Goal: Task Accomplishment & Management: Manage account settings

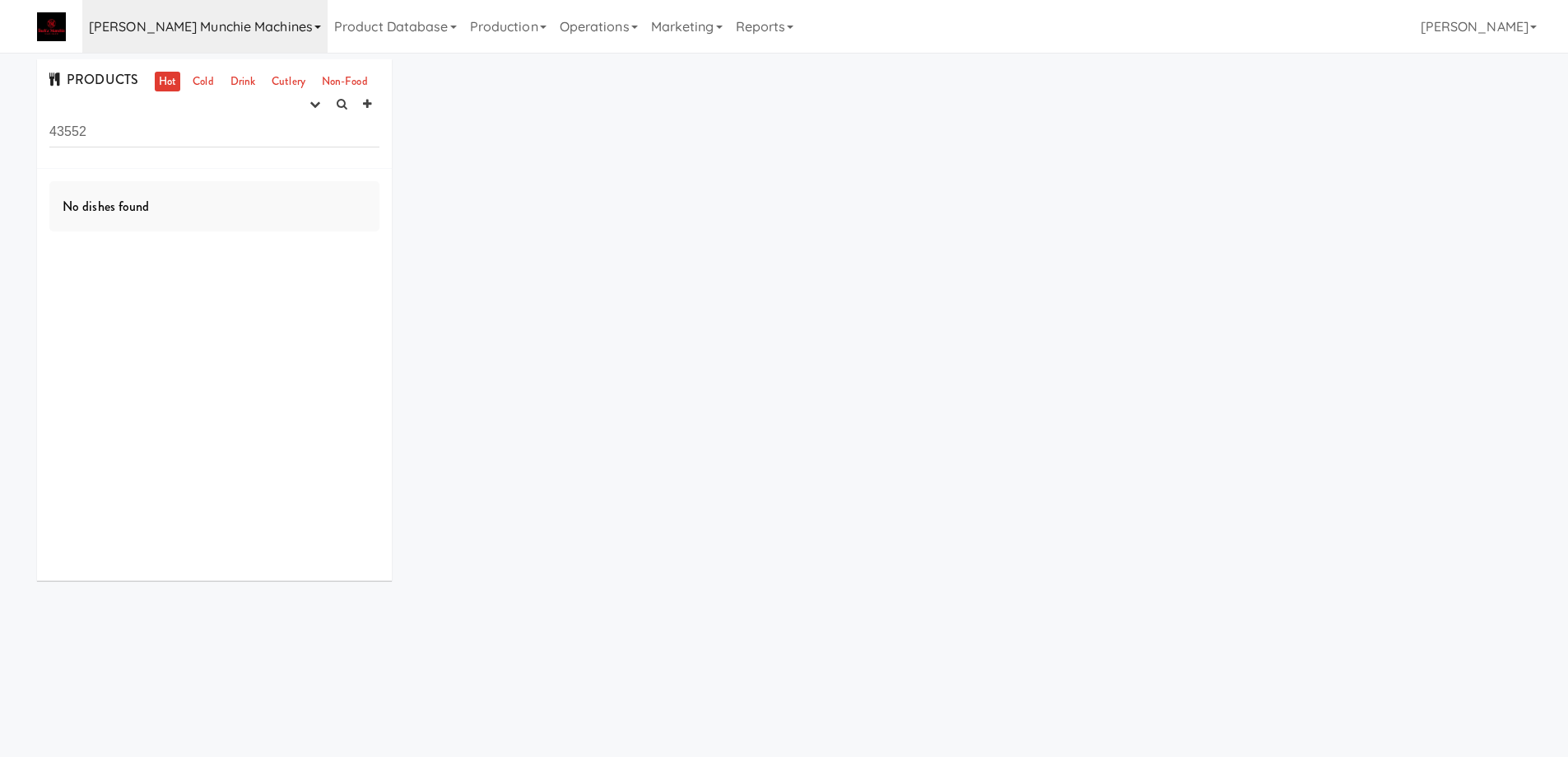
click at [254, 31] on link "[PERSON_NAME] Munchie Machines" at bounding box center [204, 26] width 245 height 52
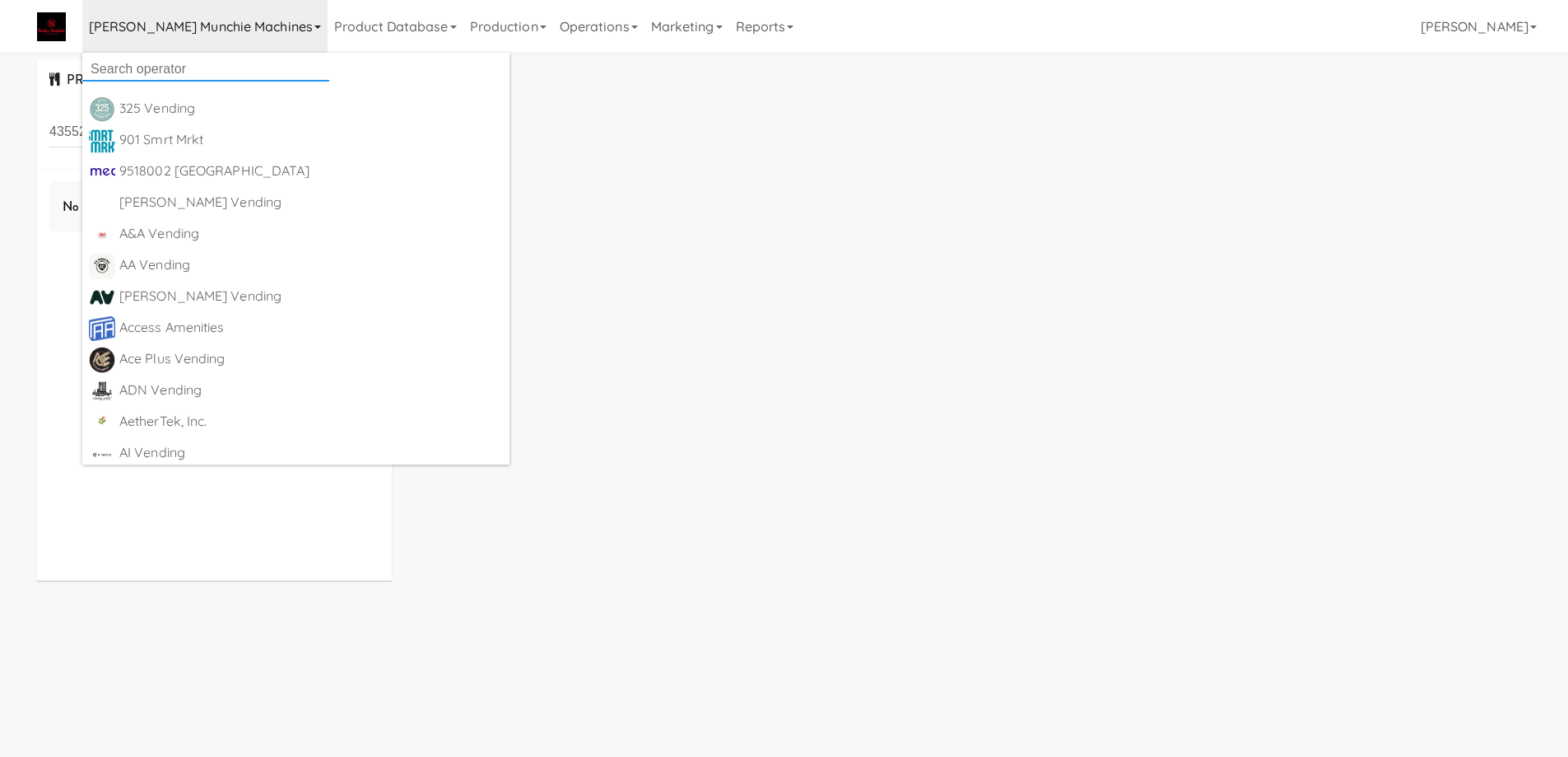
click at [205, 74] on input "text" at bounding box center [205, 69] width 247 height 24
paste input "Capital Amenities"
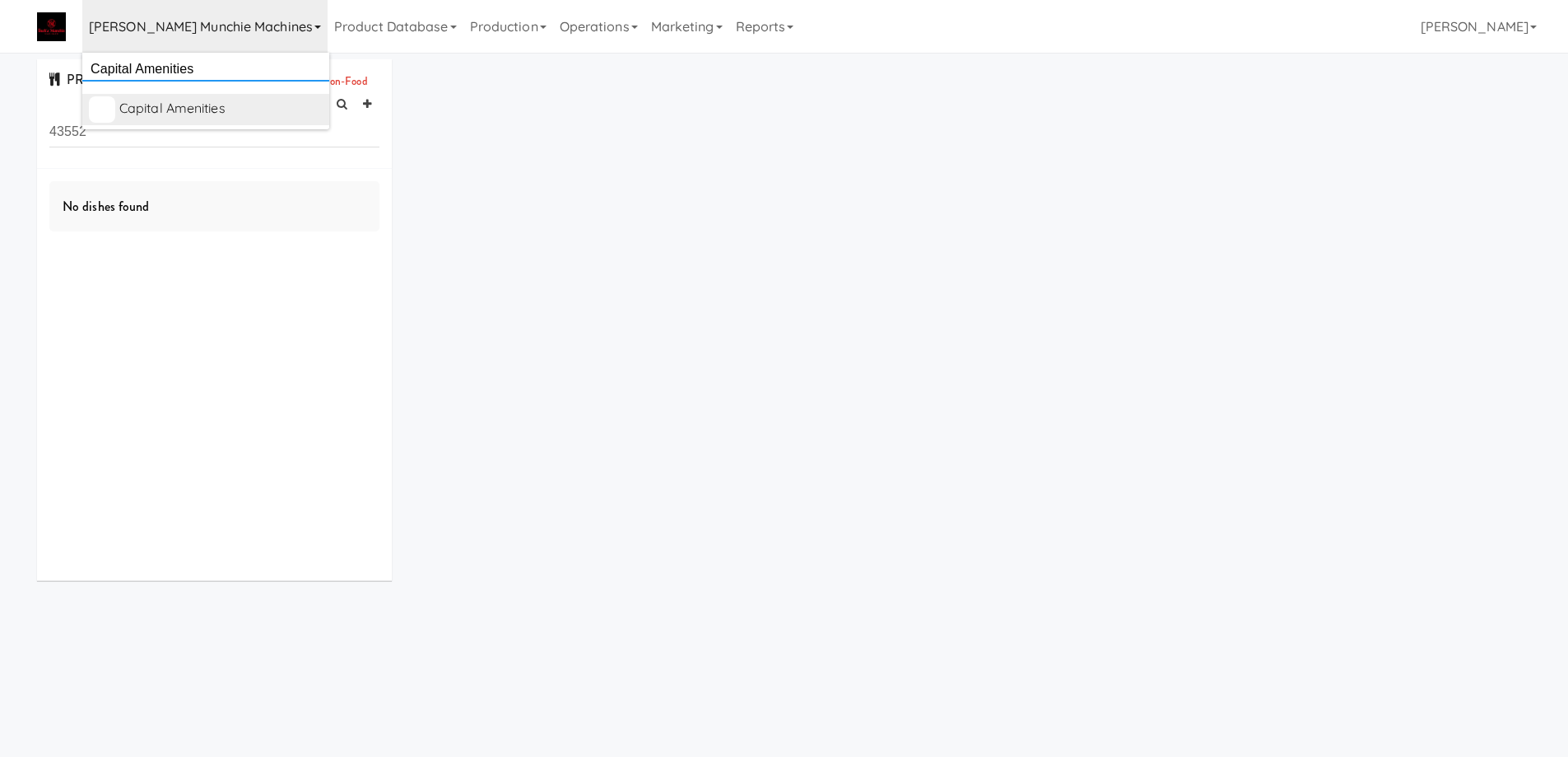
type input "Capital Amenities"
click at [211, 107] on div "Capital Amenities" at bounding box center [221, 108] width 203 height 24
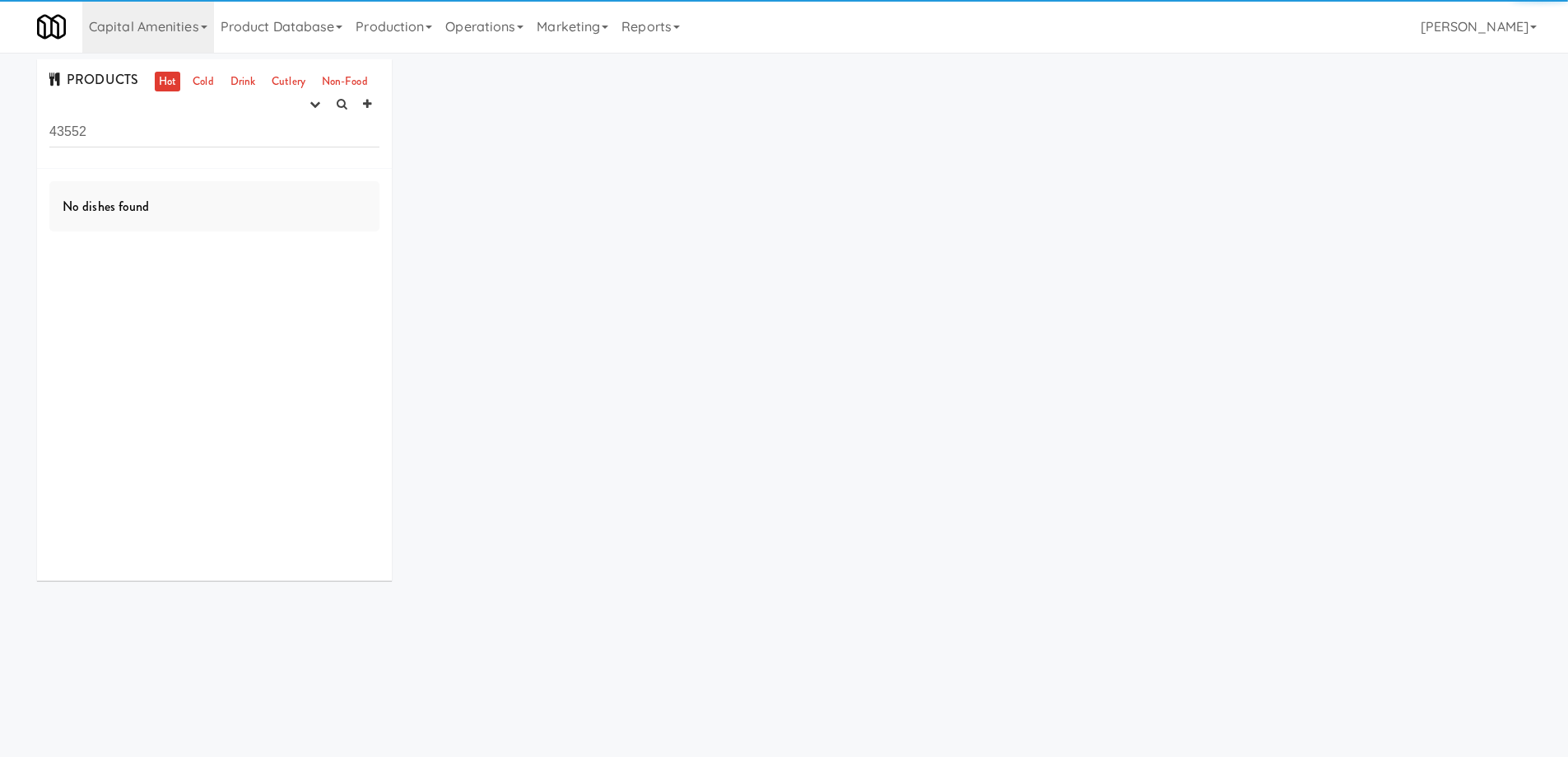
click at [170, 129] on input "43552" at bounding box center [215, 132] width 330 height 31
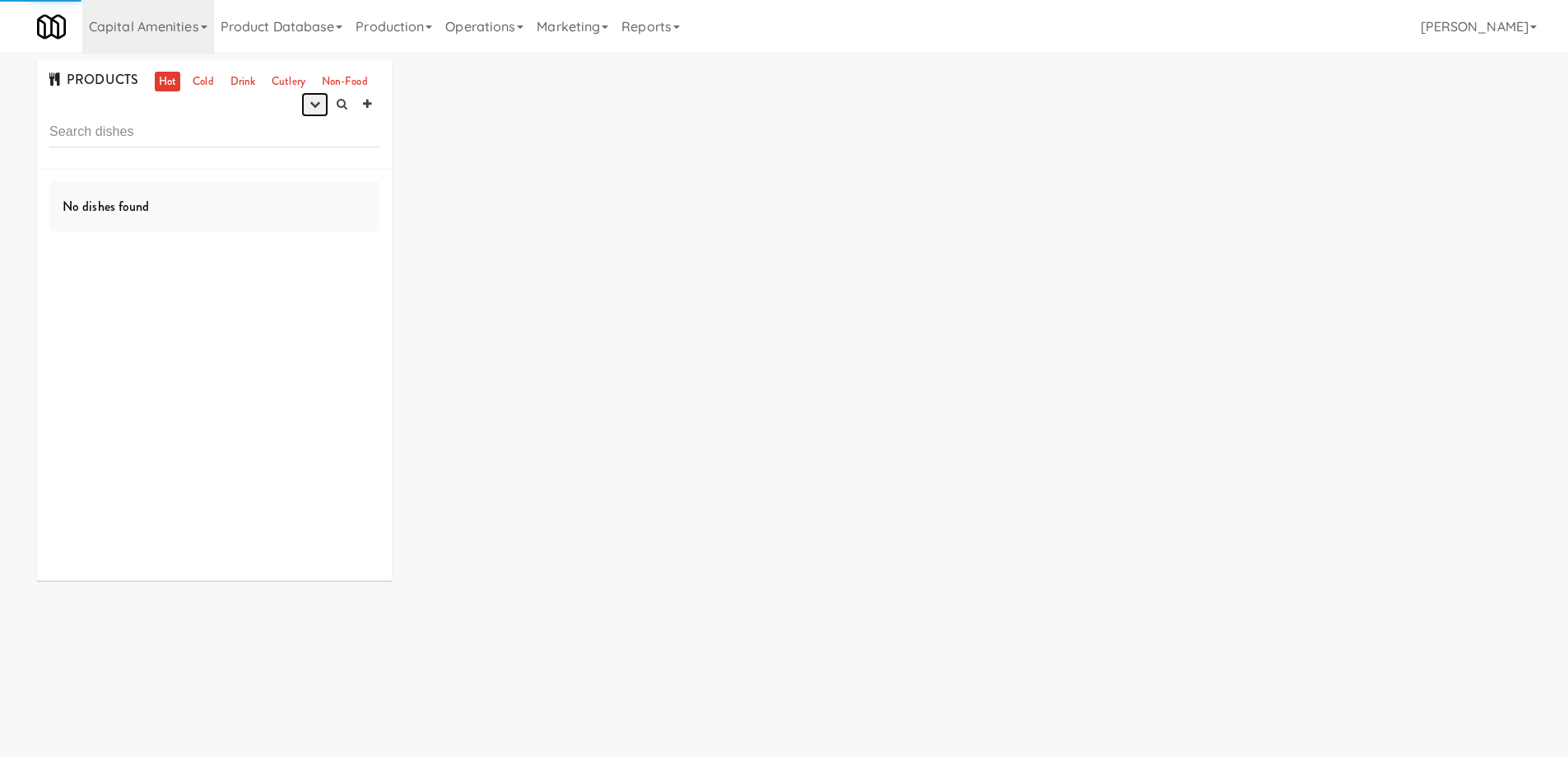
click at [314, 105] on icon "button" at bounding box center [315, 104] width 10 height 10
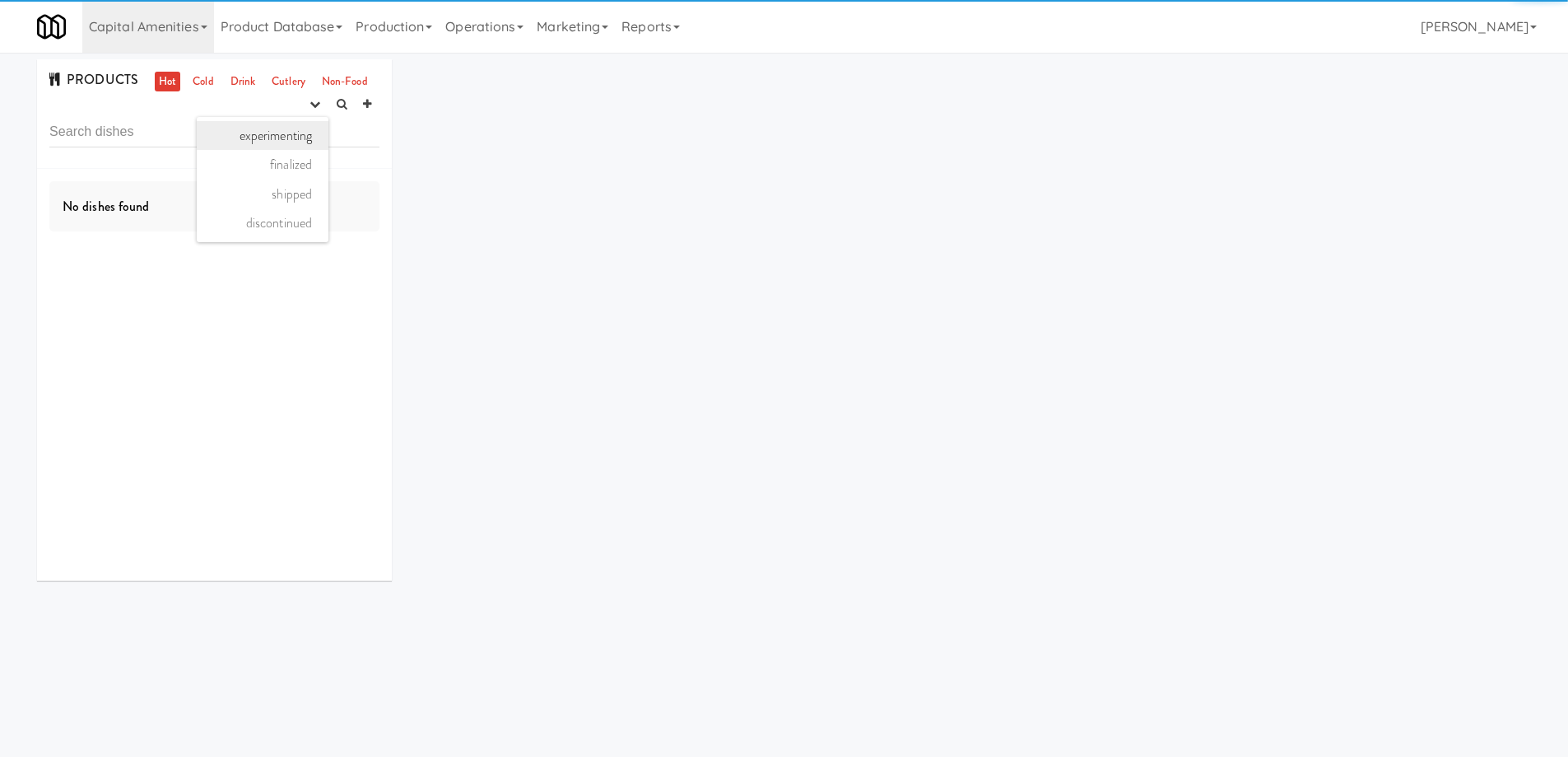
click at [278, 132] on link "experimenting" at bounding box center [262, 136] width 132 height 30
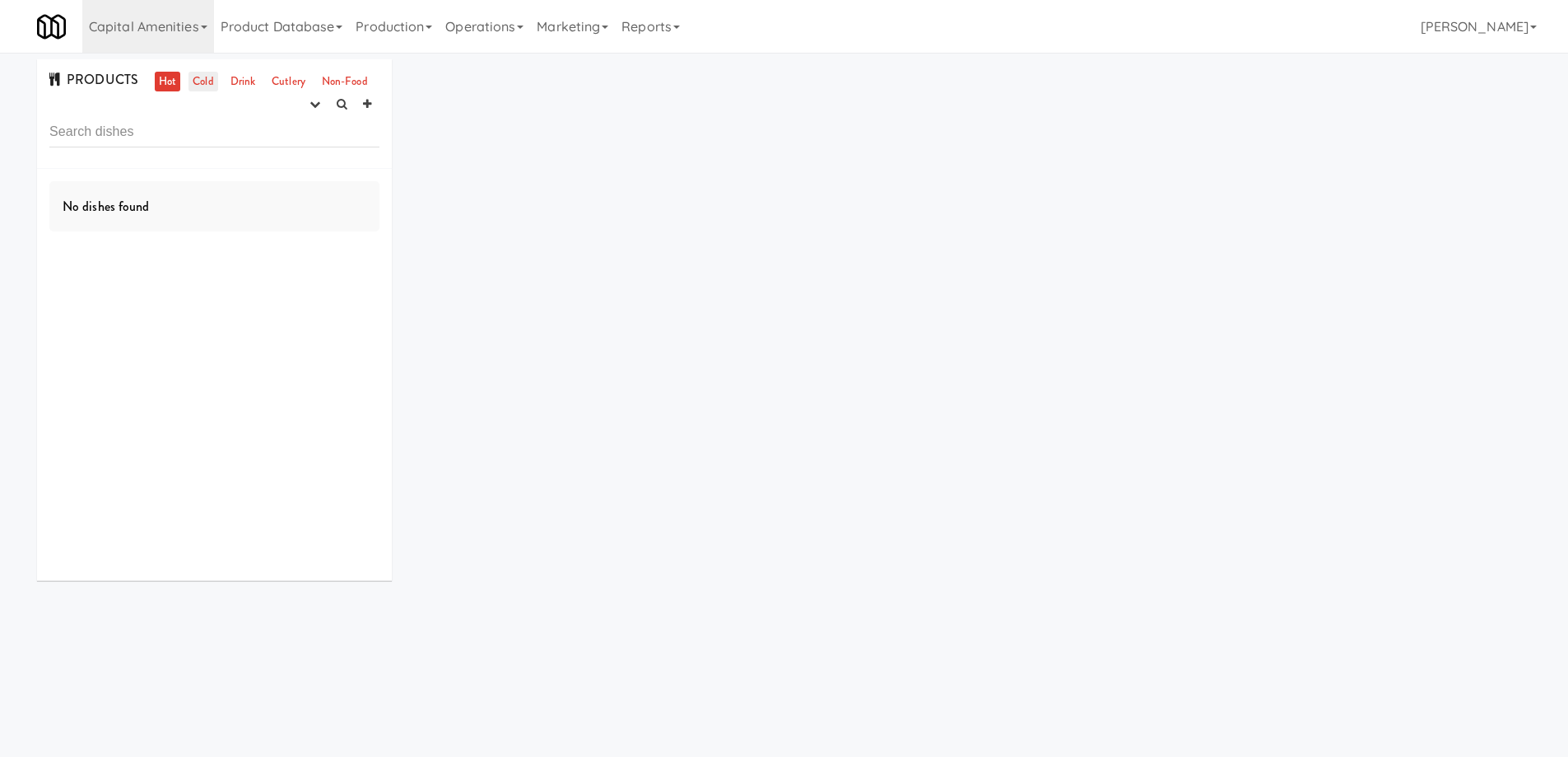
click at [208, 76] on link "Cold" at bounding box center [203, 82] width 29 height 21
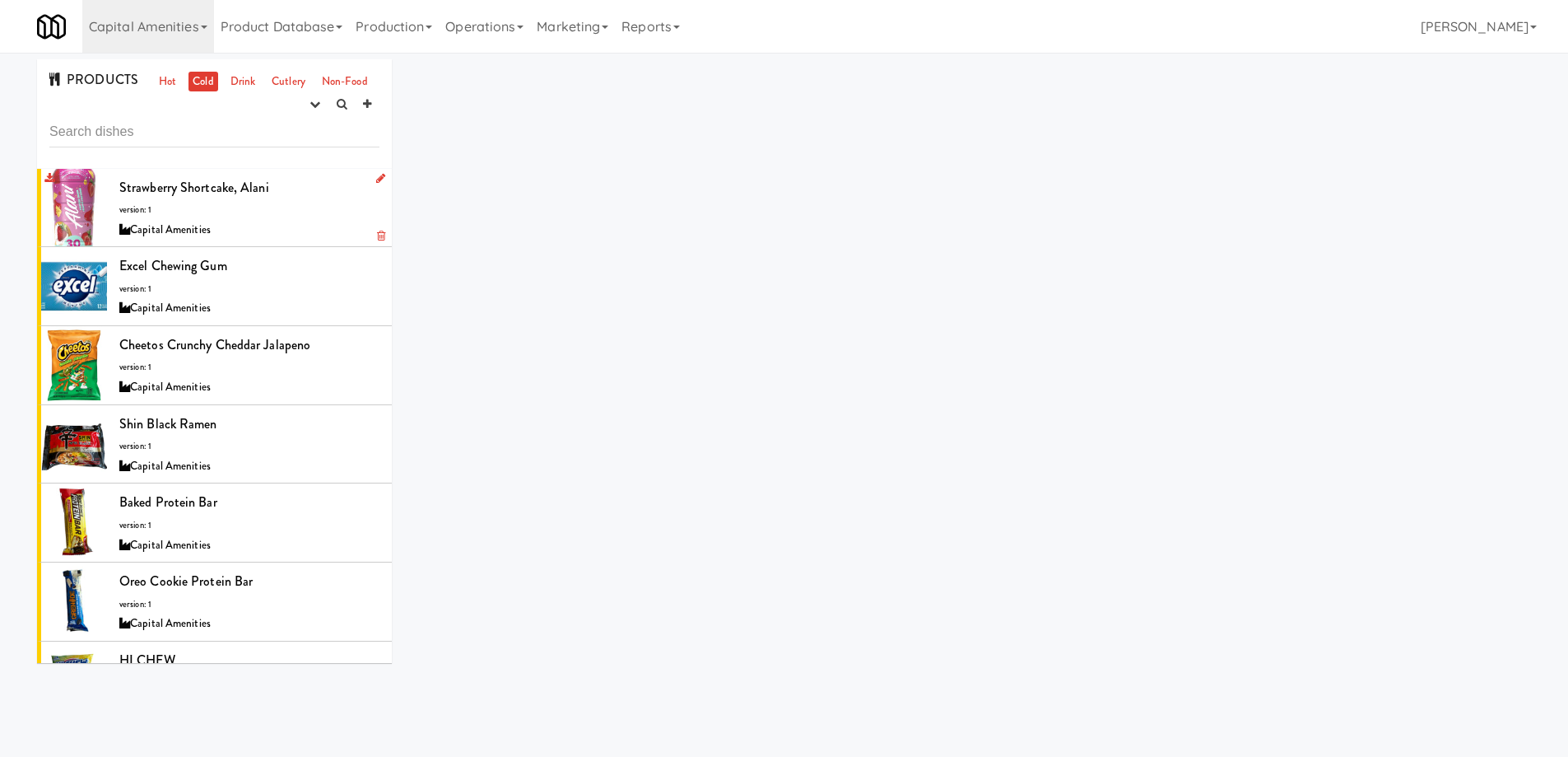
click at [296, 210] on div "Strawberry Shortcake, Alani version: 1 Capital Amenities" at bounding box center [250, 208] width 260 height 65
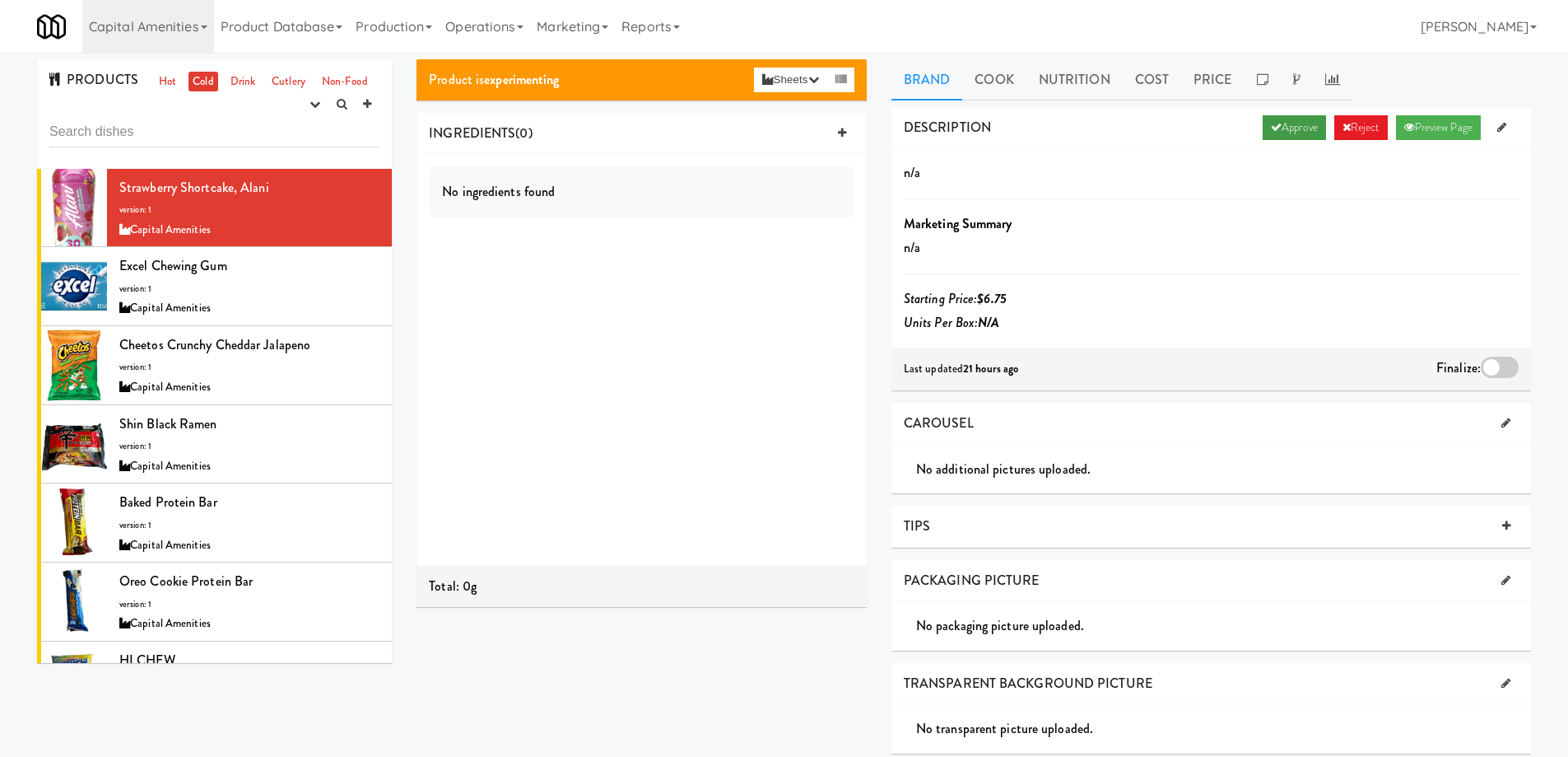
click at [1285, 130] on link "Approve" at bounding box center [1295, 127] width 64 height 24
click at [1496, 368] on div at bounding box center [1499, 367] width 38 height 22
click at [0, 0] on input "checkbox" at bounding box center [0, 0] width 0 height 0
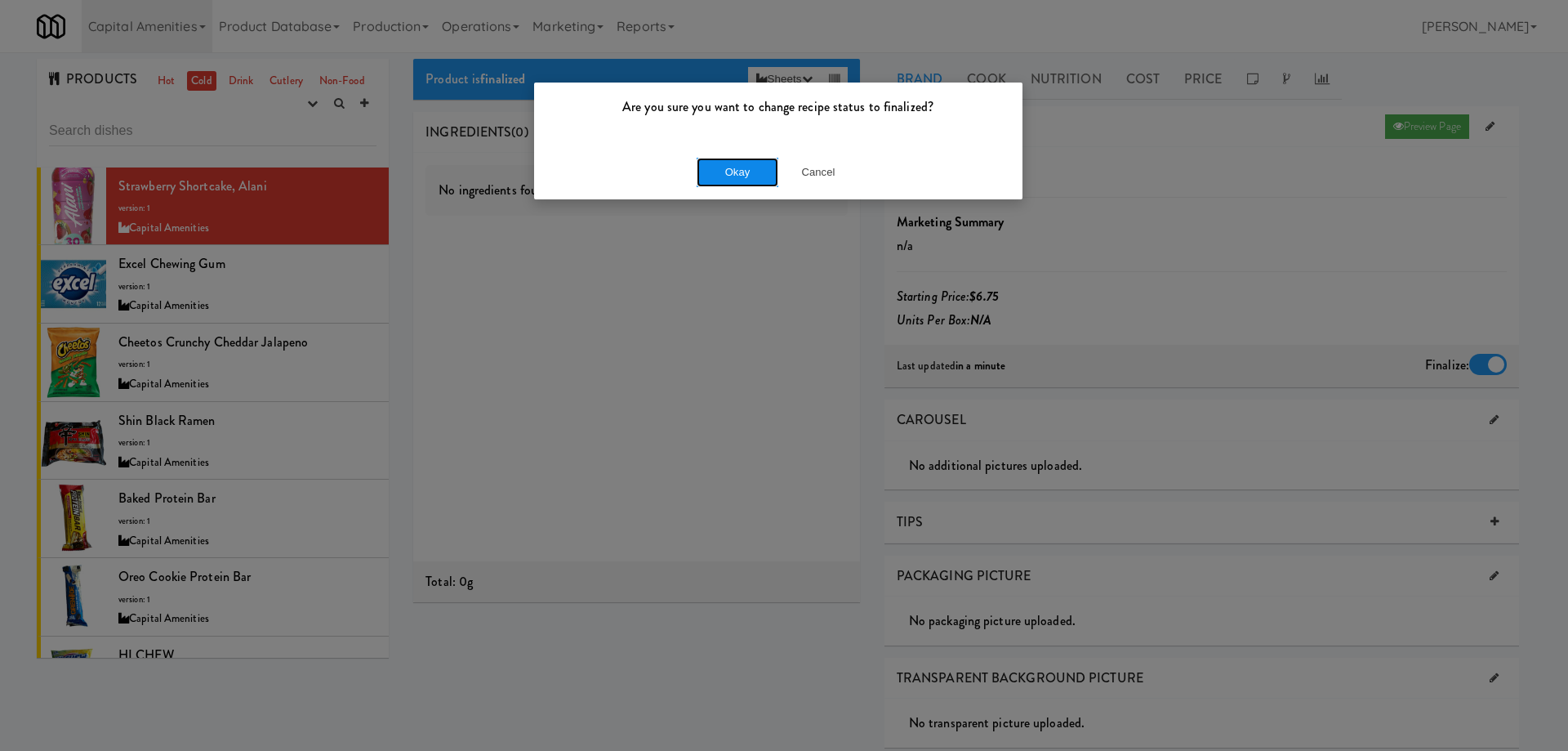
click at [763, 165] on button "Okay" at bounding box center [737, 172] width 81 height 29
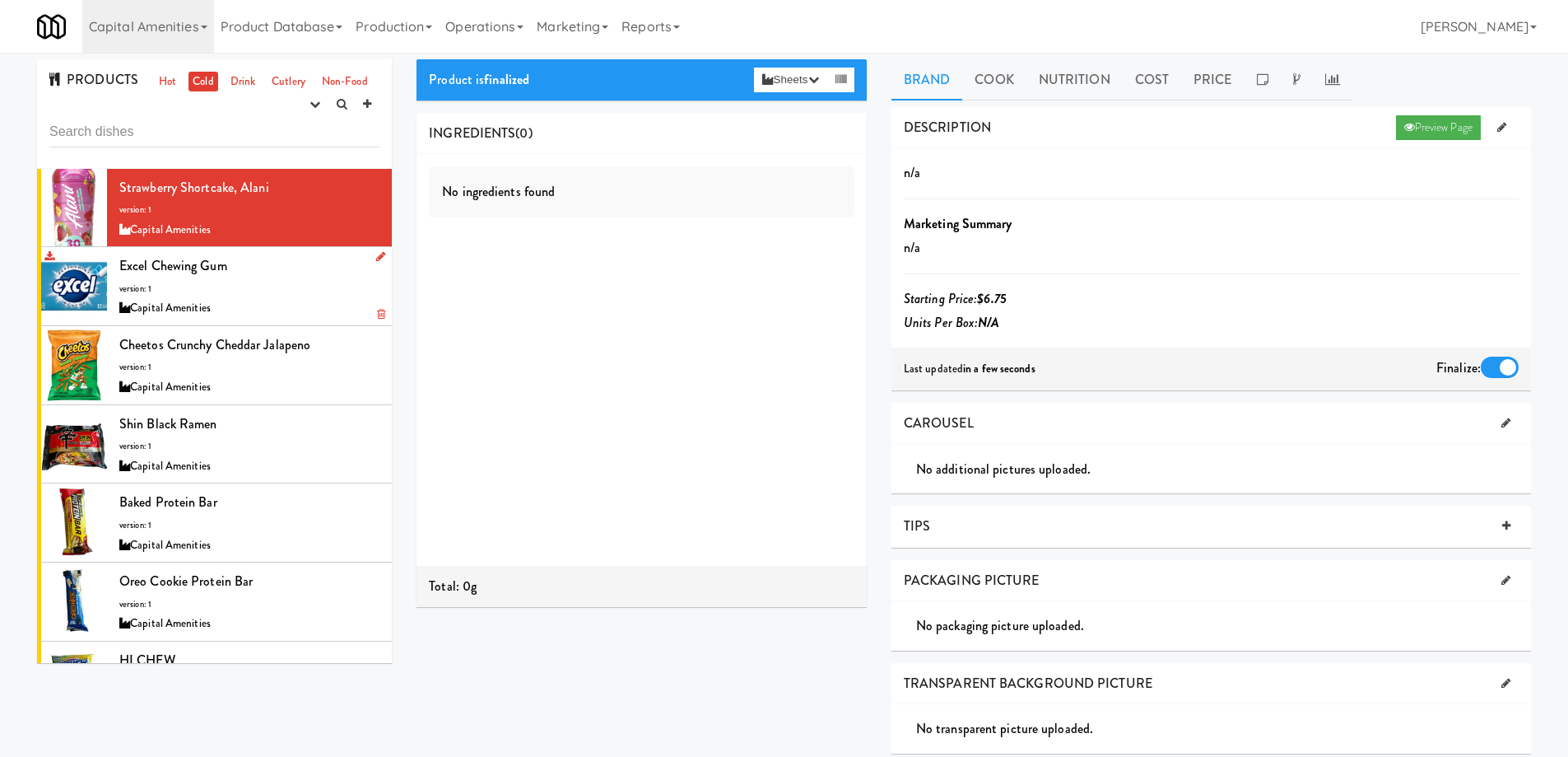
click at [293, 282] on div "Excel chewing gum version: 1 Capital Amenities" at bounding box center [250, 286] width 260 height 65
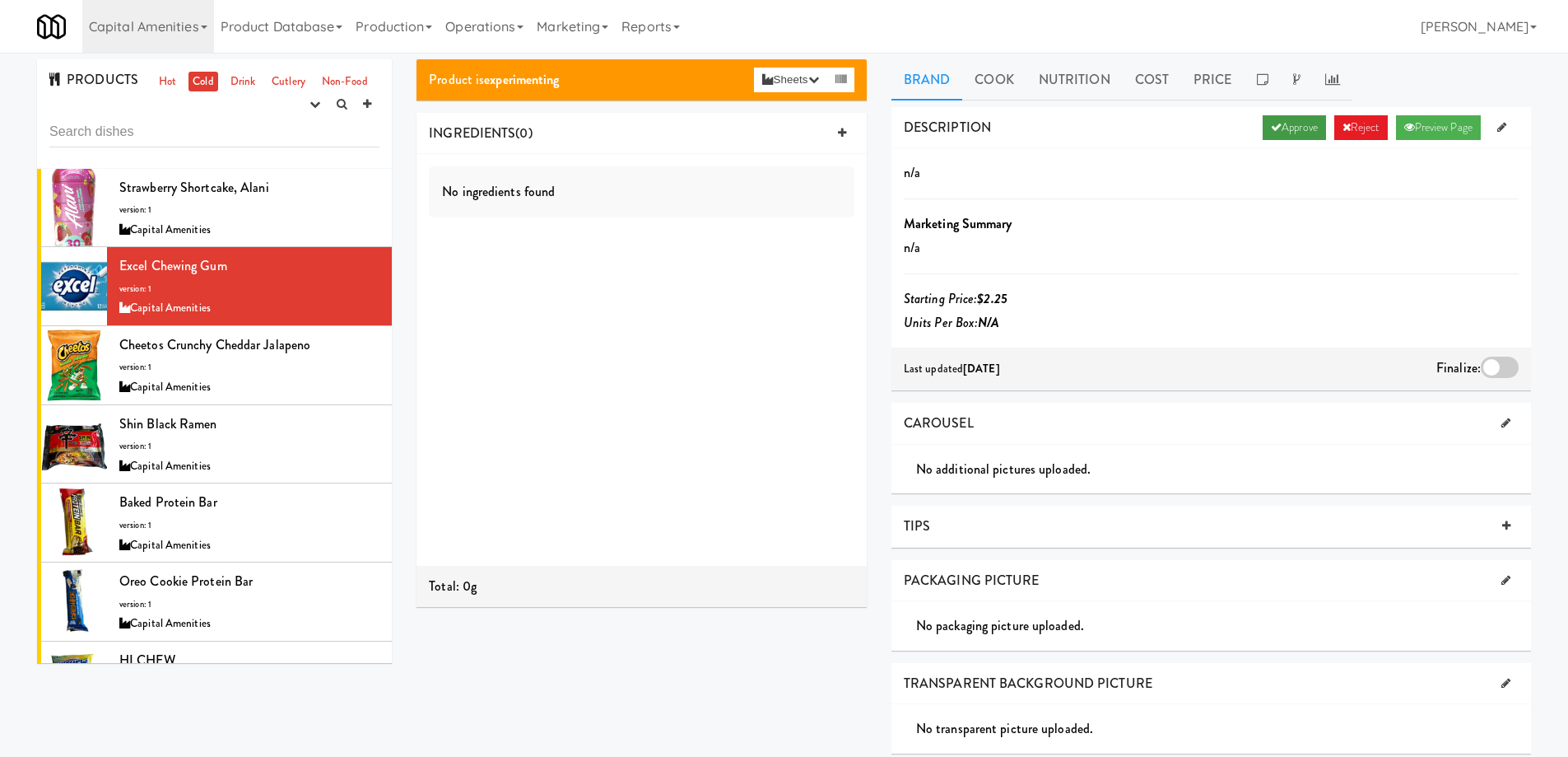
click at [1285, 122] on link "Approve" at bounding box center [1295, 127] width 64 height 24
click at [1495, 367] on div at bounding box center [1499, 367] width 38 height 22
click at [0, 0] on input "checkbox" at bounding box center [0, 0] width 0 height 0
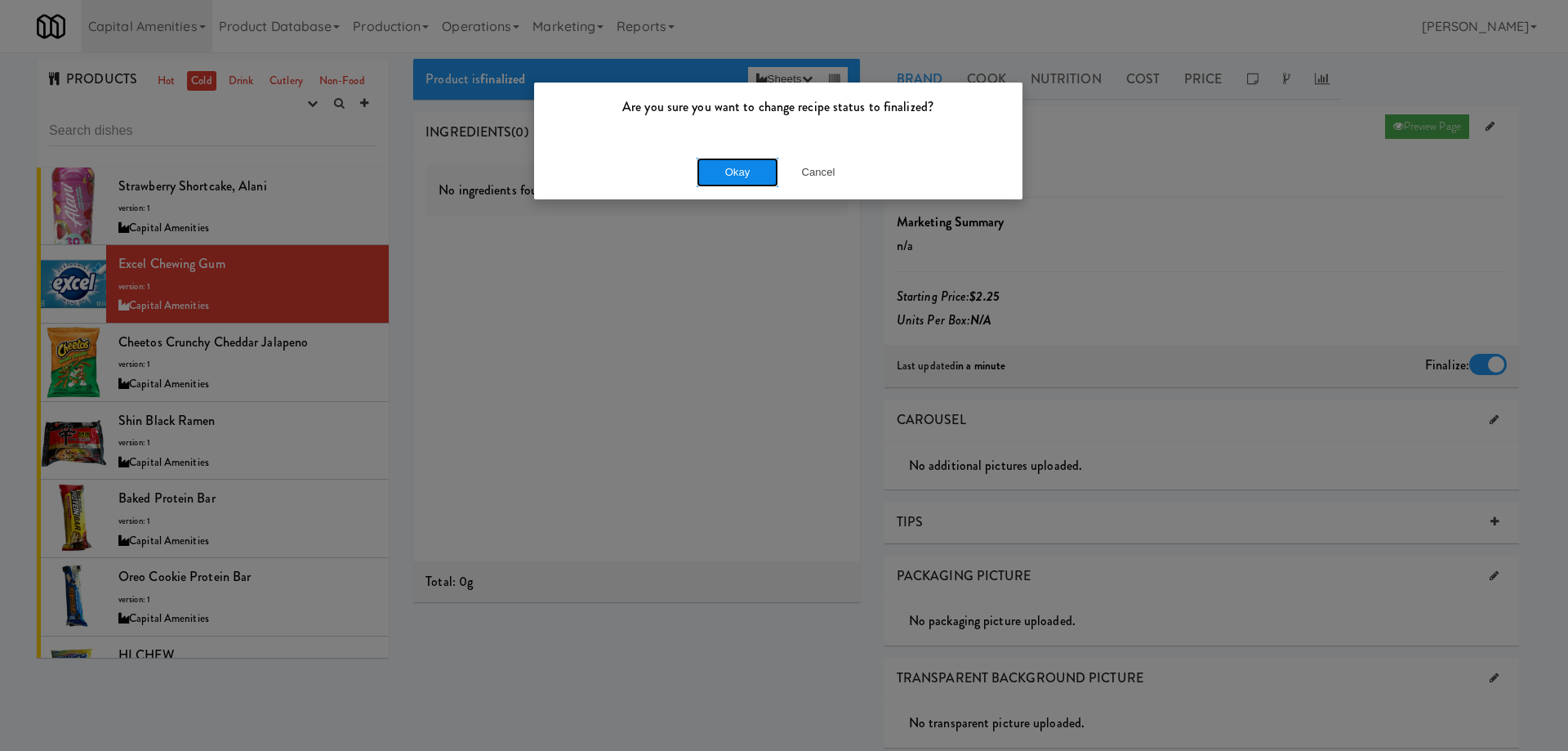
click at [706, 165] on button "Okay" at bounding box center [737, 172] width 81 height 29
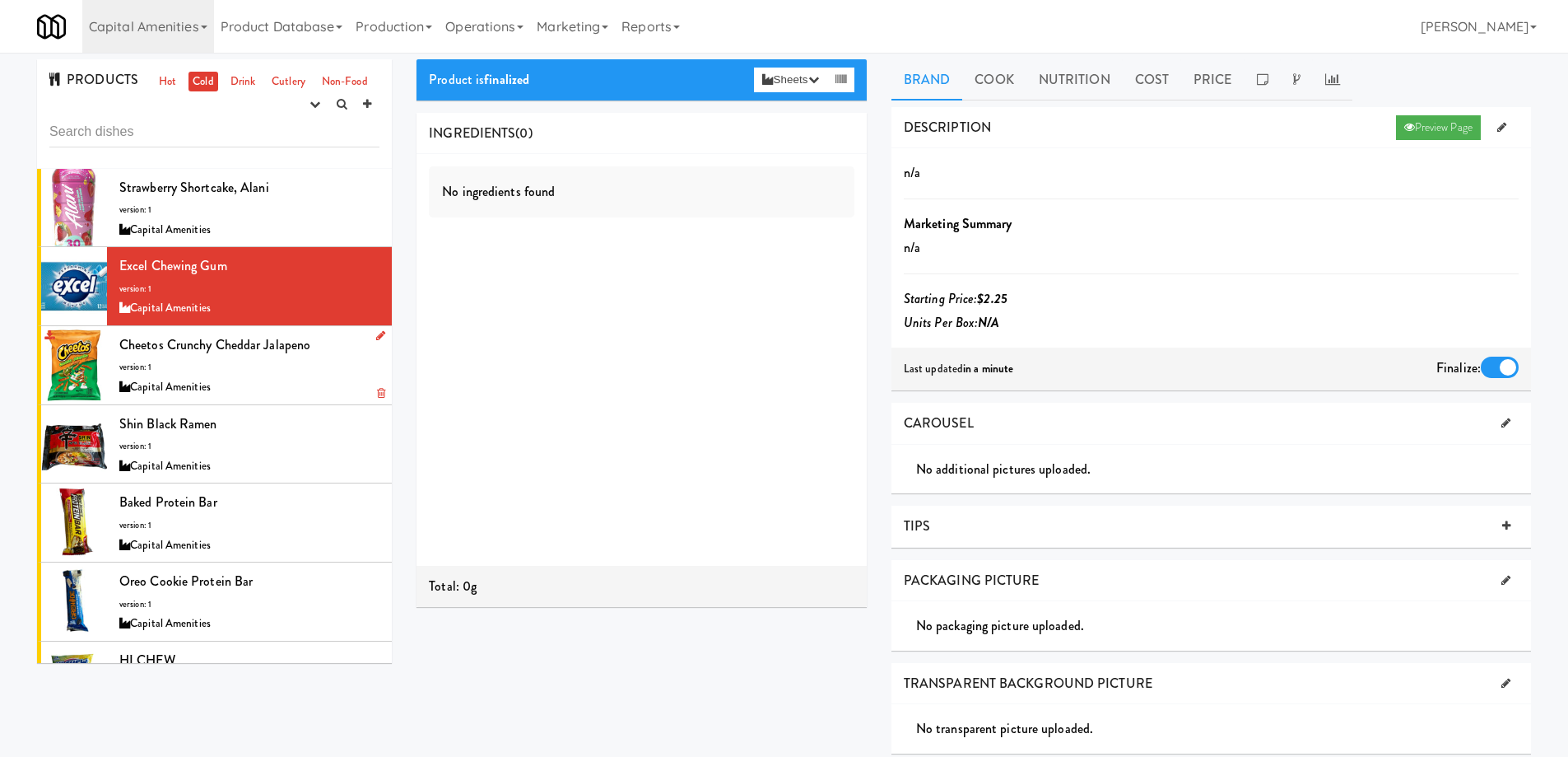
click at [300, 370] on div "Cheetos Crunchy Cheddar Jalapeno version: 1 Capital Amenities" at bounding box center [250, 365] width 260 height 65
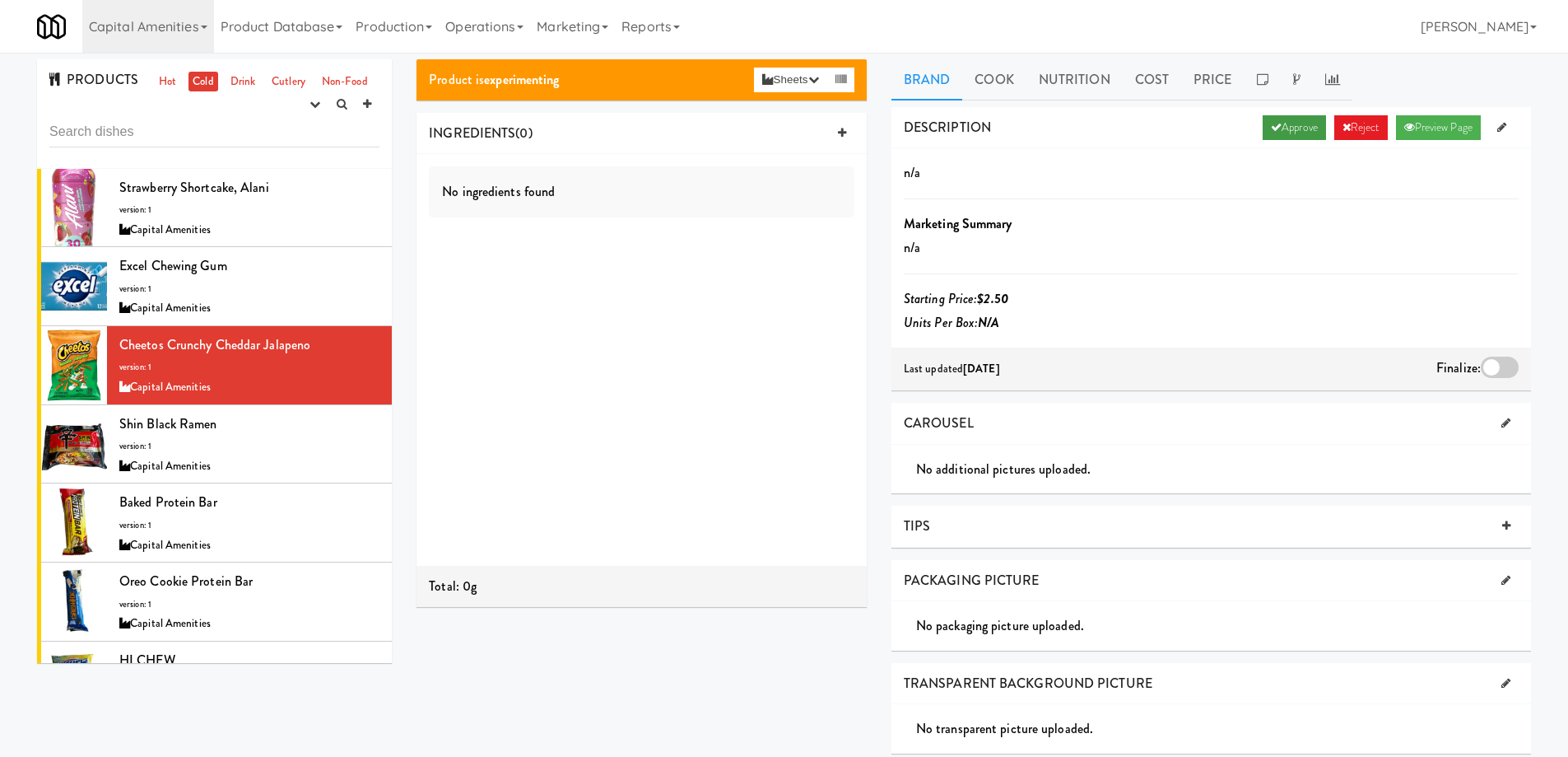
click at [1289, 120] on link "Approve" at bounding box center [1295, 127] width 64 height 24
click at [1495, 366] on div at bounding box center [1499, 367] width 38 height 22
click at [0, 0] on input "checkbox" at bounding box center [0, 0] width 0 height 0
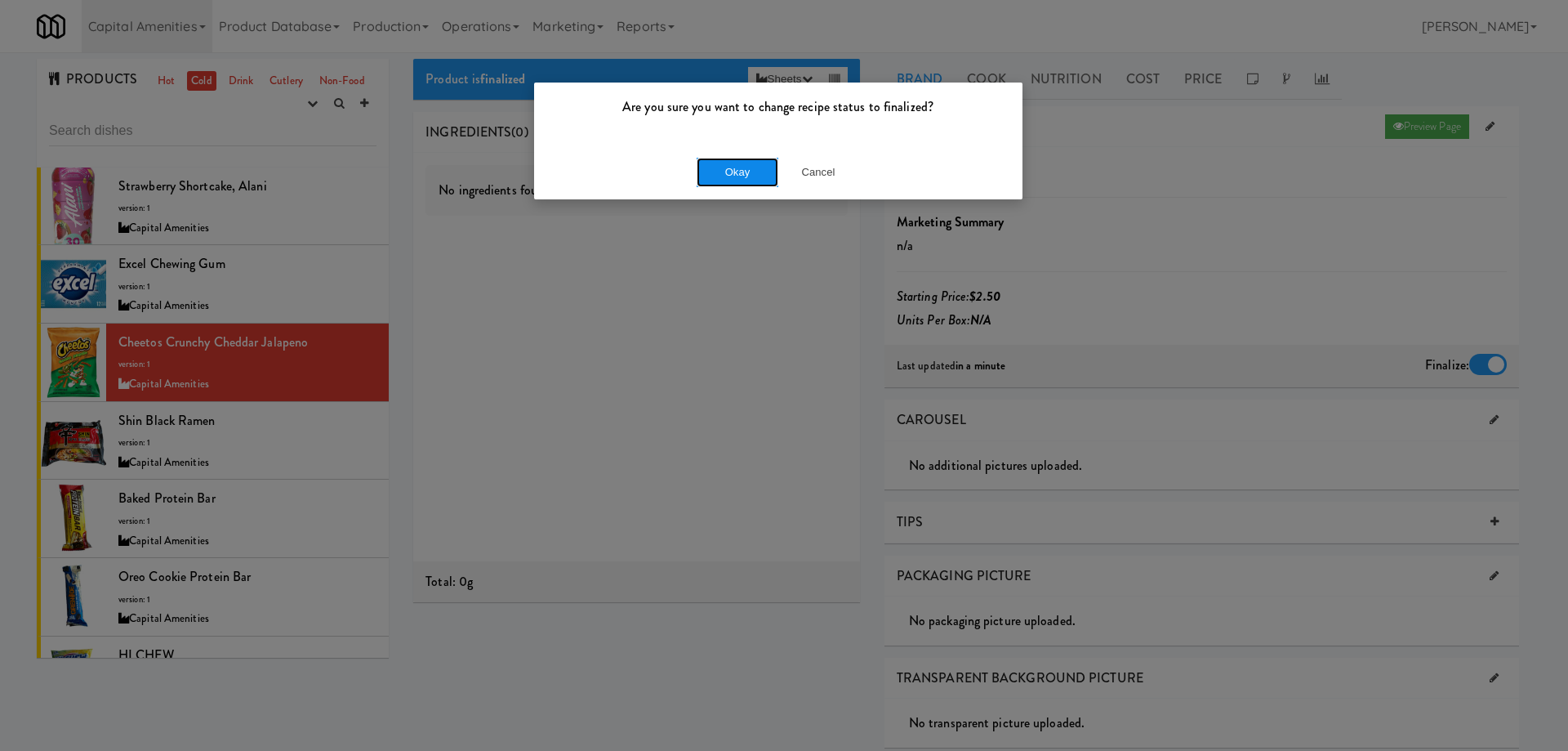
click at [737, 165] on button "Okay" at bounding box center [737, 172] width 81 height 29
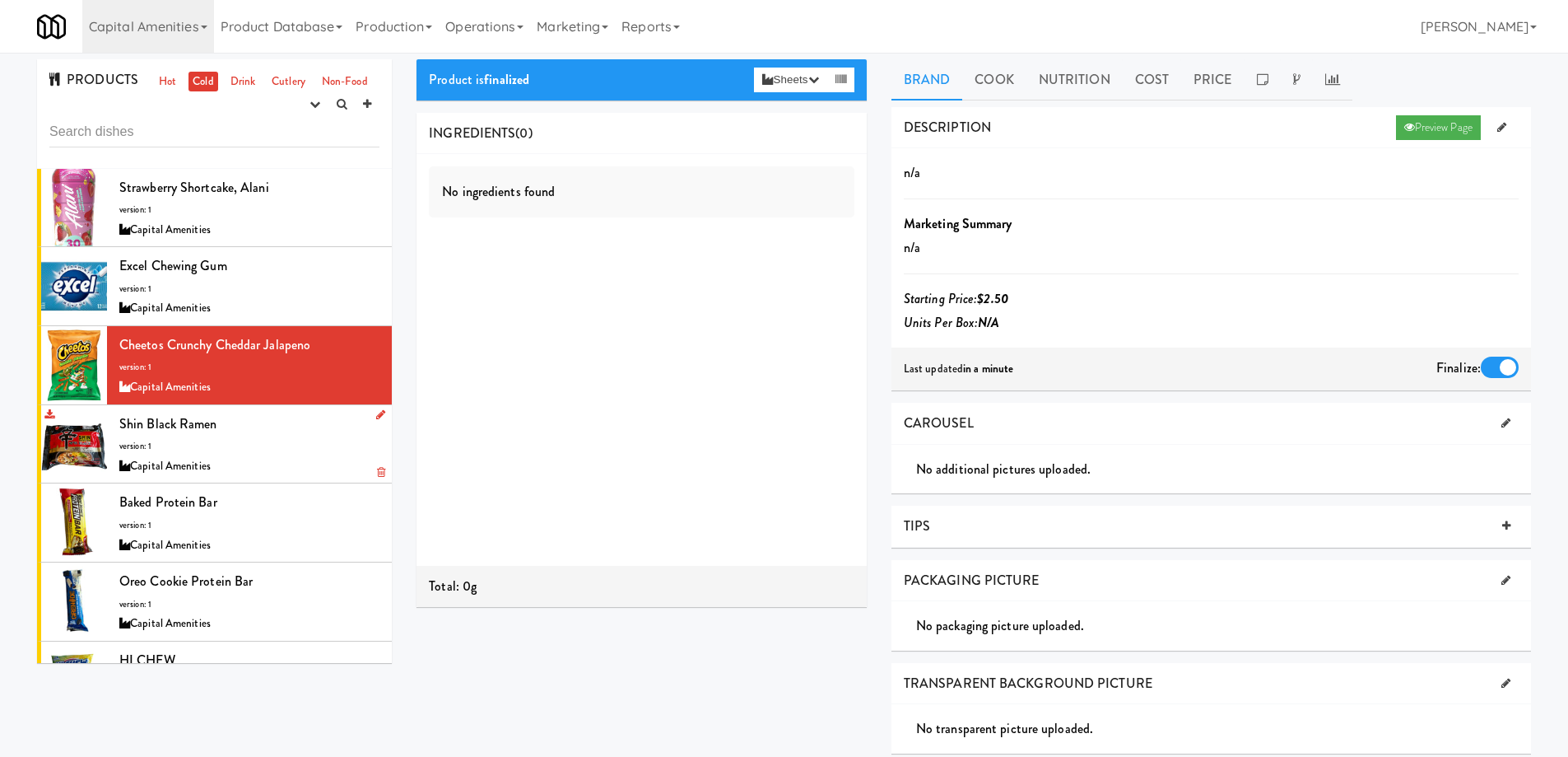
click at [297, 439] on div "Shin Black Ramen version: 1 Capital Amenities" at bounding box center [250, 444] width 260 height 65
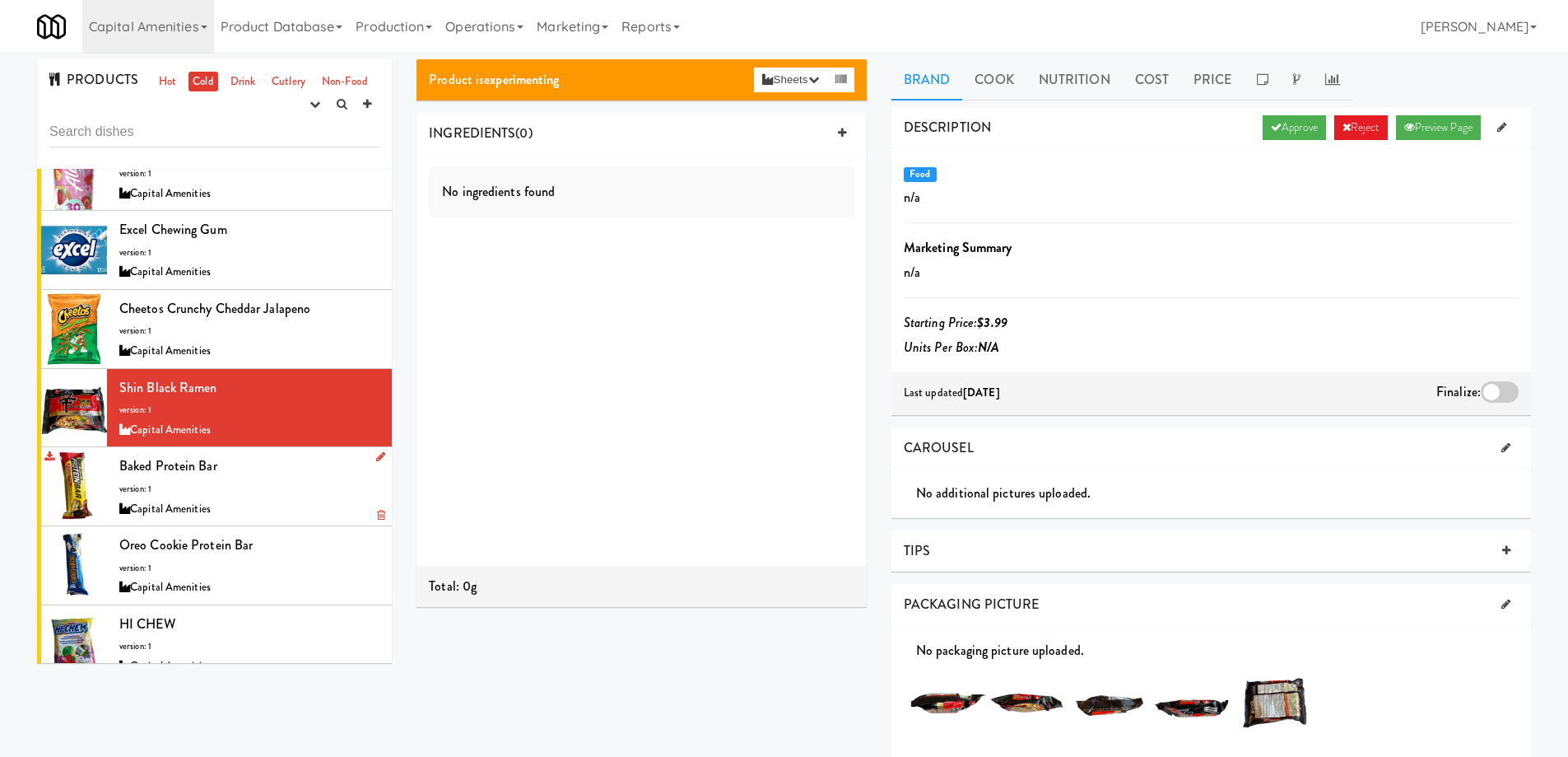
scroll to position [57, 0]
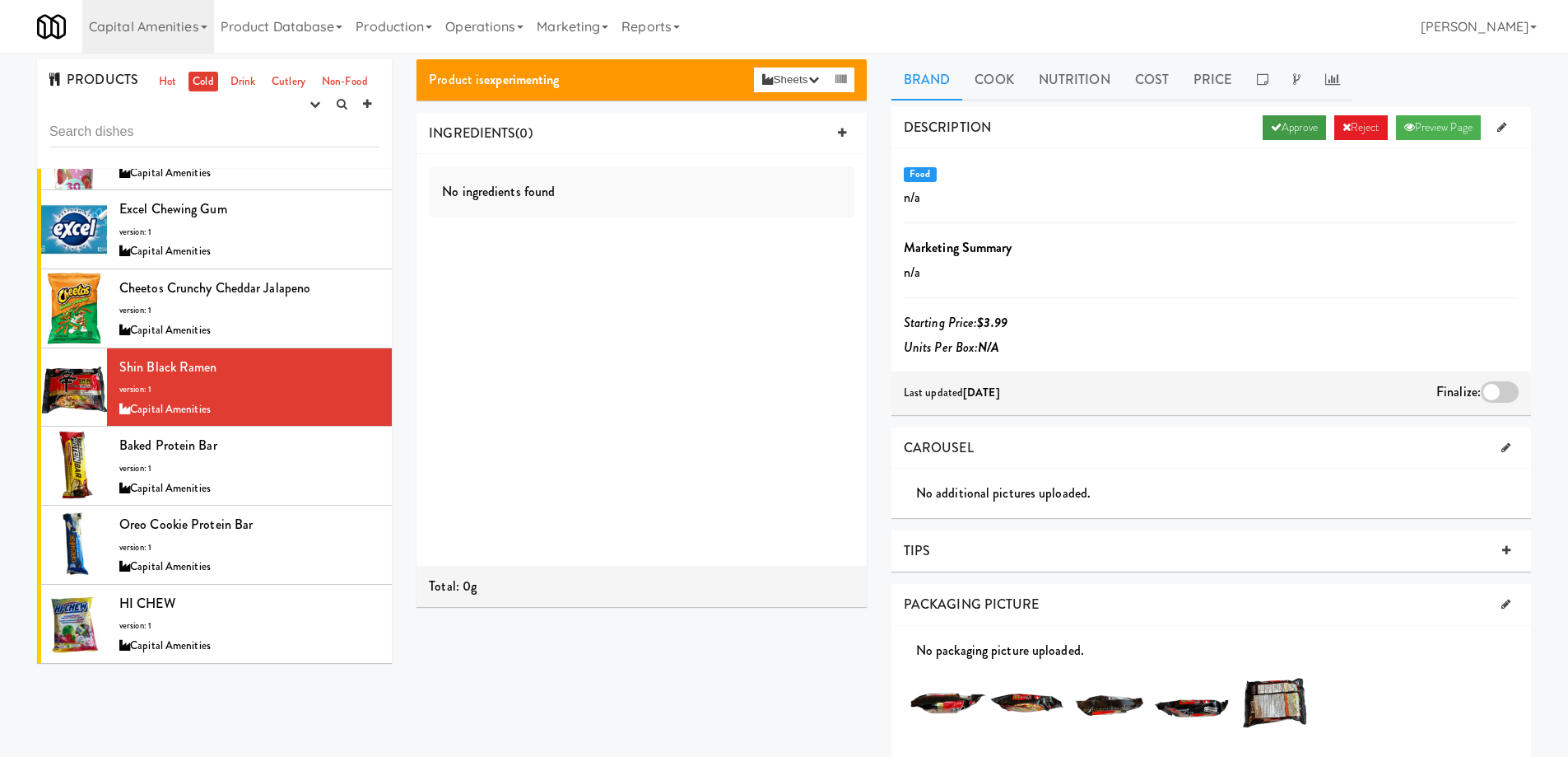
click at [1271, 130] on icon at bounding box center [1276, 127] width 10 height 10
click at [1494, 394] on div at bounding box center [1499, 392] width 38 height 22
click at [0, 0] on input "checkbox" at bounding box center [0, 0] width 0 height 0
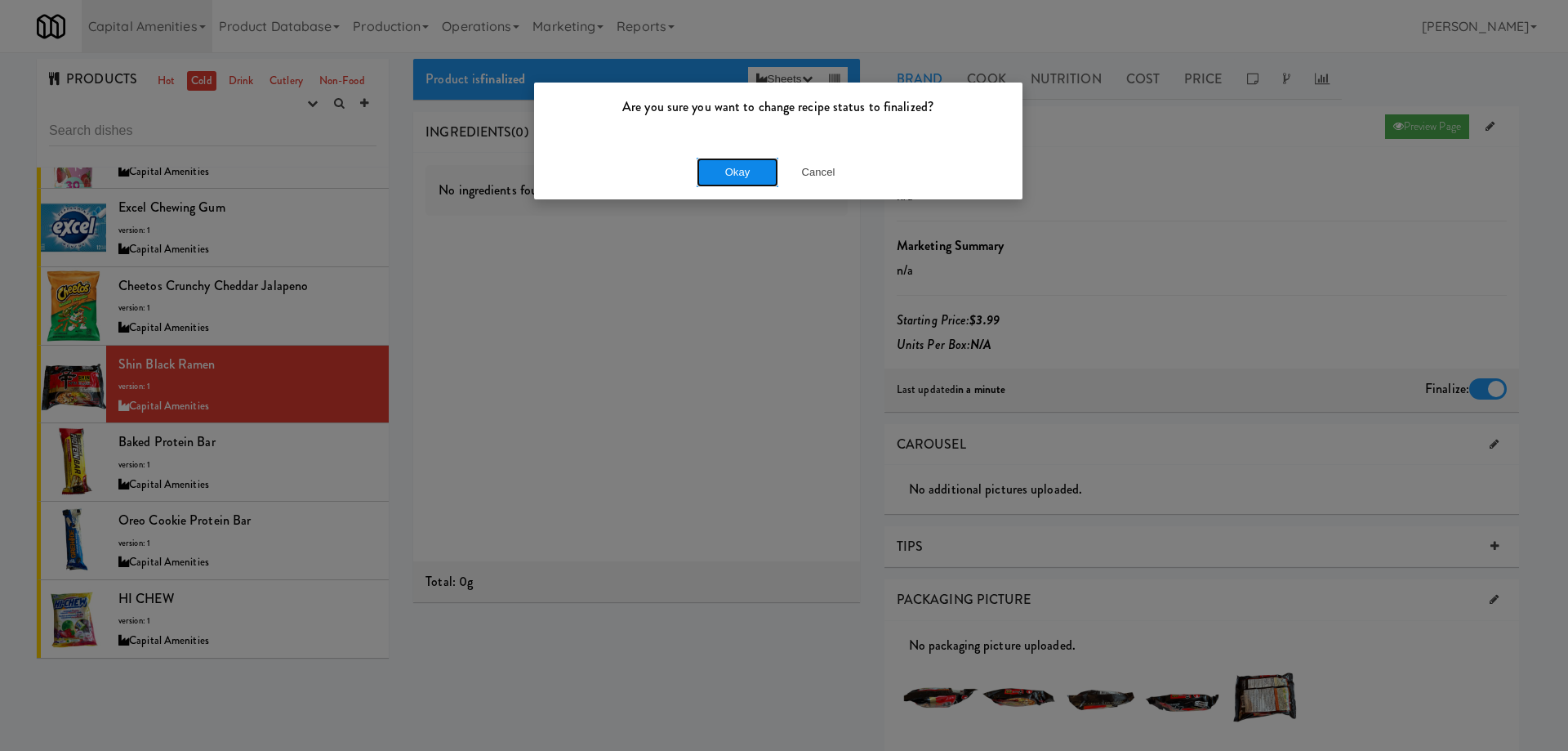
click at [737, 173] on button "Okay" at bounding box center [737, 172] width 81 height 29
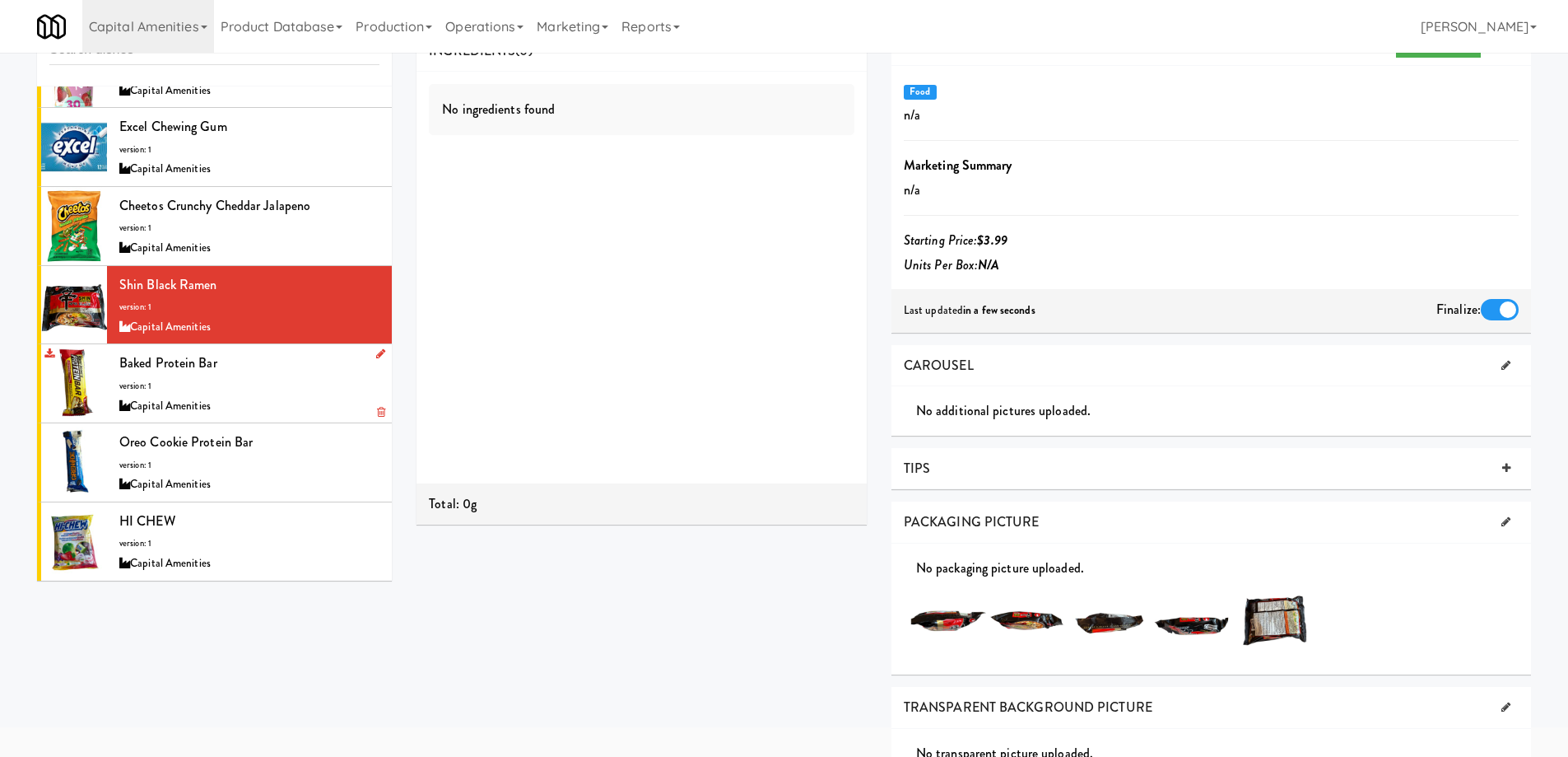
drag, startPoint x: 285, startPoint y: 375, endPoint x: 279, endPoint y: 393, distance: 19.0
click at [285, 375] on div "Baked Protein Bar version: 1 Capital Amenities" at bounding box center [250, 383] width 260 height 65
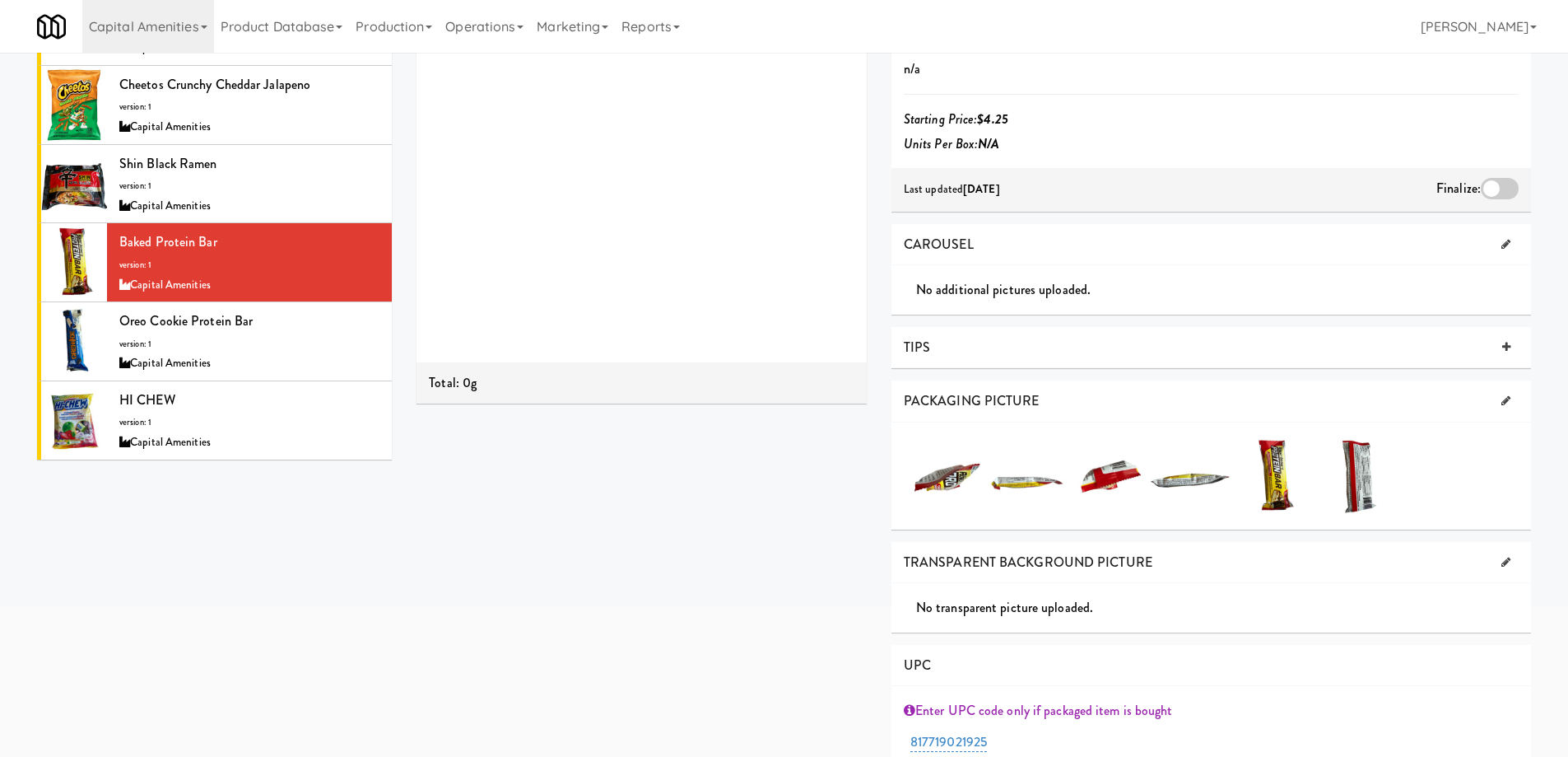
scroll to position [327, 0]
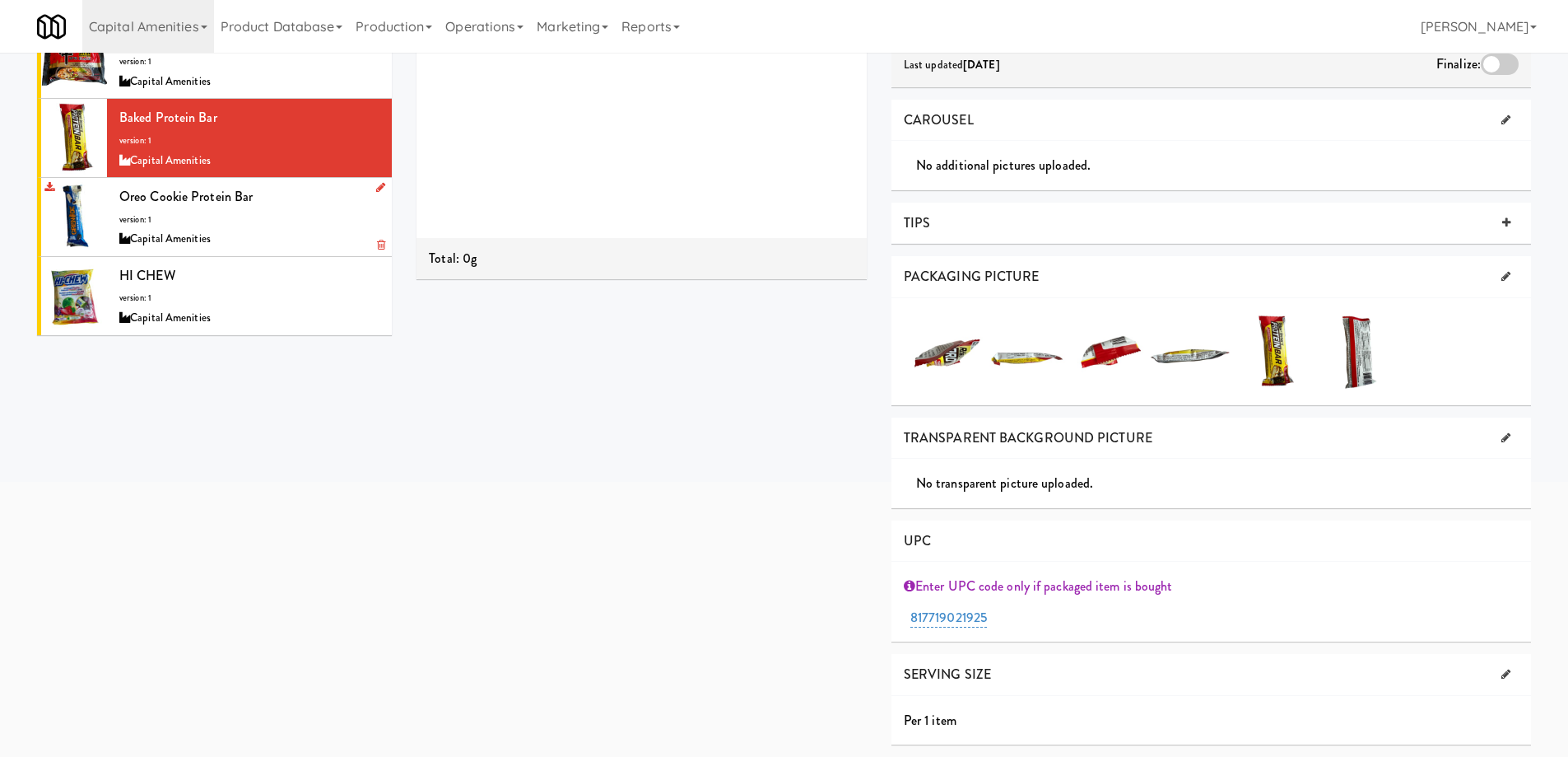
click at [281, 228] on div "Oreo Cookie Protein Bar version: 1 Capital Amenities" at bounding box center [250, 217] width 260 height 65
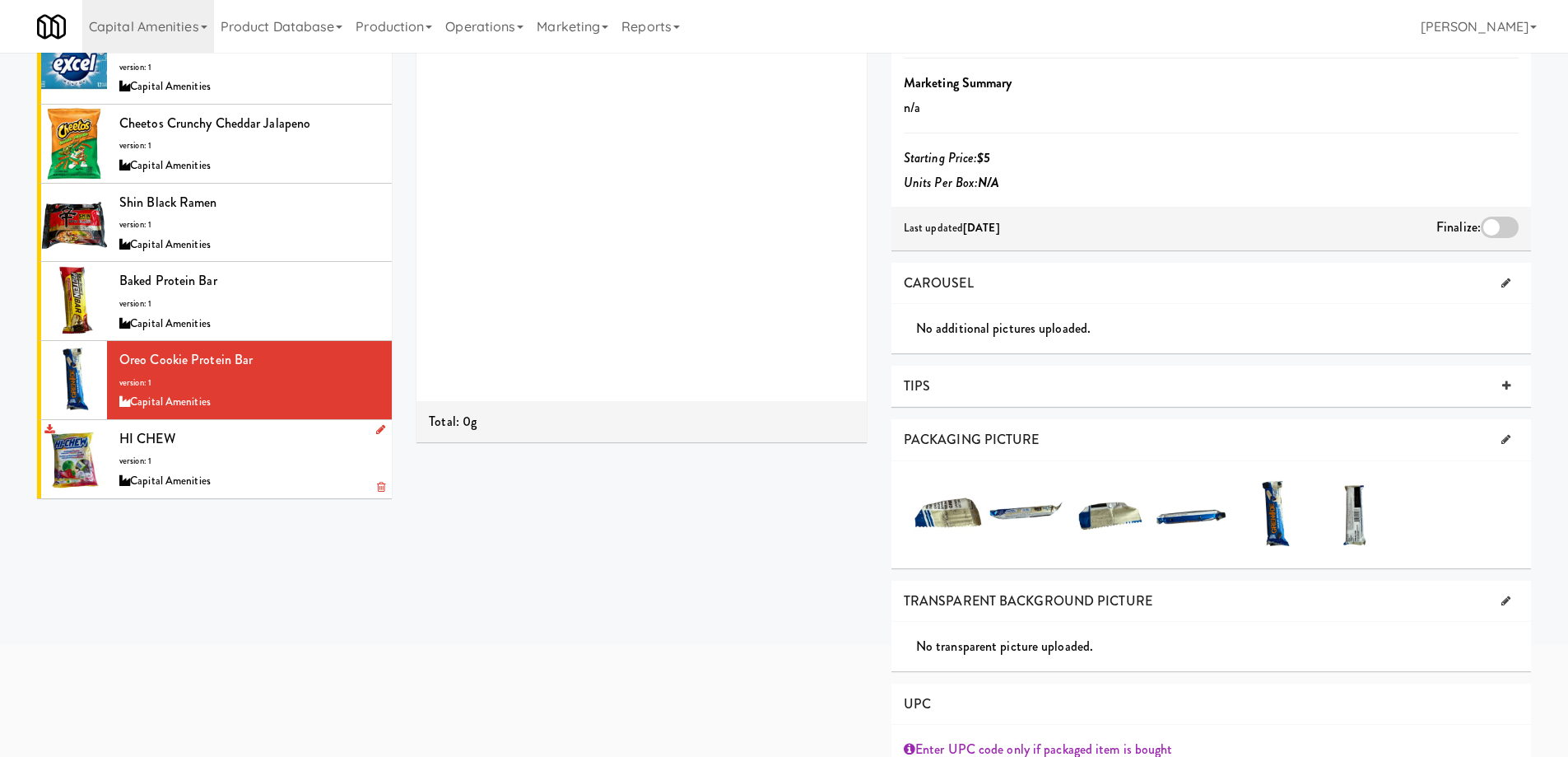
click at [276, 438] on div "HI CHEW version: 1 Capital Amenities" at bounding box center [250, 458] width 260 height 65
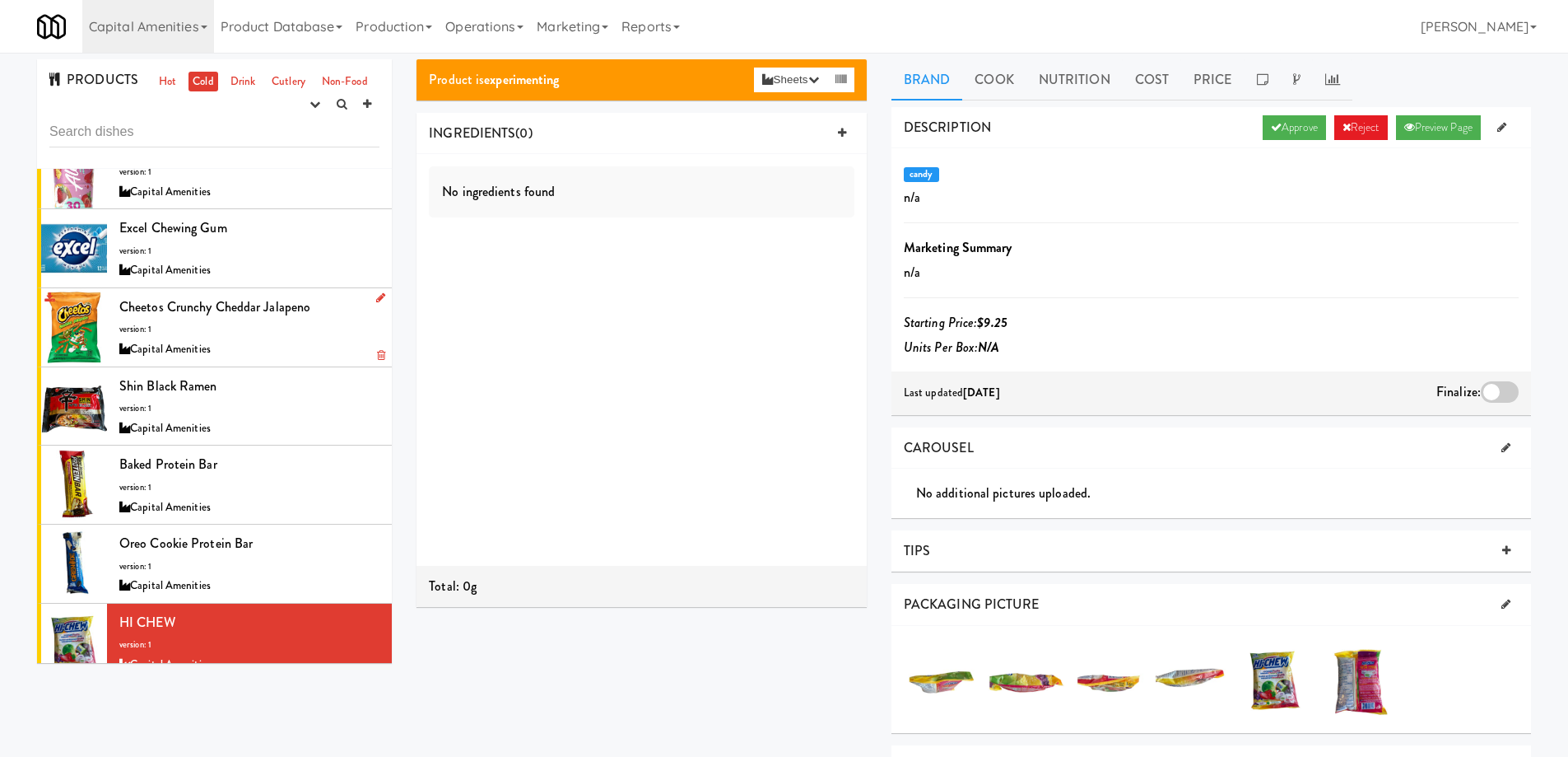
scroll to position [57, 0]
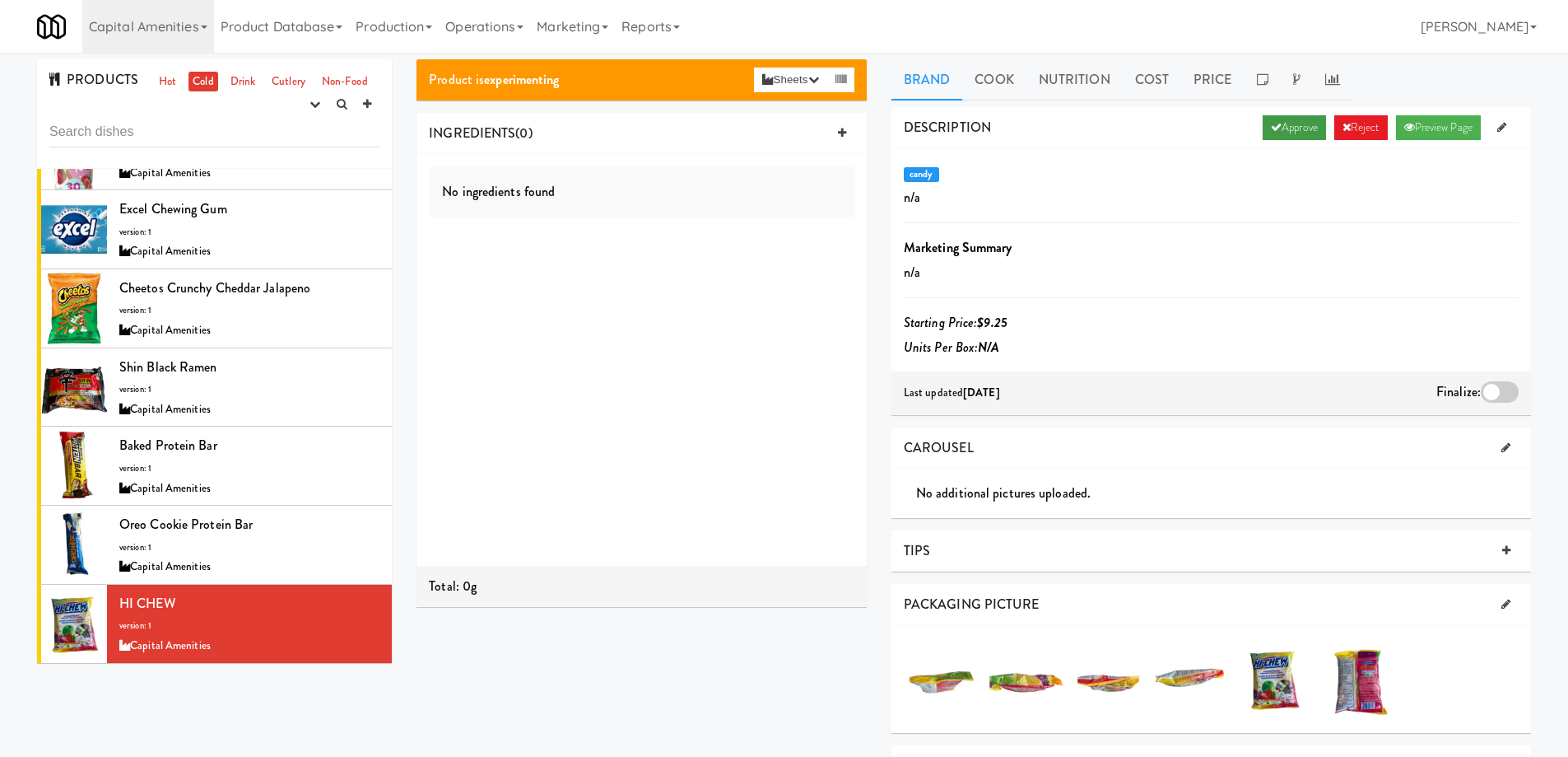
click at [1271, 128] on icon at bounding box center [1276, 127] width 10 height 10
click at [1503, 391] on div at bounding box center [1499, 392] width 38 height 22
click at [0, 0] on input "checkbox" at bounding box center [0, 0] width 0 height 0
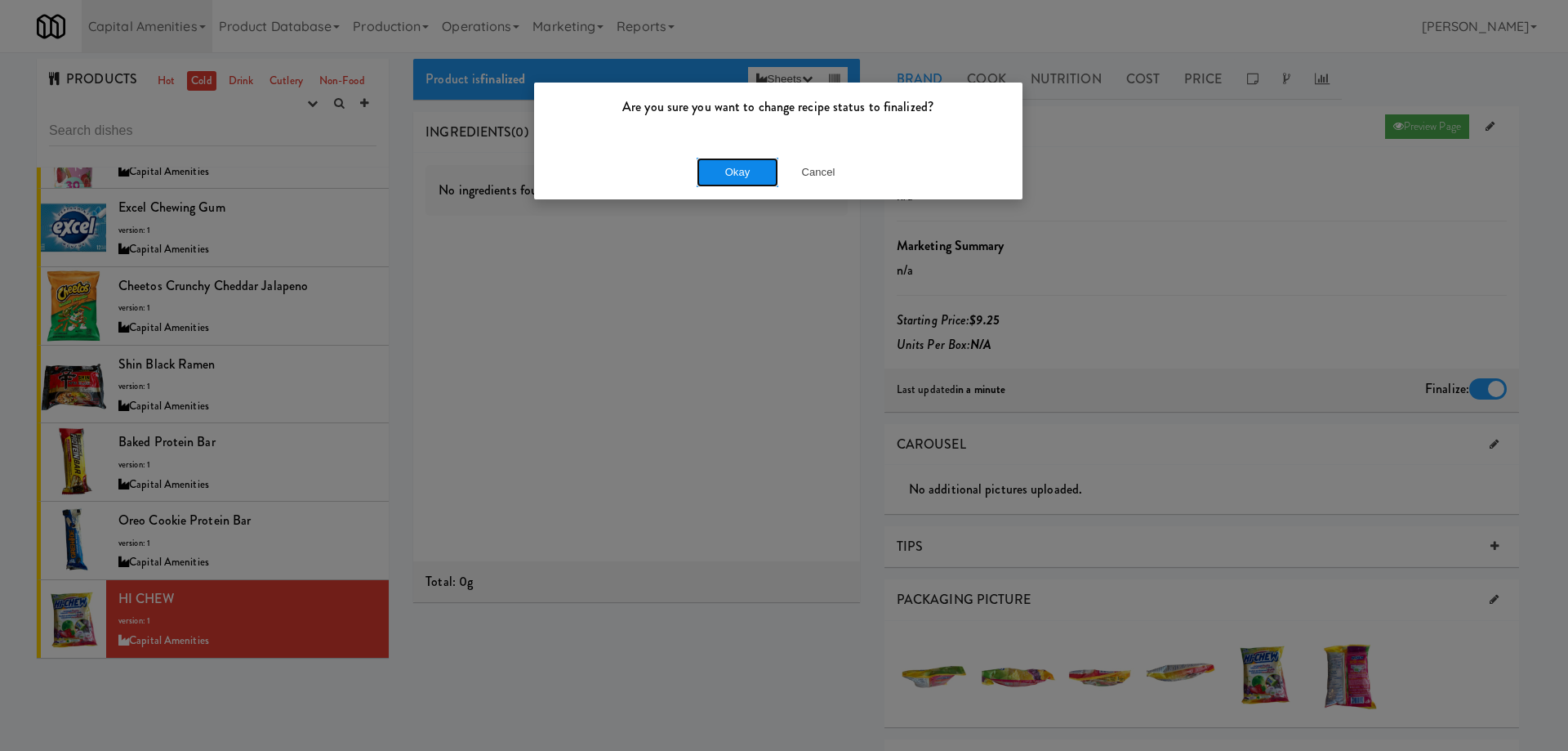
click at [764, 182] on button "Okay" at bounding box center [737, 172] width 81 height 29
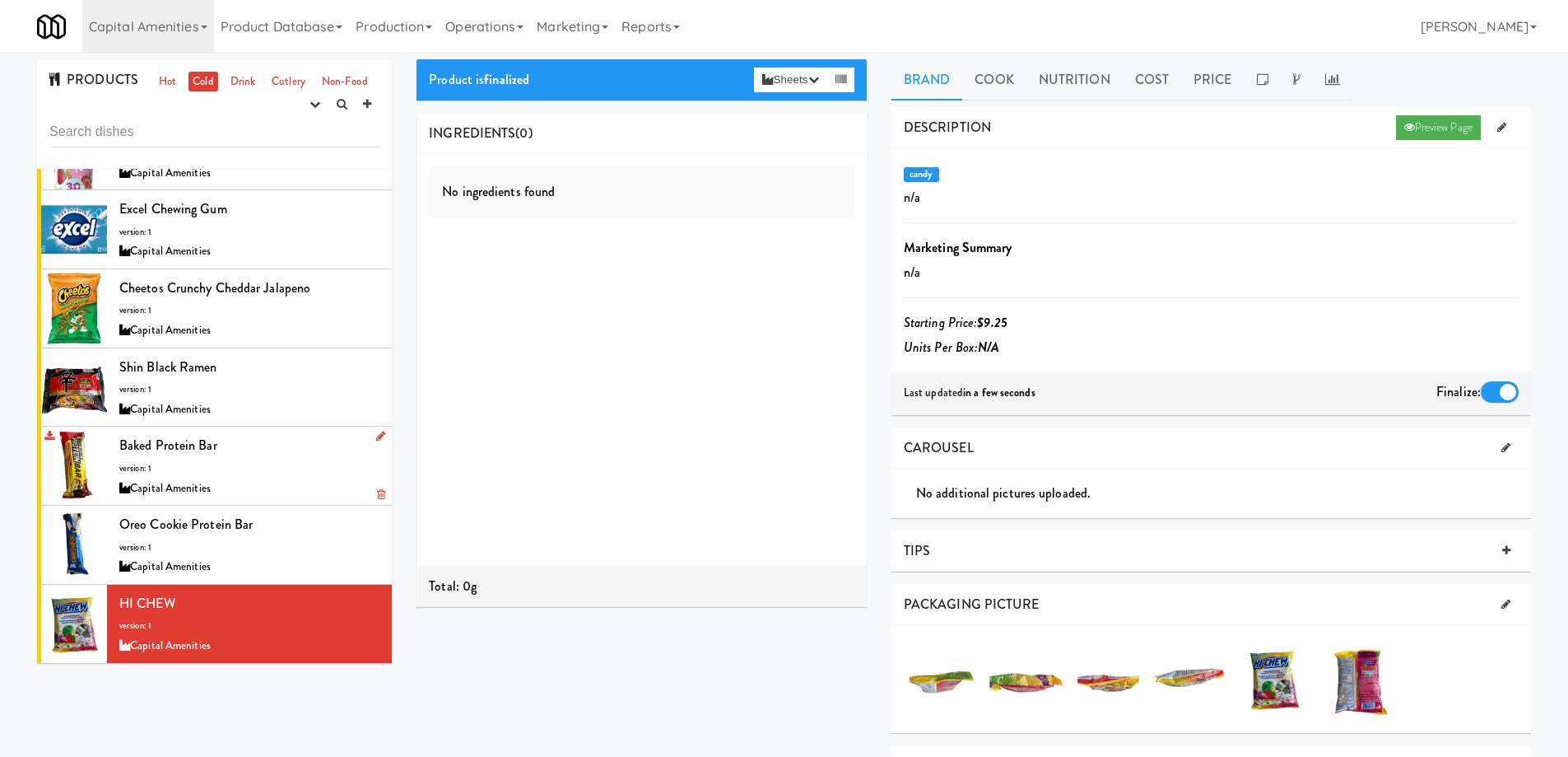
click at [280, 479] on div "Capital Amenities" at bounding box center [250, 489] width 260 height 21
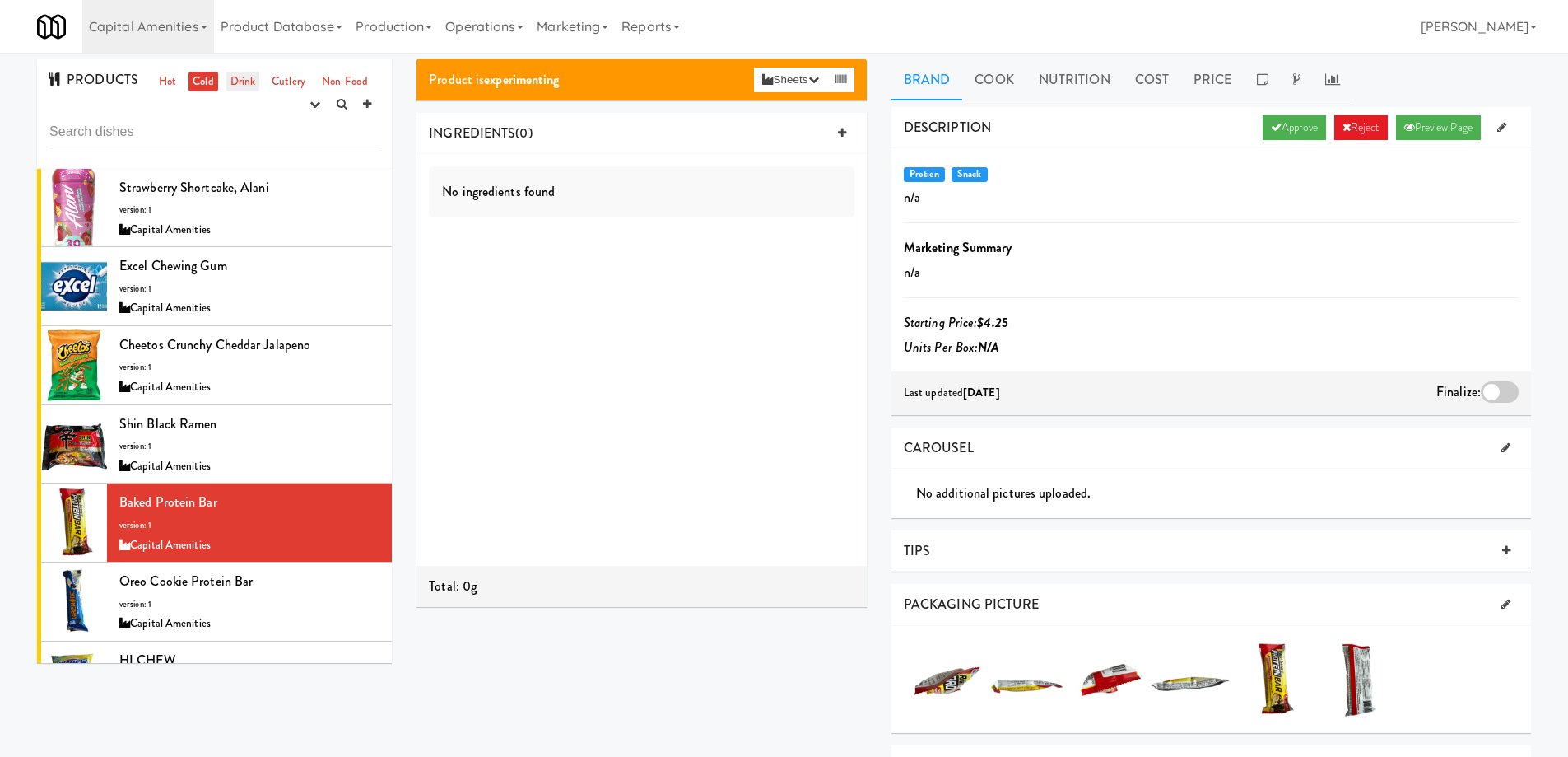
click at [236, 85] on link "Drink" at bounding box center [243, 82] width 34 height 21
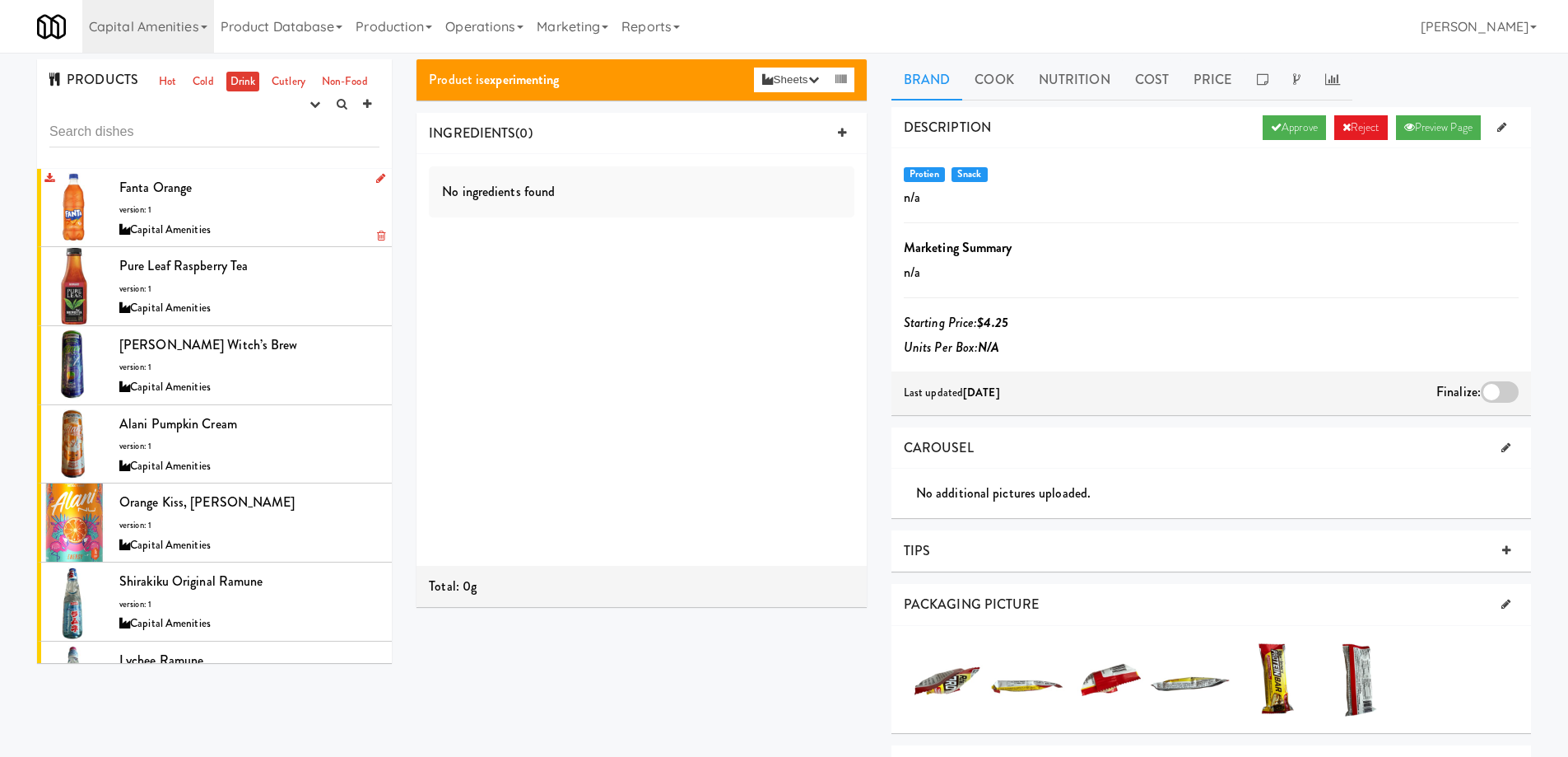
click at [278, 217] on div "Fanta Orange version: 1 Capital Amenities" at bounding box center [250, 208] width 260 height 65
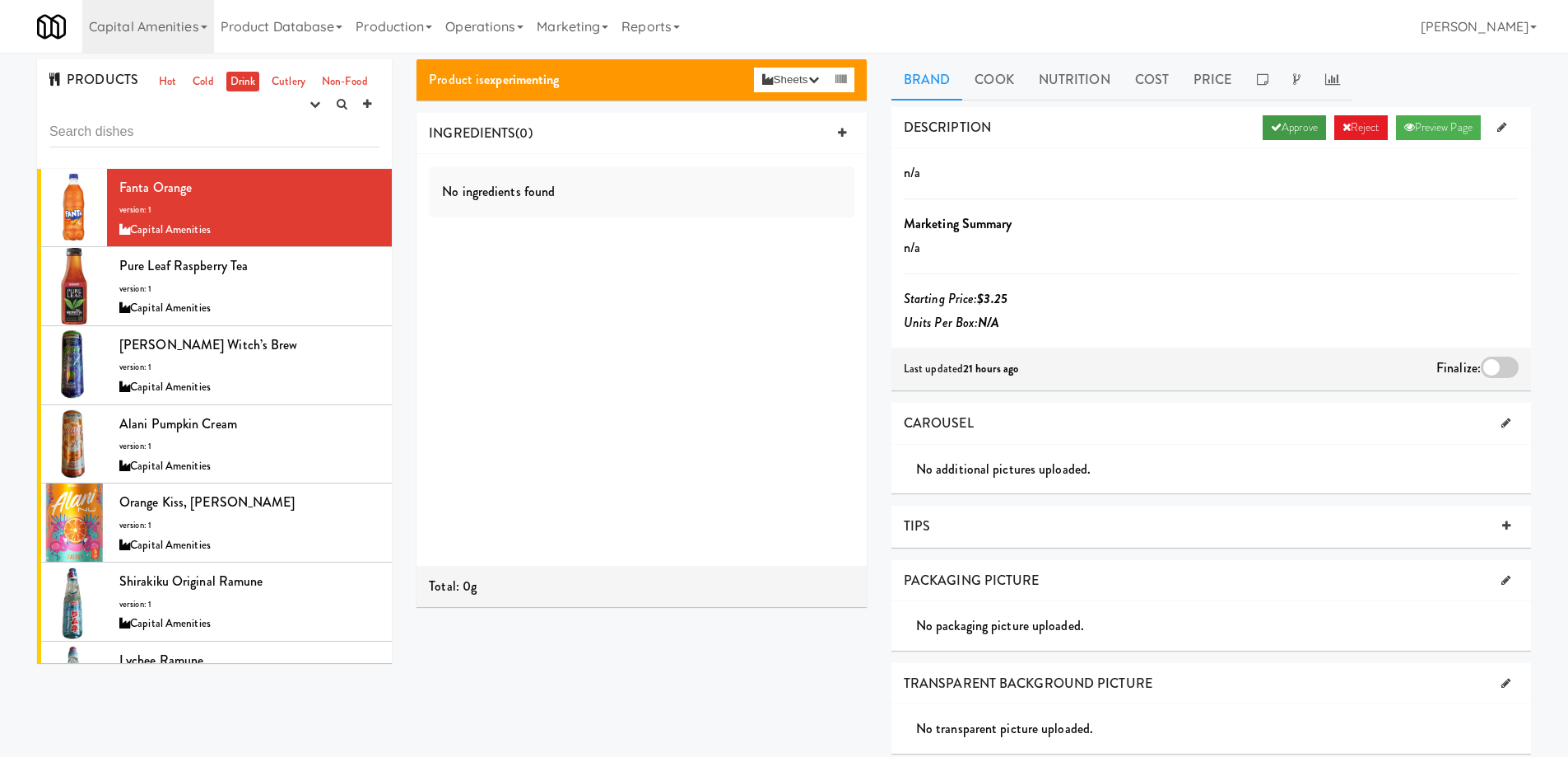
click at [1279, 134] on link "Approve" at bounding box center [1295, 127] width 64 height 24
click at [1487, 364] on div at bounding box center [1499, 367] width 38 height 22
click at [0, 0] on input "checkbox" at bounding box center [0, 0] width 0 height 0
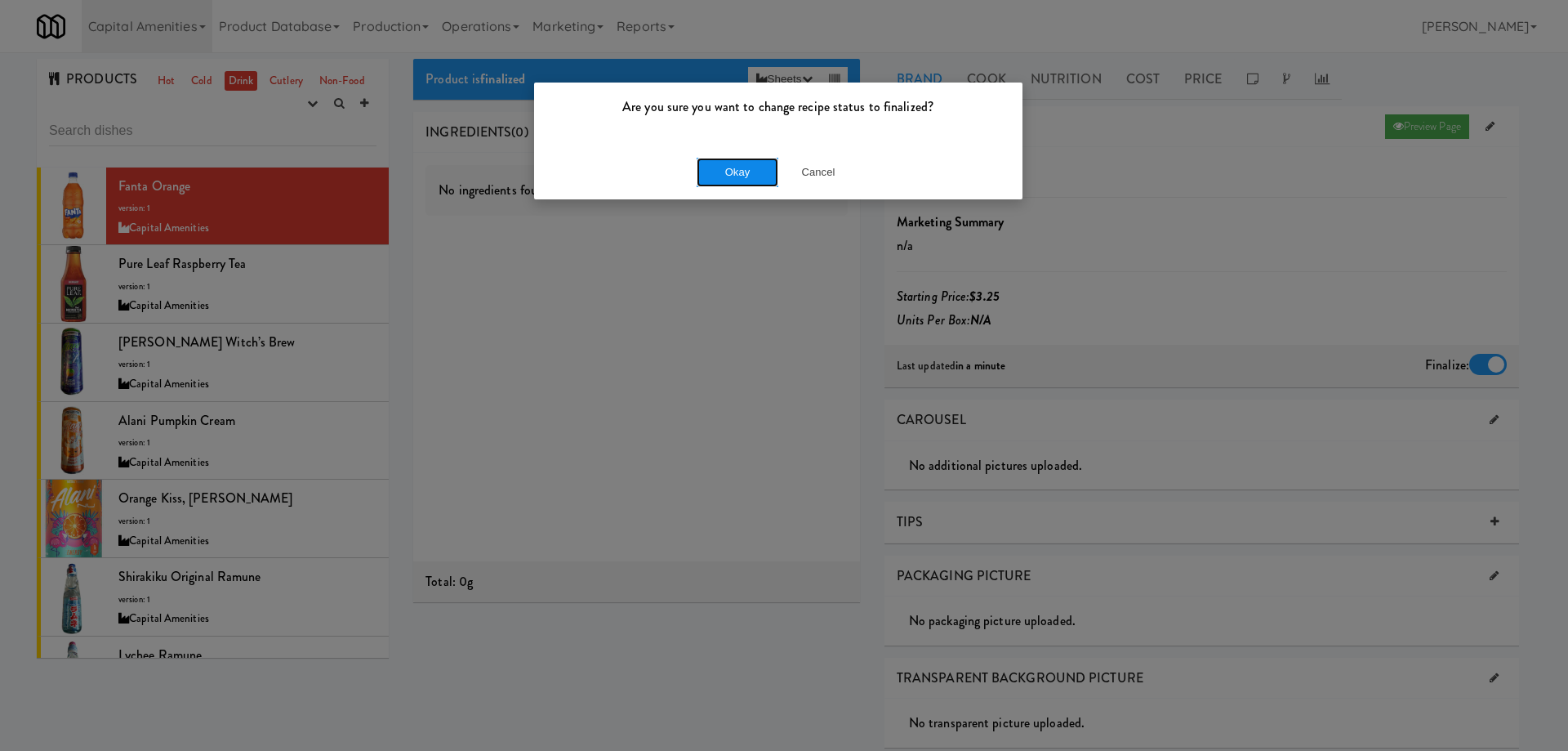
click at [716, 165] on button "Okay" at bounding box center [737, 172] width 81 height 29
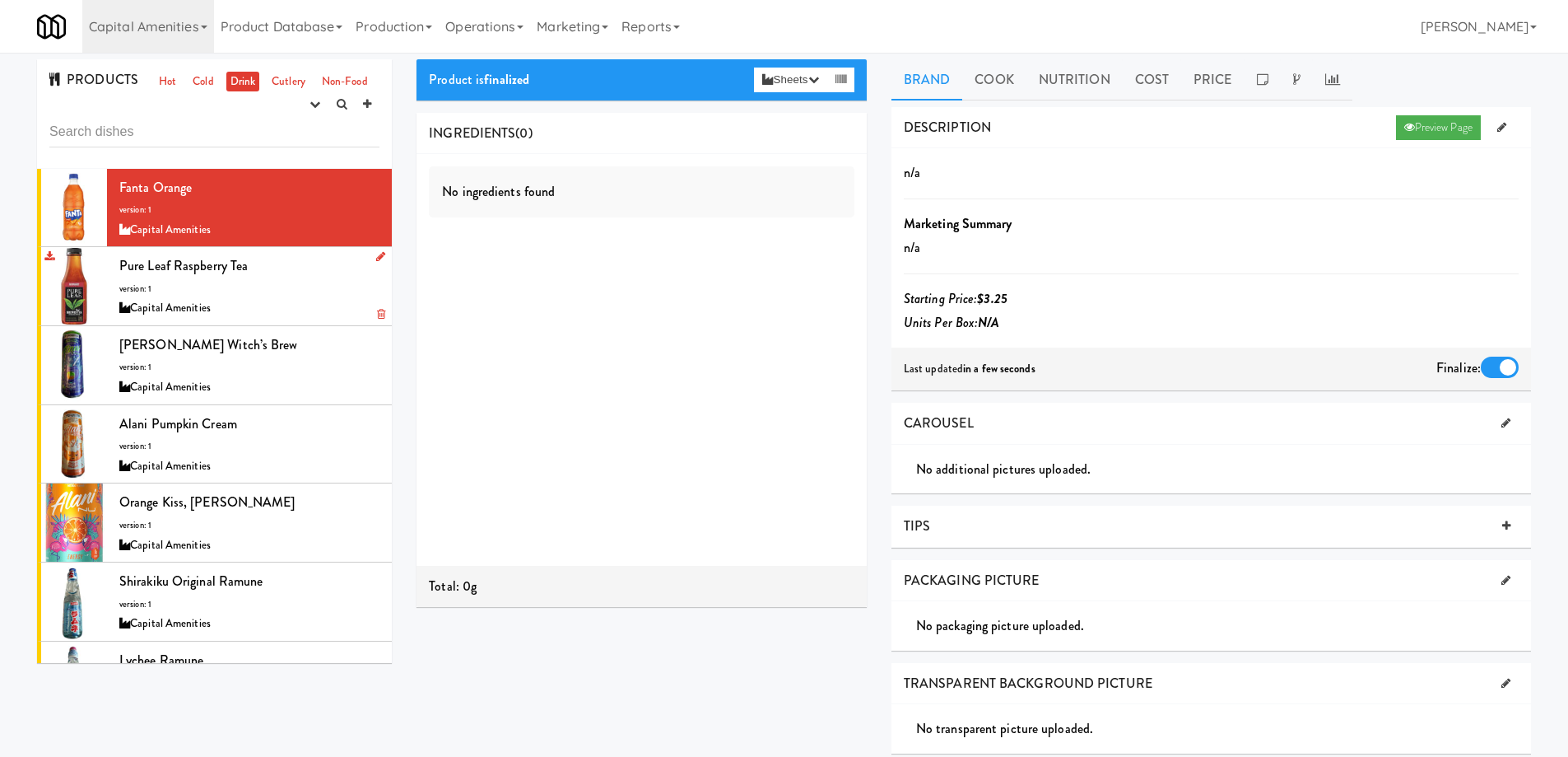
click at [296, 293] on div "Pure Leaf Raspberry Tea version: 1 Capital Amenities" at bounding box center [250, 286] width 260 height 65
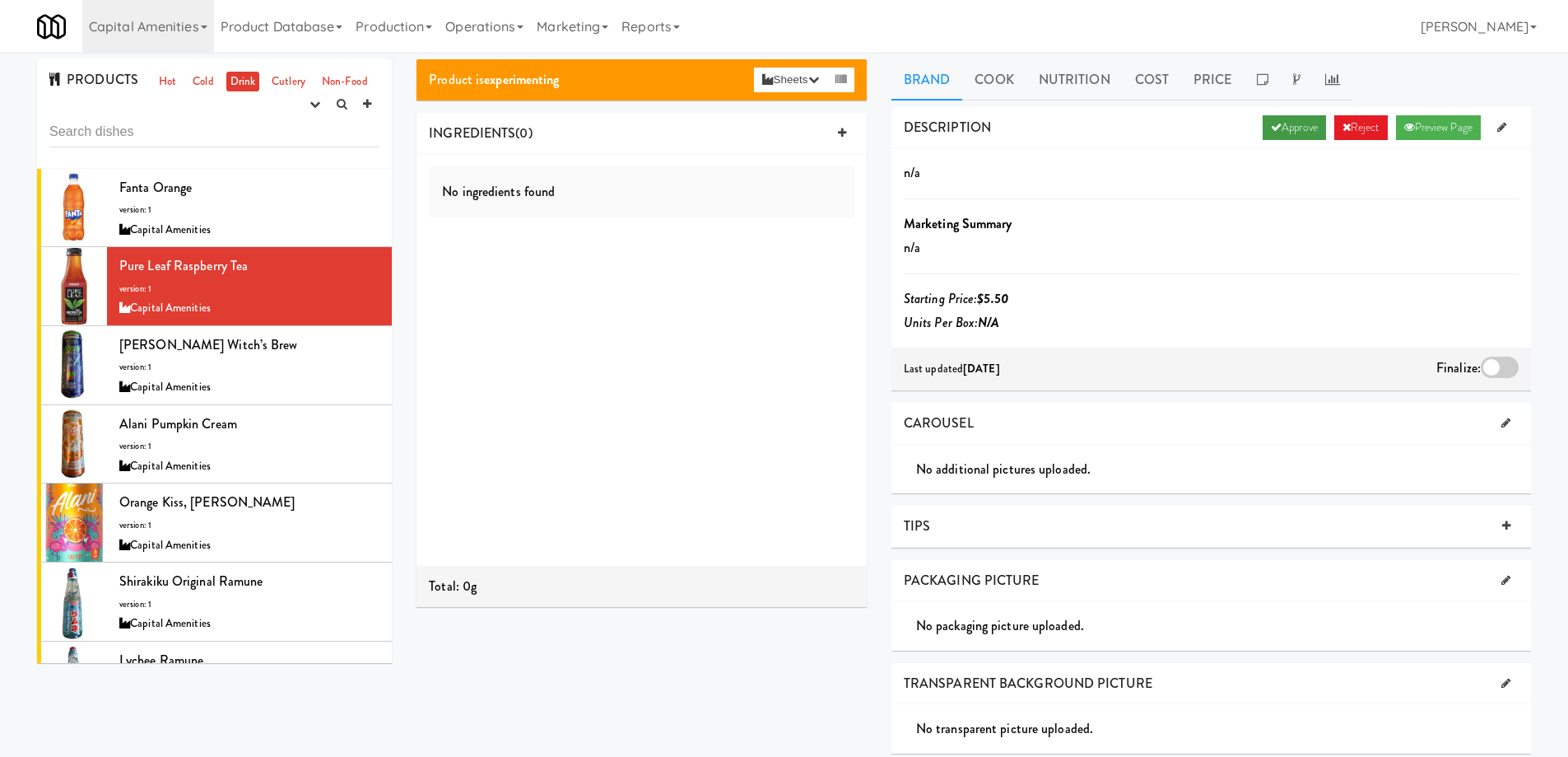
click at [1288, 128] on link "Approve" at bounding box center [1295, 127] width 64 height 24
click at [1492, 366] on div at bounding box center [1499, 367] width 38 height 22
click at [0, 0] on input "checkbox" at bounding box center [0, 0] width 0 height 0
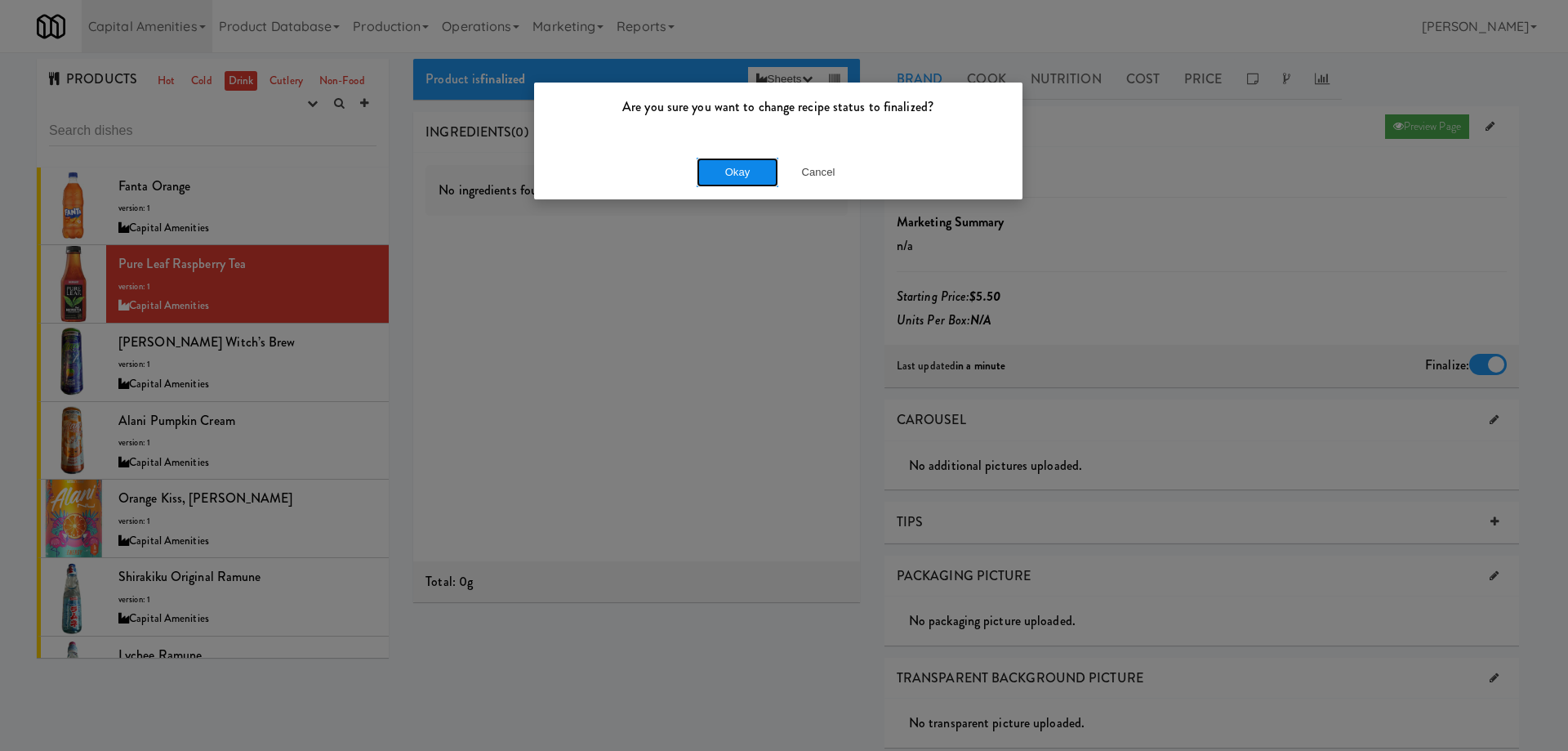
click at [733, 172] on button "Okay" at bounding box center [737, 172] width 81 height 29
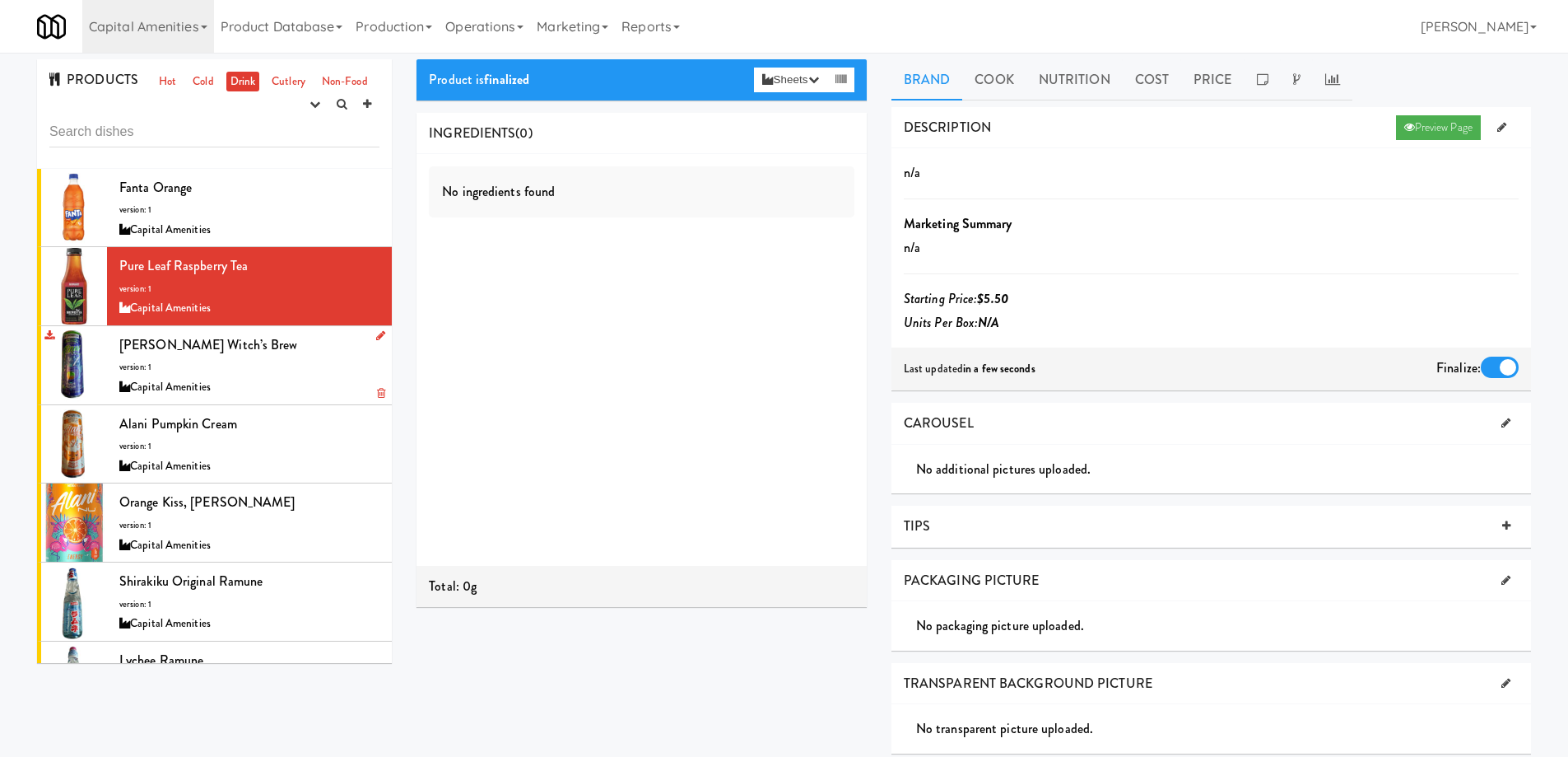
click at [288, 371] on div "Alani Witch’s brew version: 1 Capital Amenities" at bounding box center [250, 365] width 260 height 65
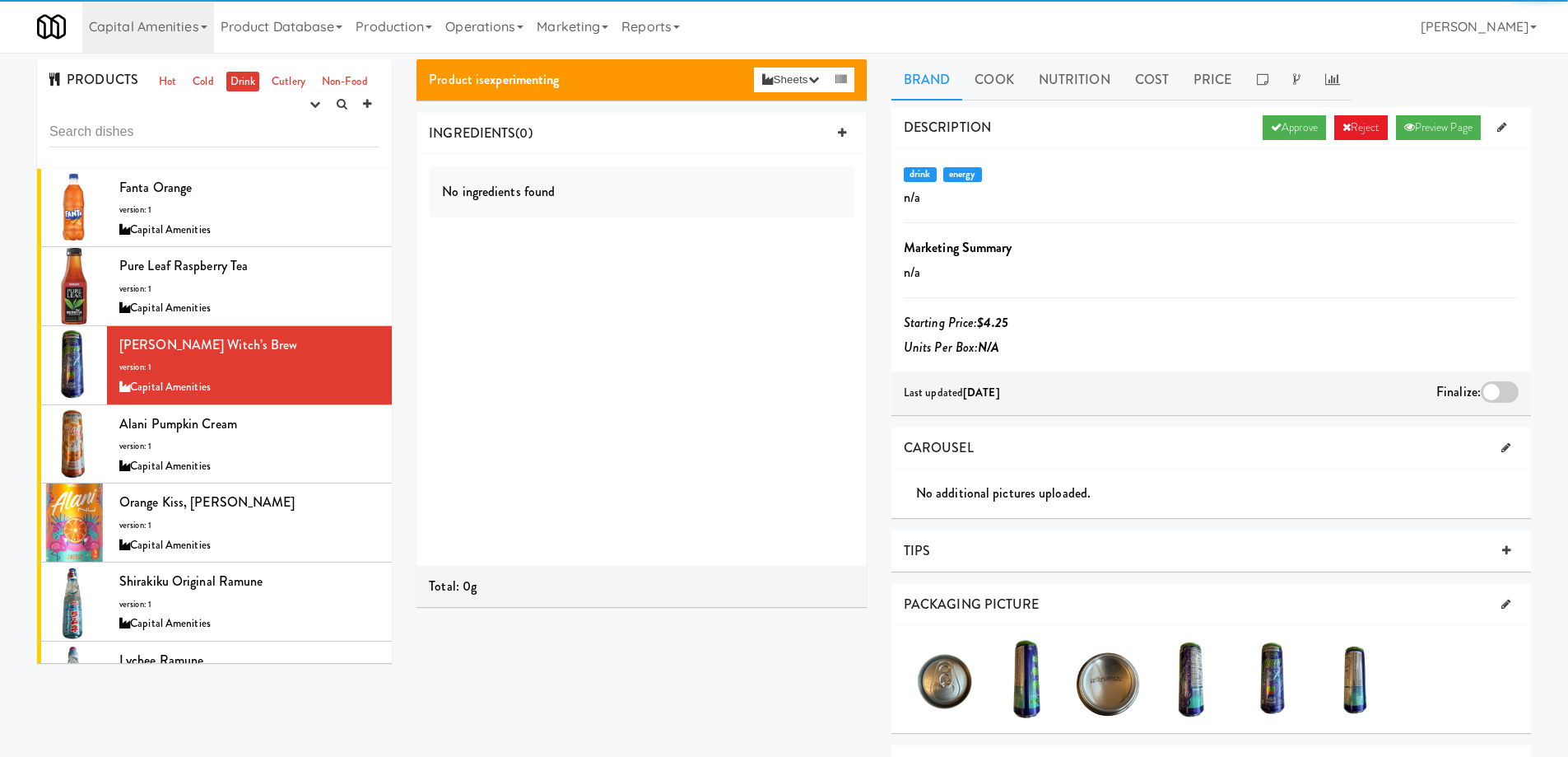
click at [1283, 119] on link "Approve" at bounding box center [1295, 127] width 64 height 24
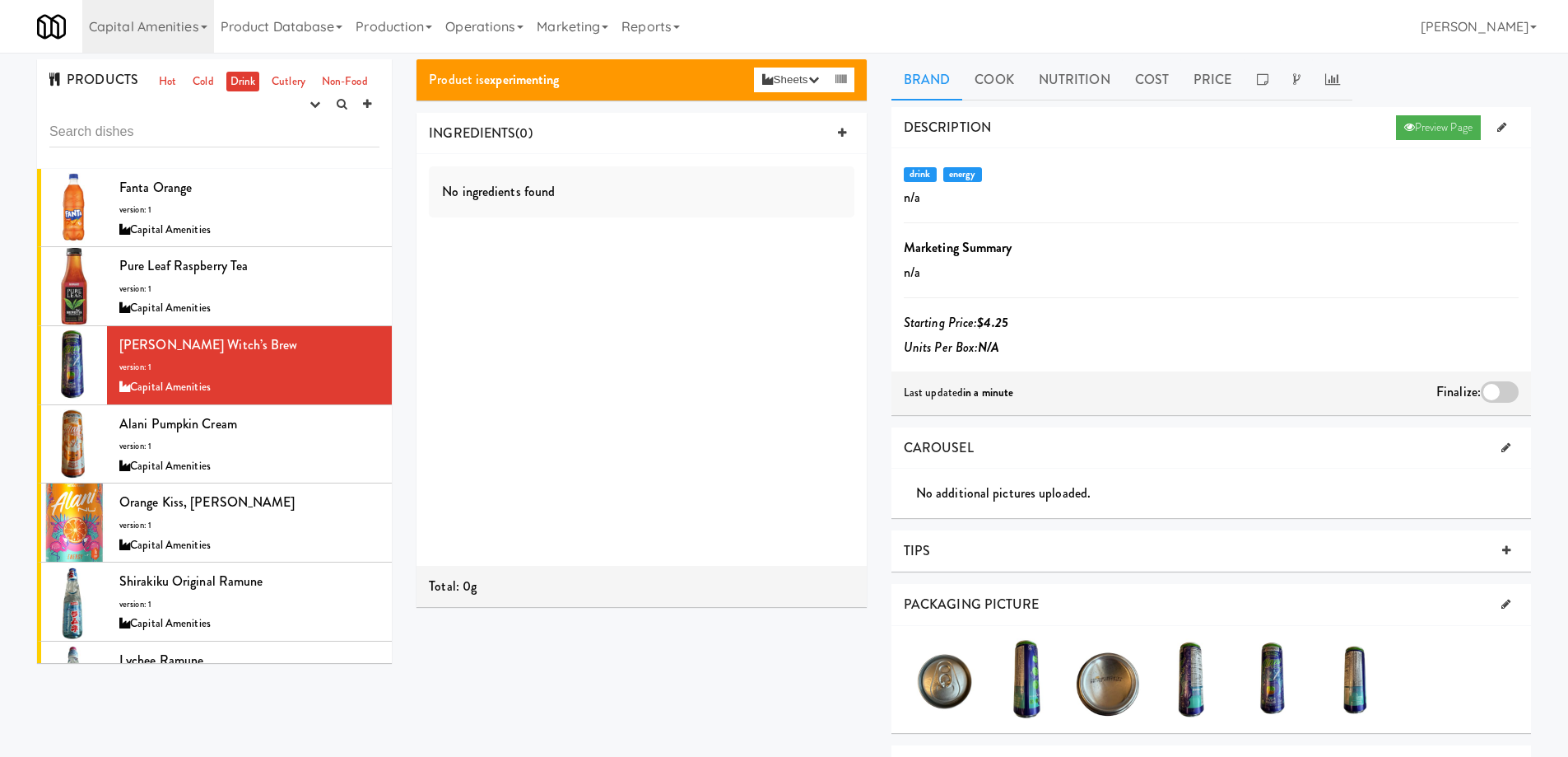
click at [1491, 394] on div at bounding box center [1499, 392] width 38 height 22
click at [0, 0] on input "checkbox" at bounding box center [0, 0] width 0 height 0
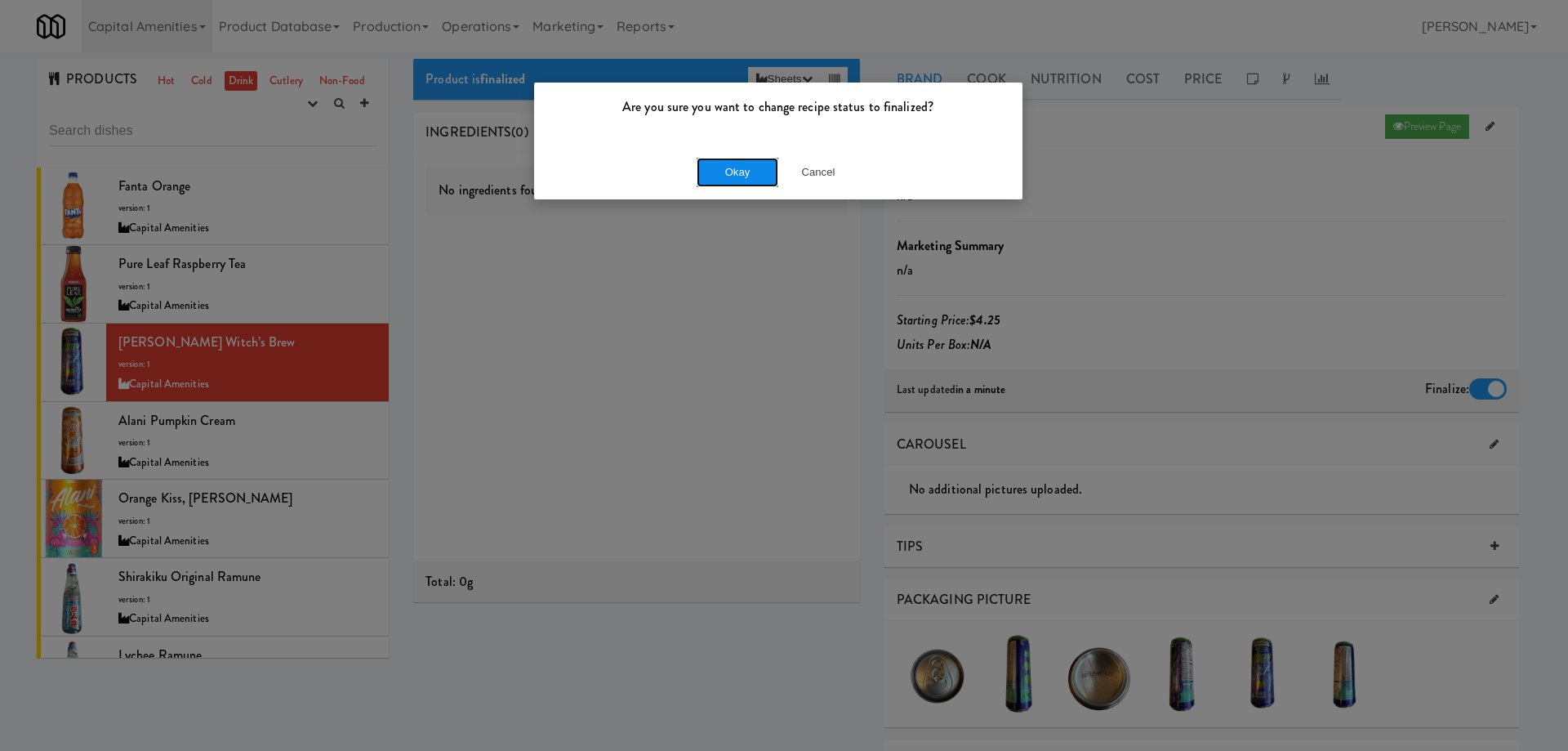
click at [726, 174] on button "Okay" at bounding box center [737, 172] width 81 height 29
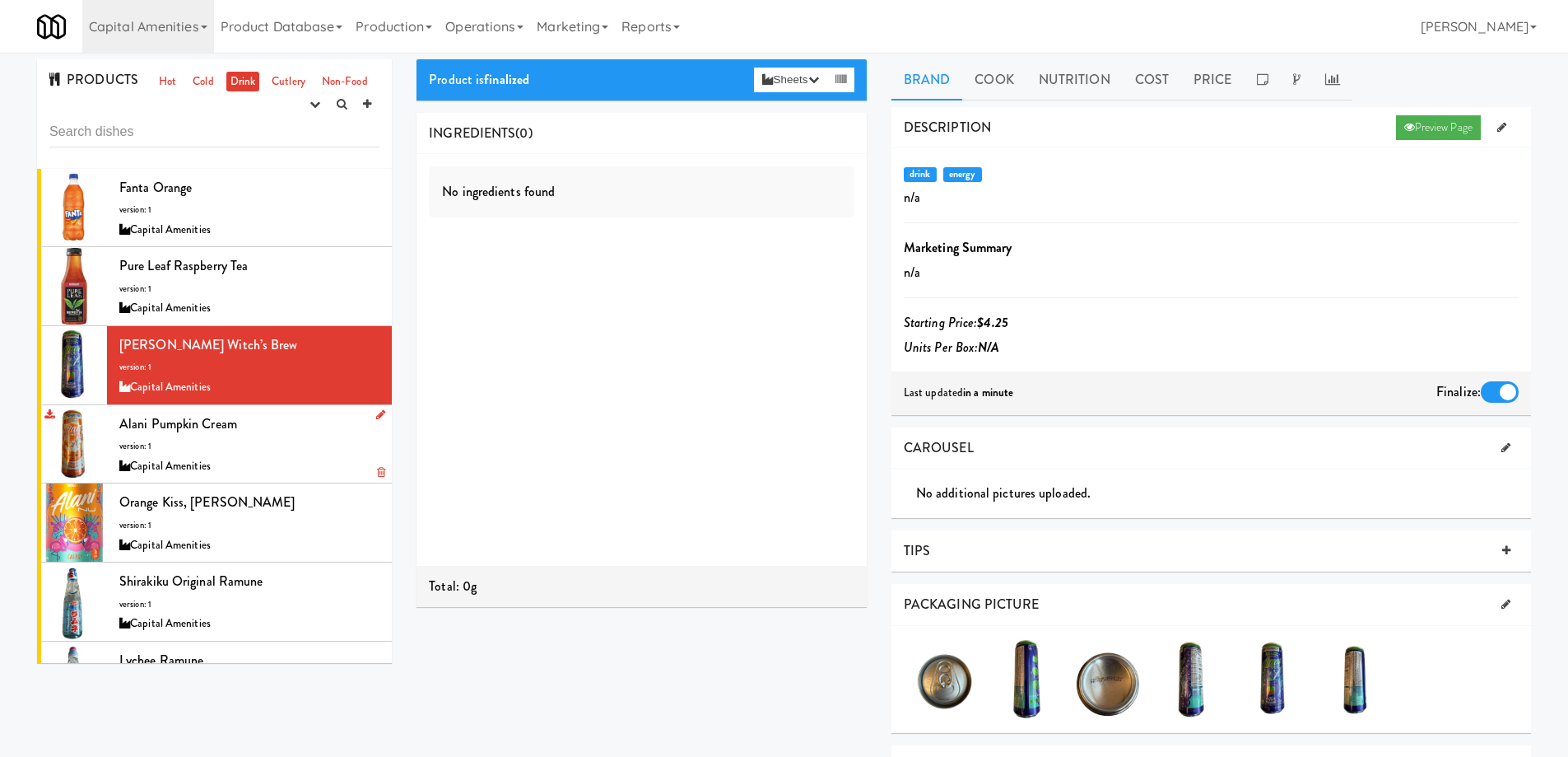
click at [315, 456] on div "Capital Amenities" at bounding box center [250, 466] width 260 height 21
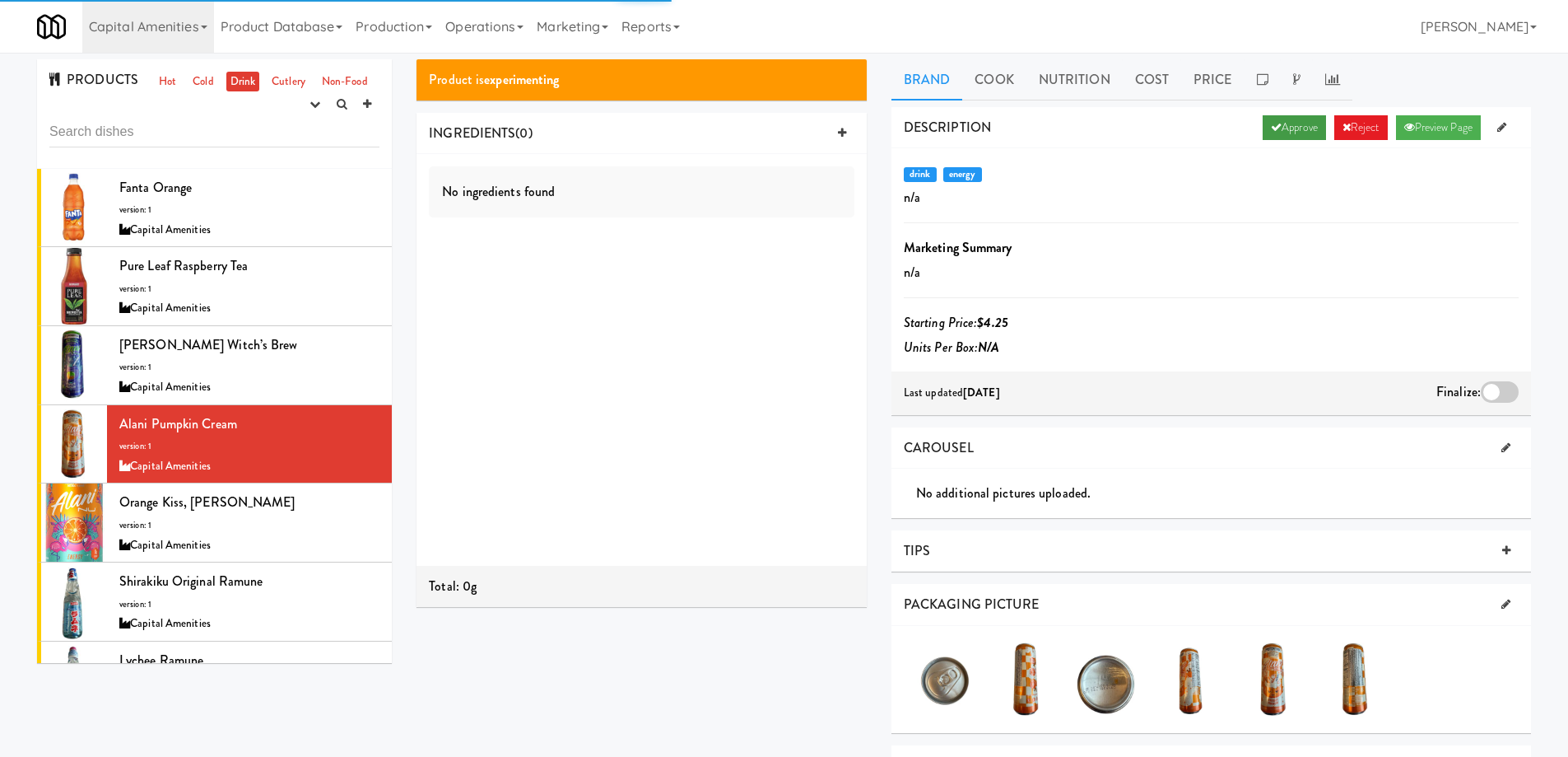
click at [1271, 130] on icon at bounding box center [1276, 127] width 10 height 10
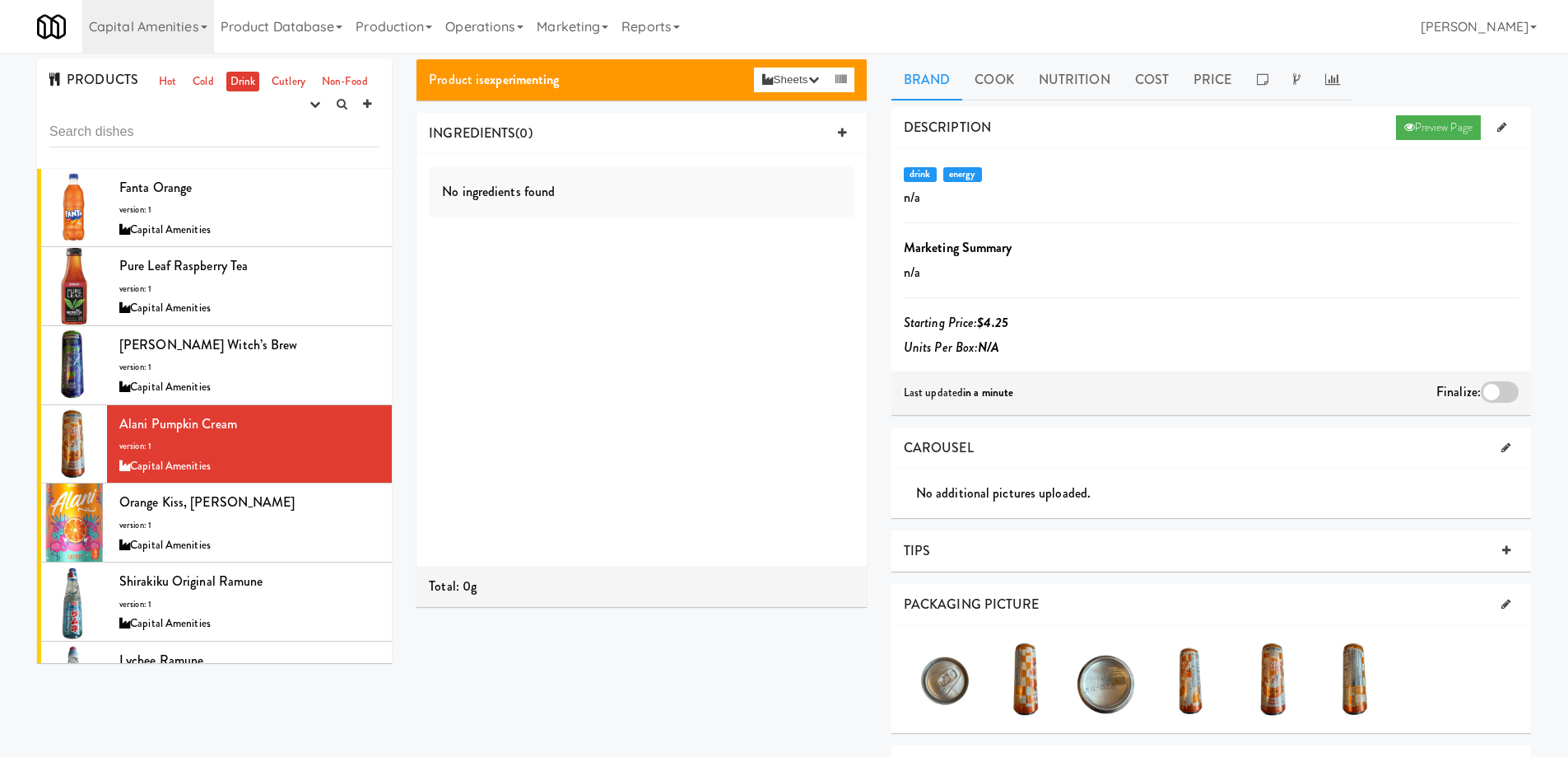
click at [1509, 394] on div at bounding box center [1499, 392] width 38 height 22
click at [0, 0] on input "checkbox" at bounding box center [0, 0] width 0 height 0
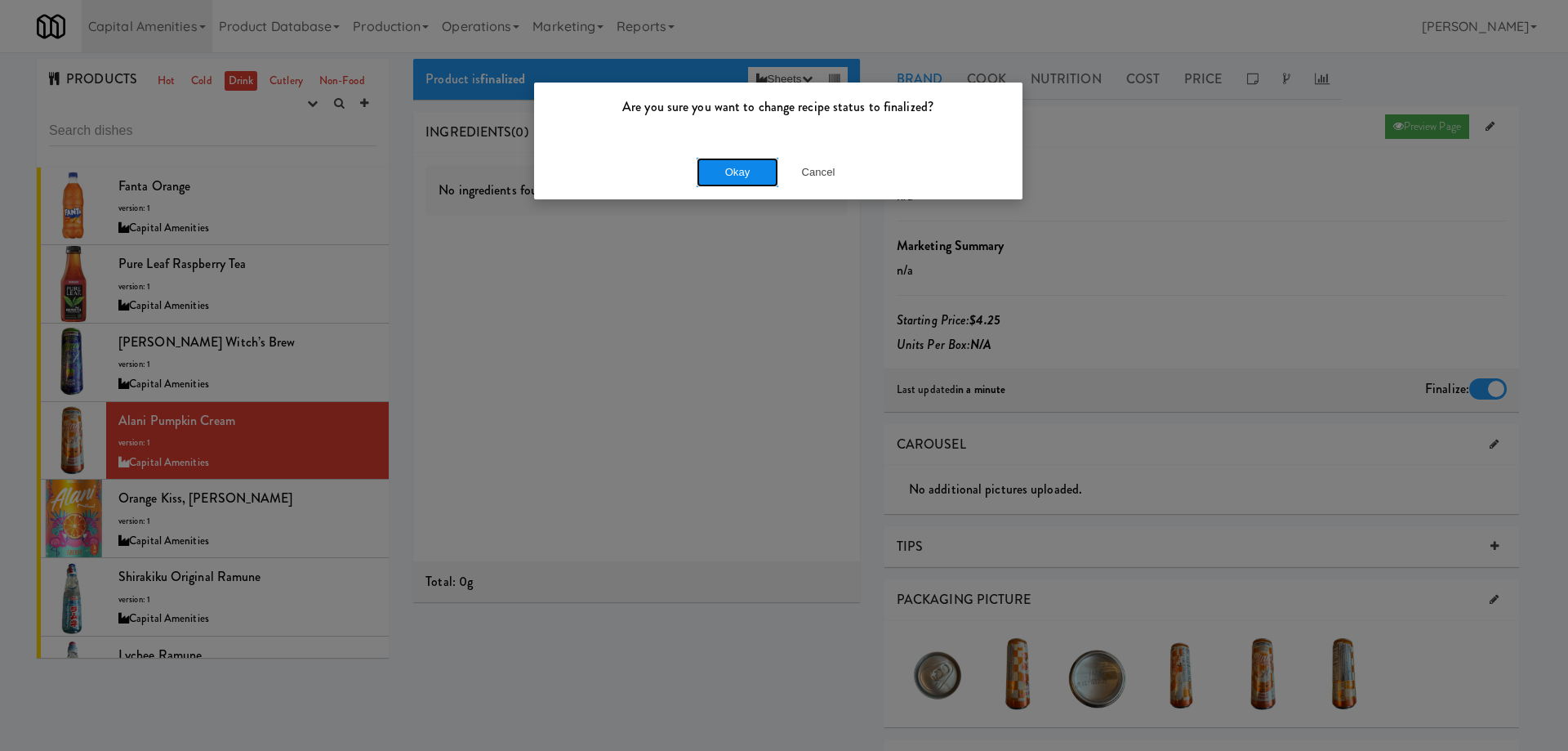
click at [744, 174] on button "Okay" at bounding box center [737, 172] width 81 height 29
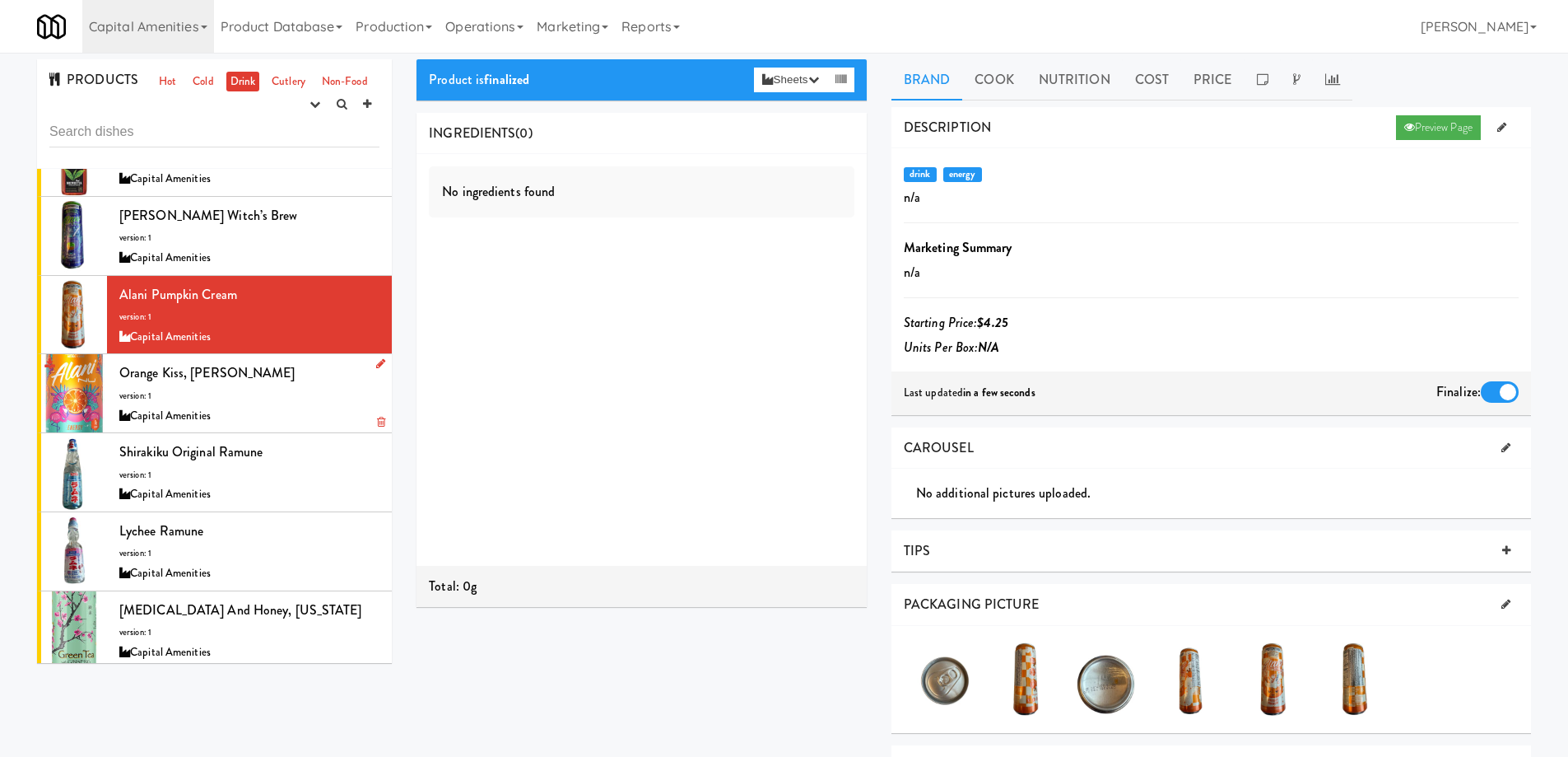
scroll to position [135, 0]
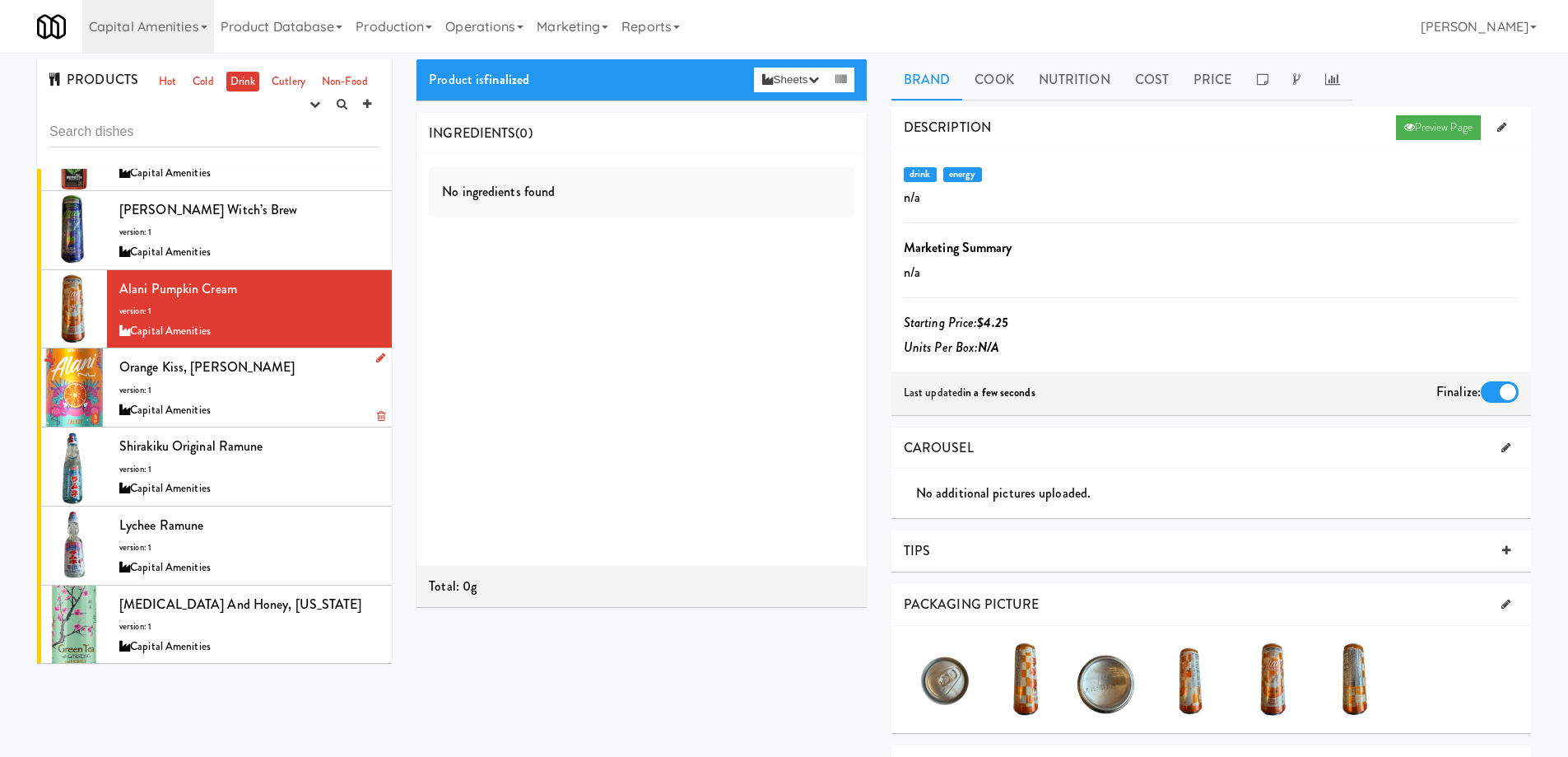
click at [285, 405] on div "Capital Amenities" at bounding box center [250, 410] width 260 height 21
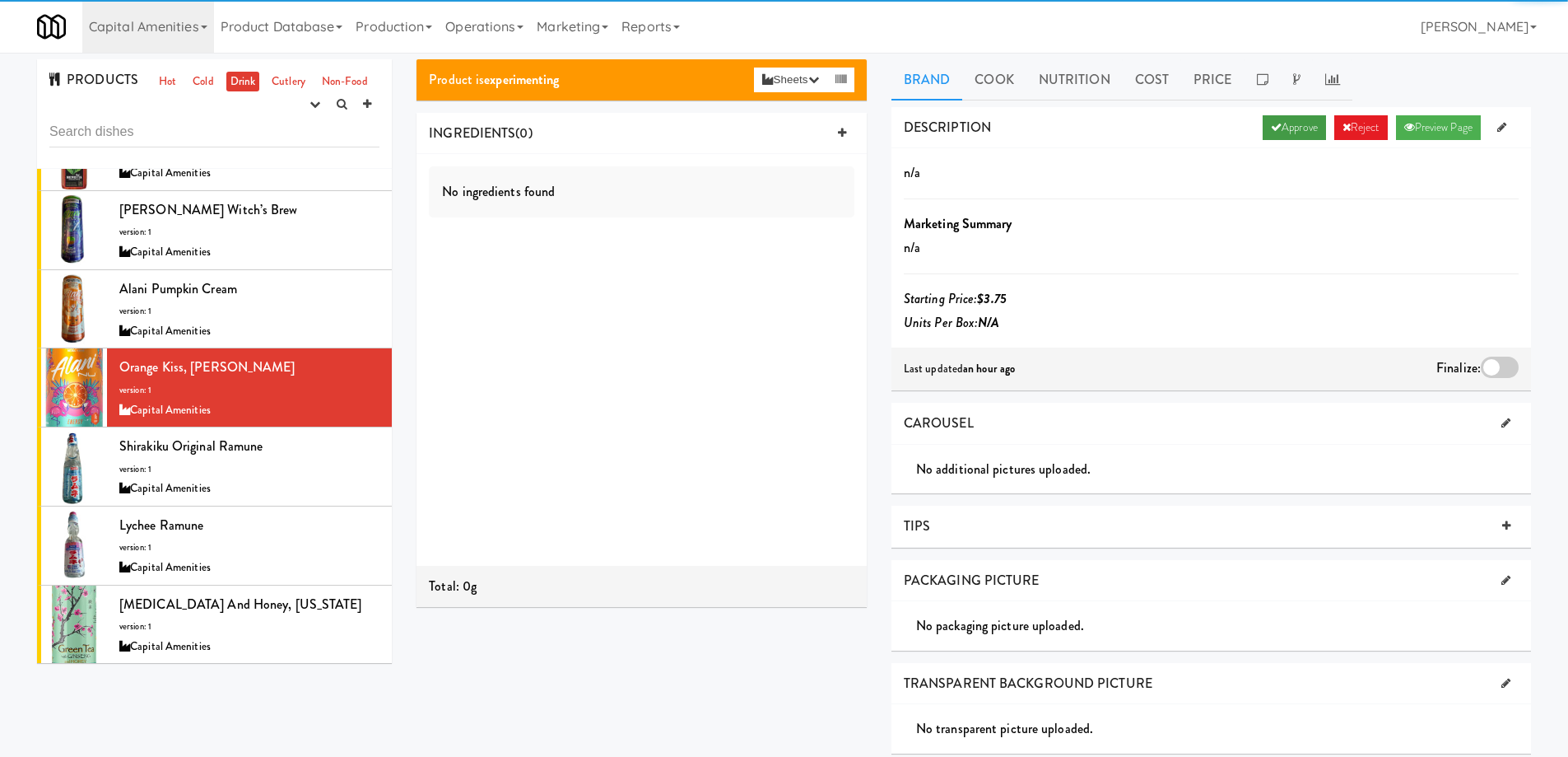
click at [1278, 123] on link "Approve" at bounding box center [1295, 127] width 64 height 24
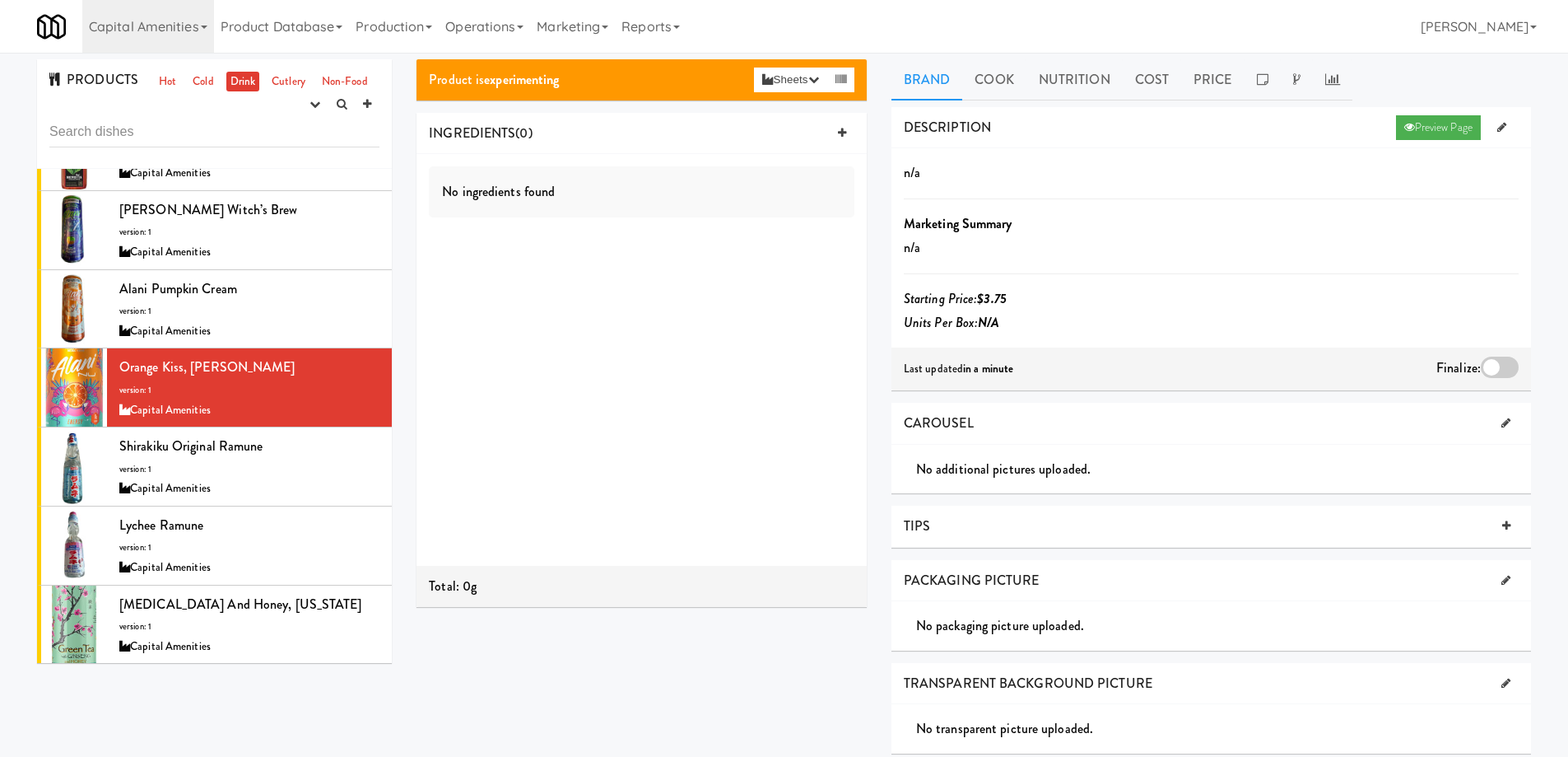
click at [1494, 371] on div at bounding box center [1499, 367] width 38 height 22
click at [0, 0] on input "checkbox" at bounding box center [0, 0] width 0 height 0
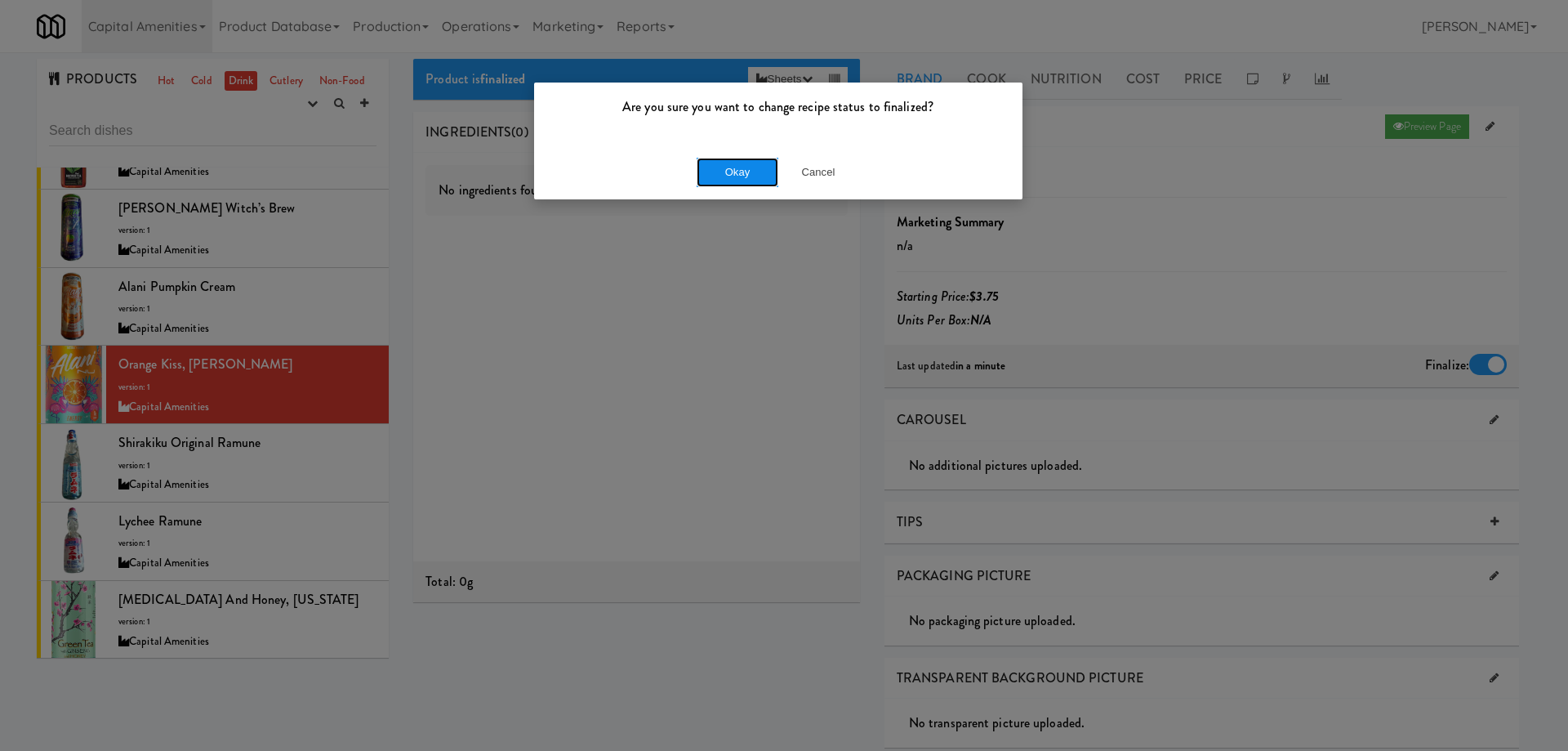
click at [756, 174] on button "Okay" at bounding box center [737, 172] width 81 height 29
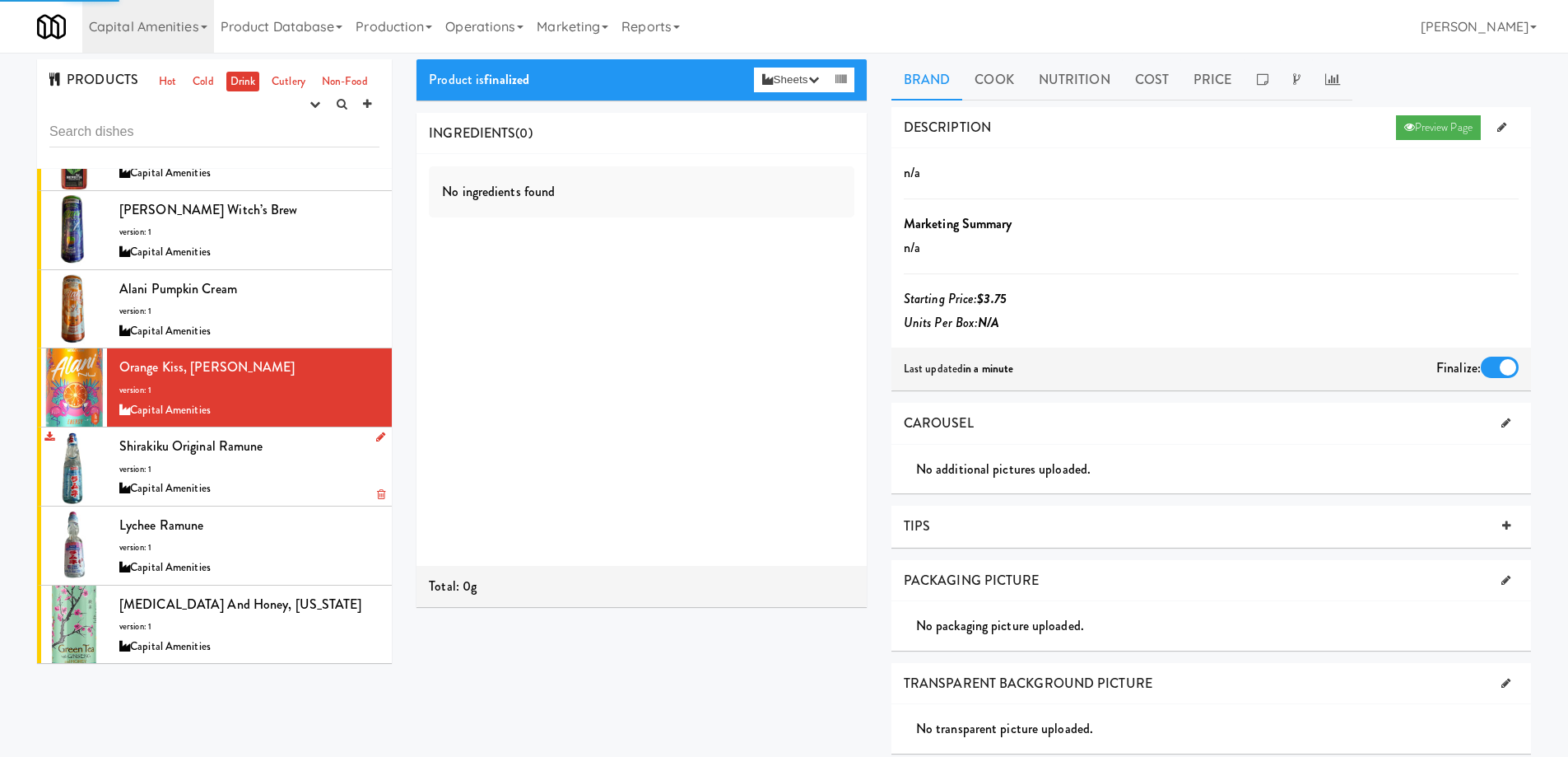
click at [293, 460] on div "Shirakiku Original Ramune version: 1 Capital Amenities" at bounding box center [250, 466] width 260 height 65
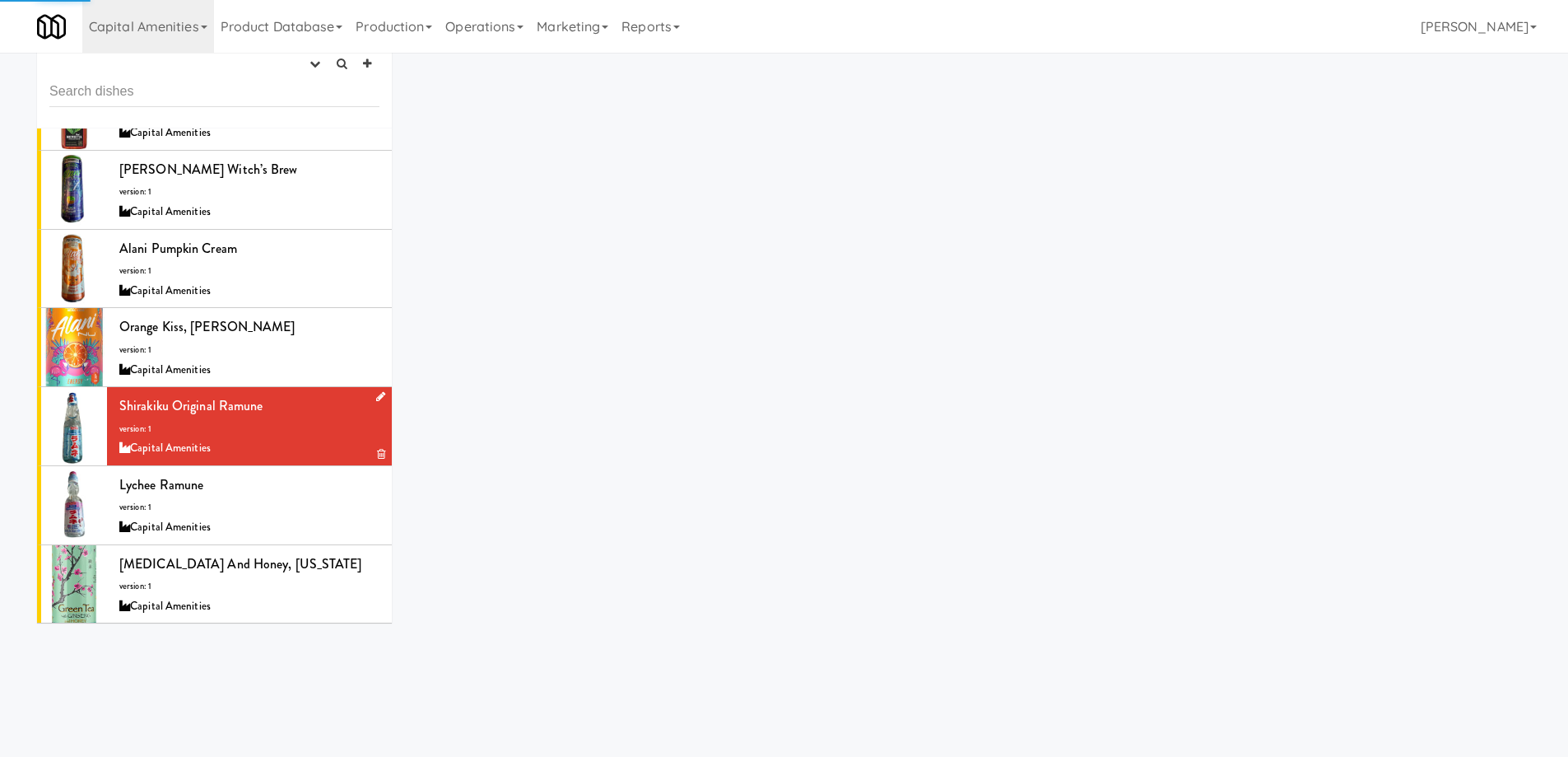
scroll to position [52, 0]
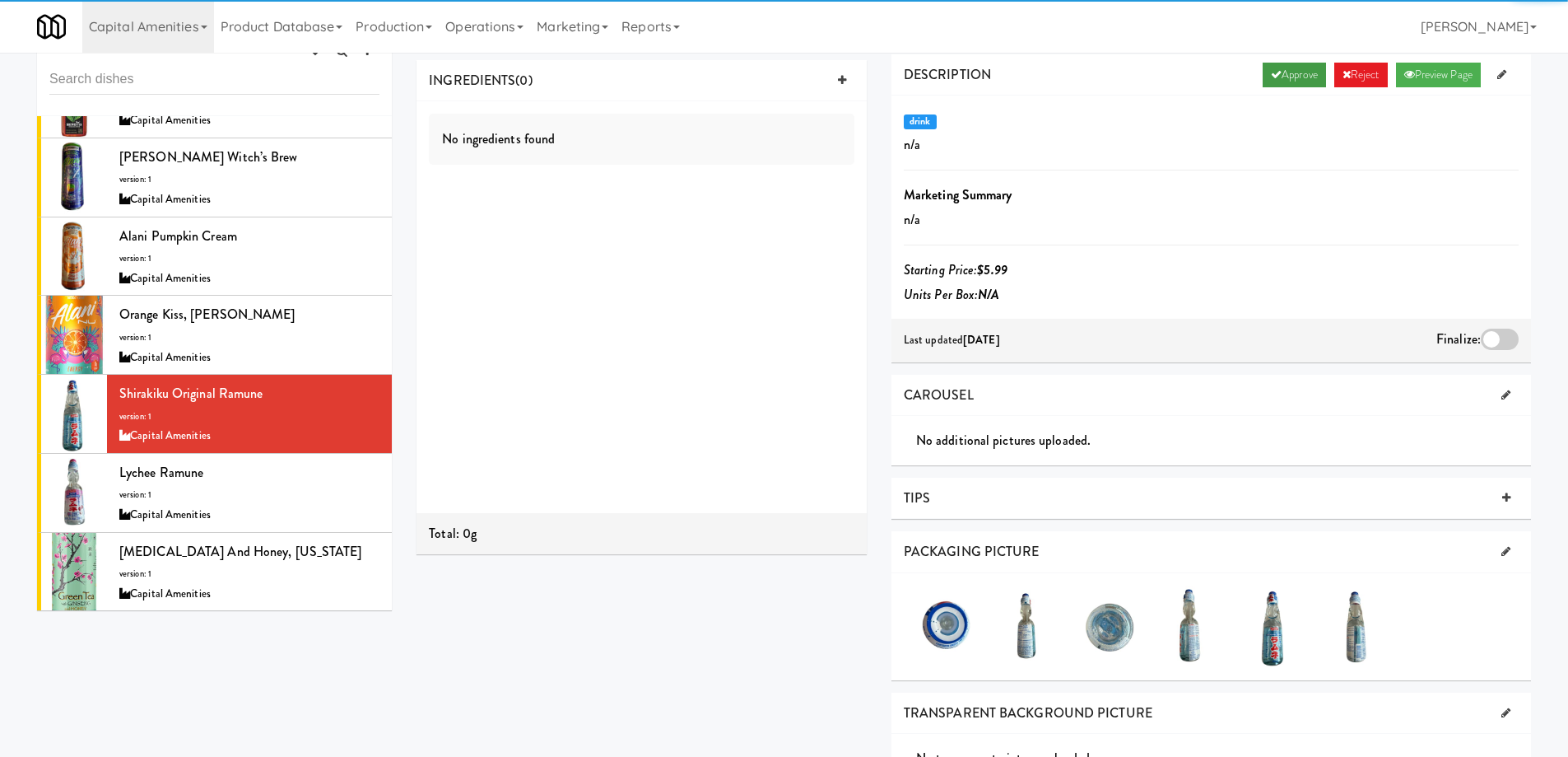
click at [1281, 80] on link "Approve" at bounding box center [1295, 75] width 64 height 24
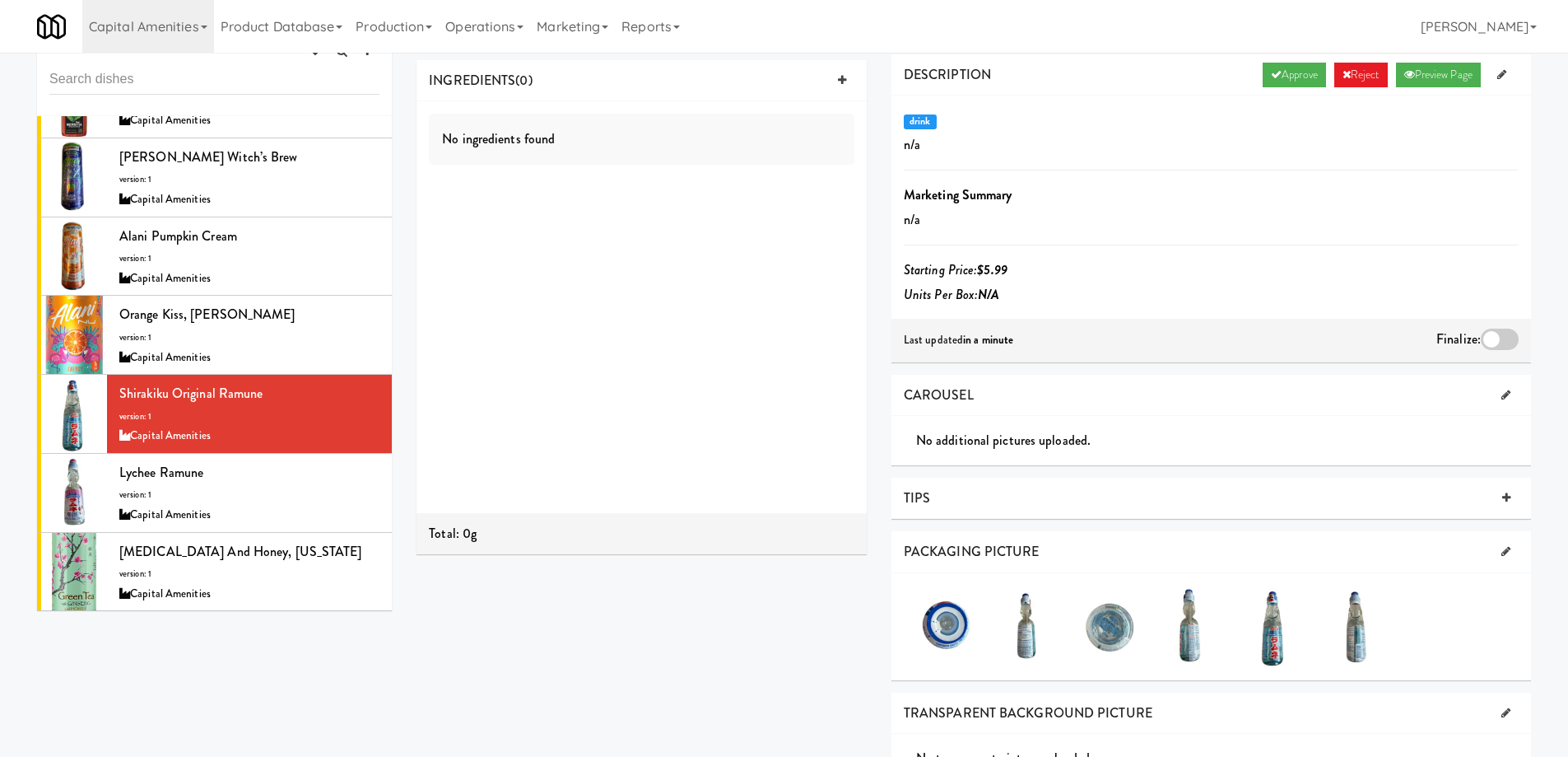
click at [1494, 335] on div at bounding box center [1499, 339] width 38 height 22
click at [0, 0] on input "checkbox" at bounding box center [0, 0] width 0 height 0
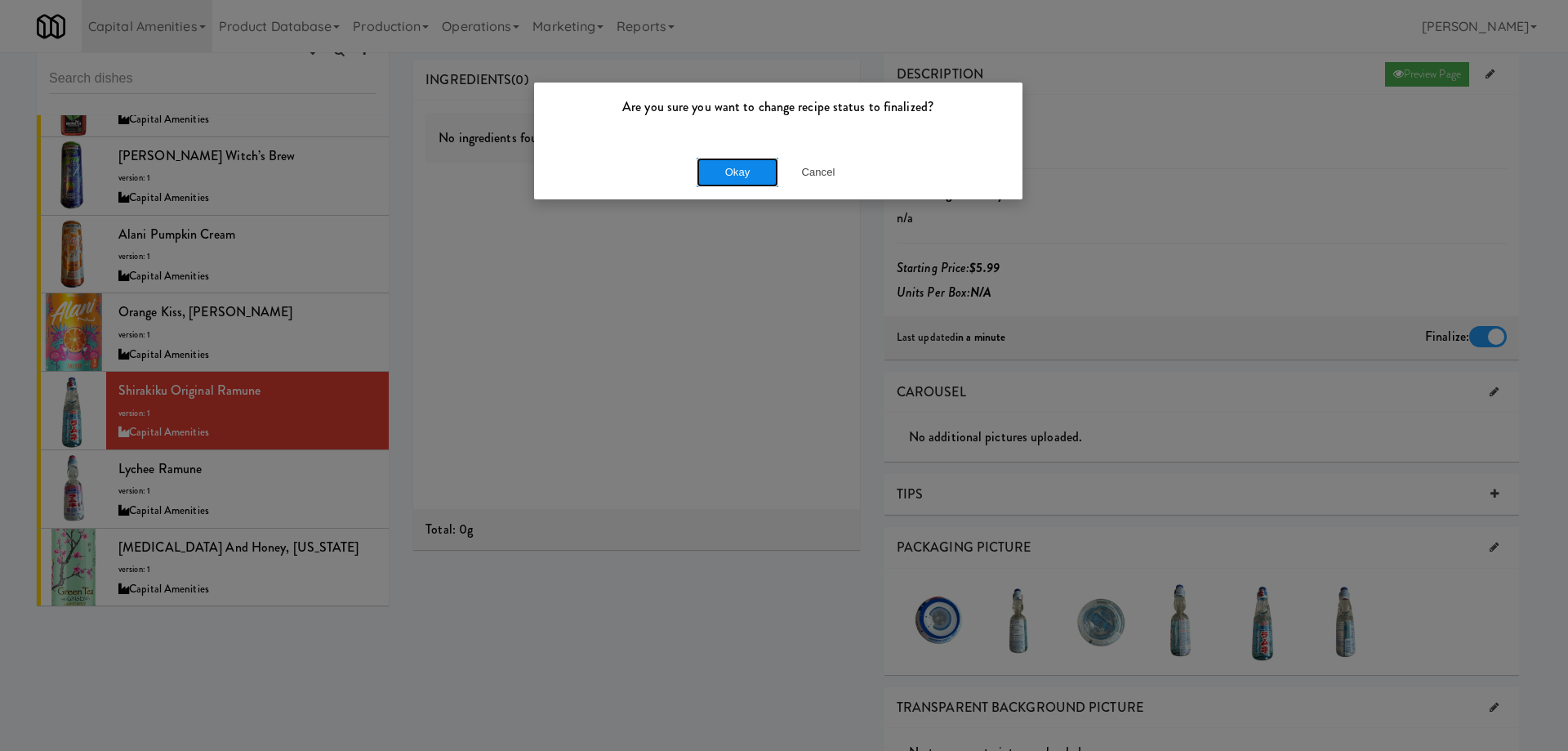
click at [724, 172] on button "Okay" at bounding box center [737, 172] width 81 height 29
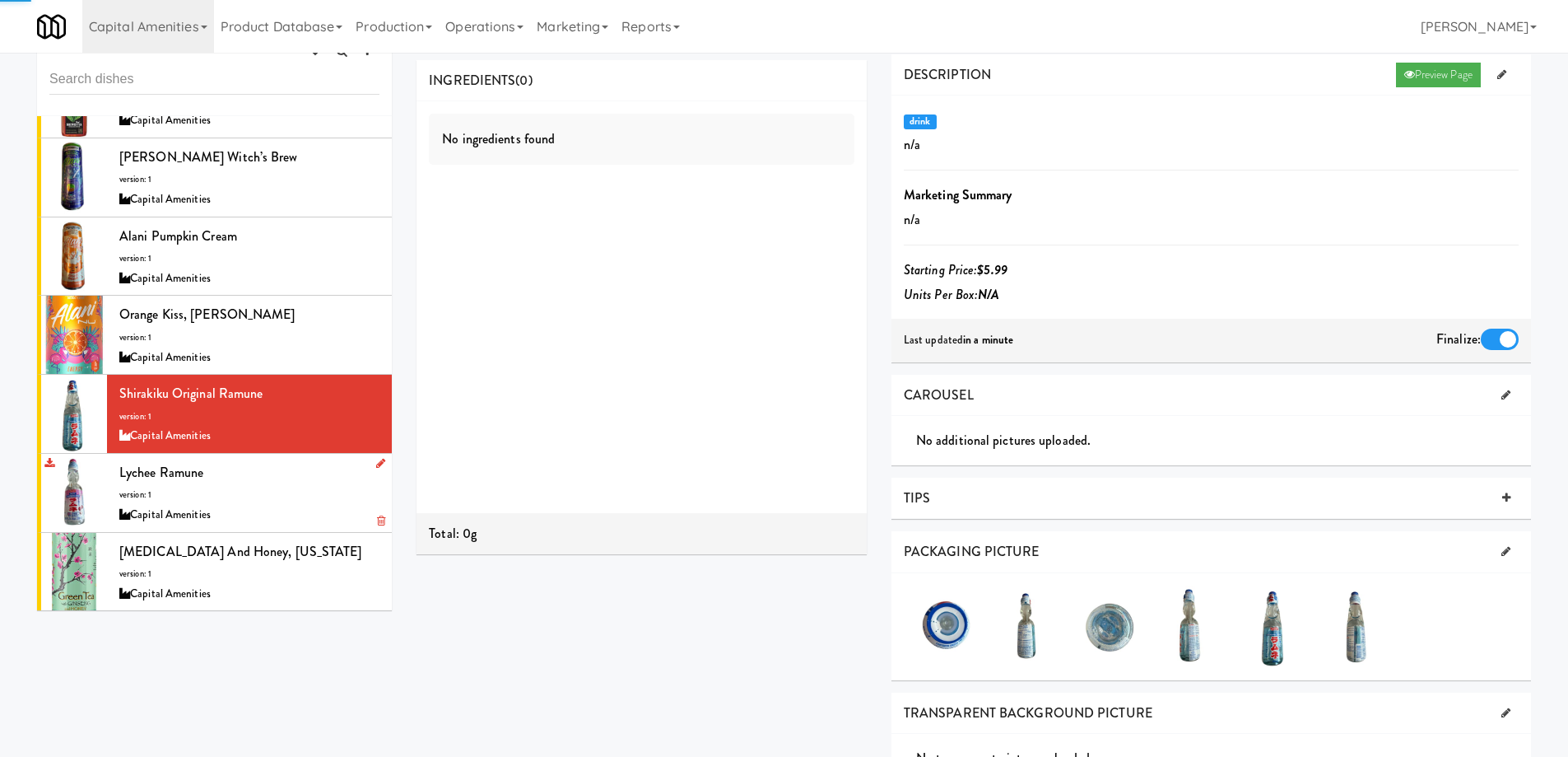
click at [286, 503] on div "Lychee Ramune version: 1 Capital Amenities" at bounding box center [250, 492] width 260 height 65
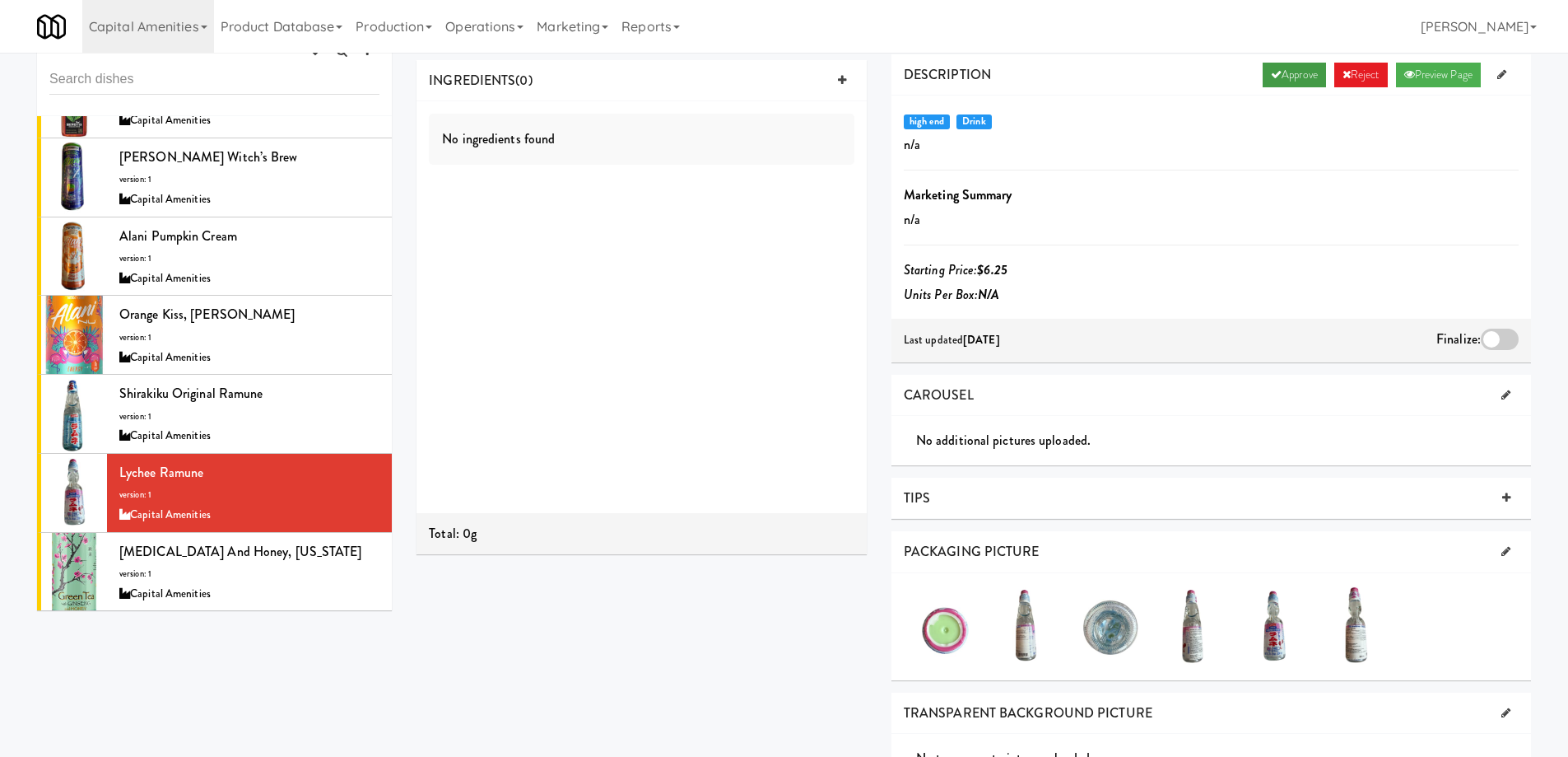
click at [1283, 72] on link "Approve" at bounding box center [1295, 75] width 64 height 24
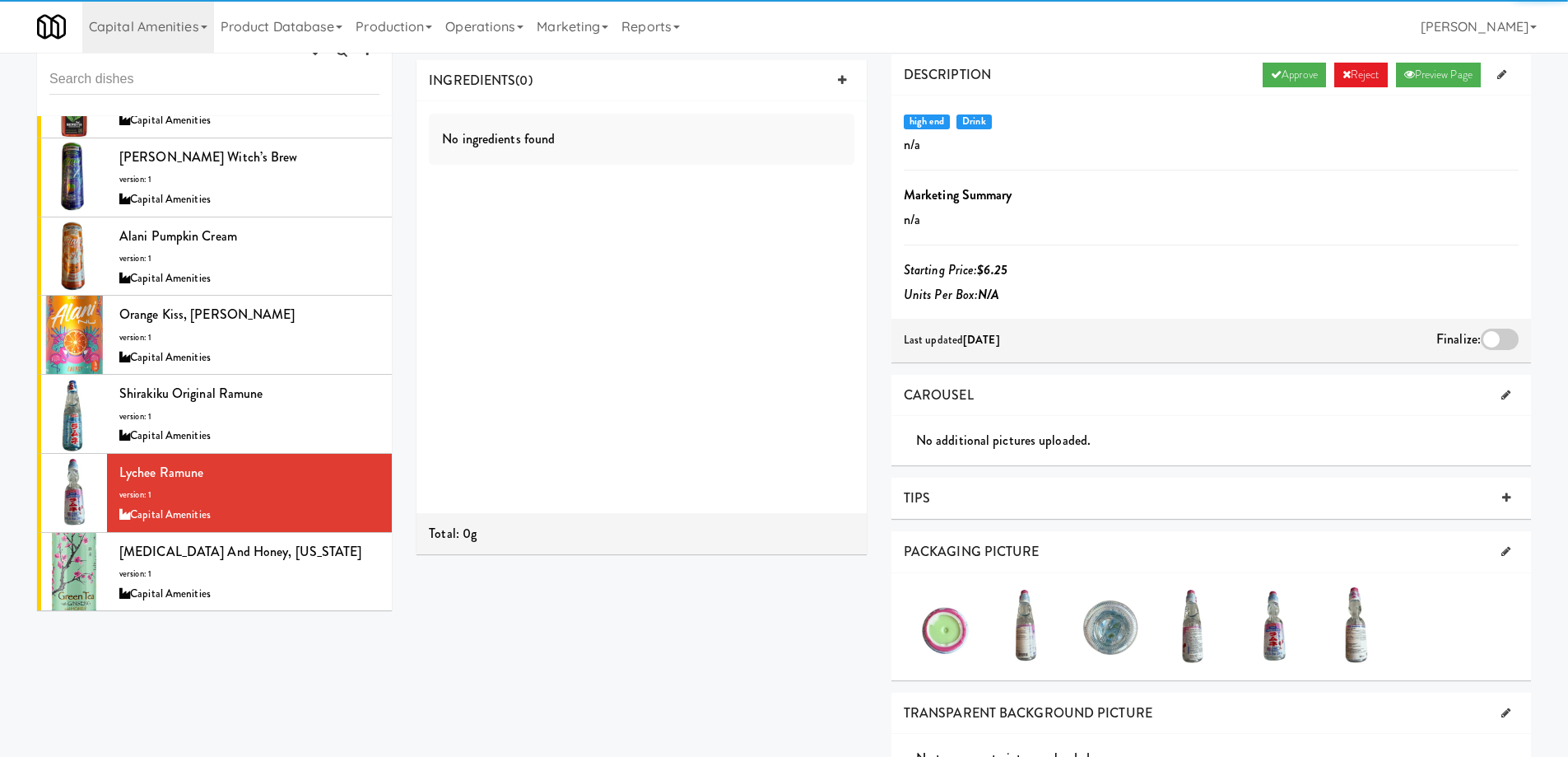
click at [1494, 342] on div at bounding box center [1499, 339] width 38 height 22
click at [0, 0] on input "checkbox" at bounding box center [0, 0] width 0 height 0
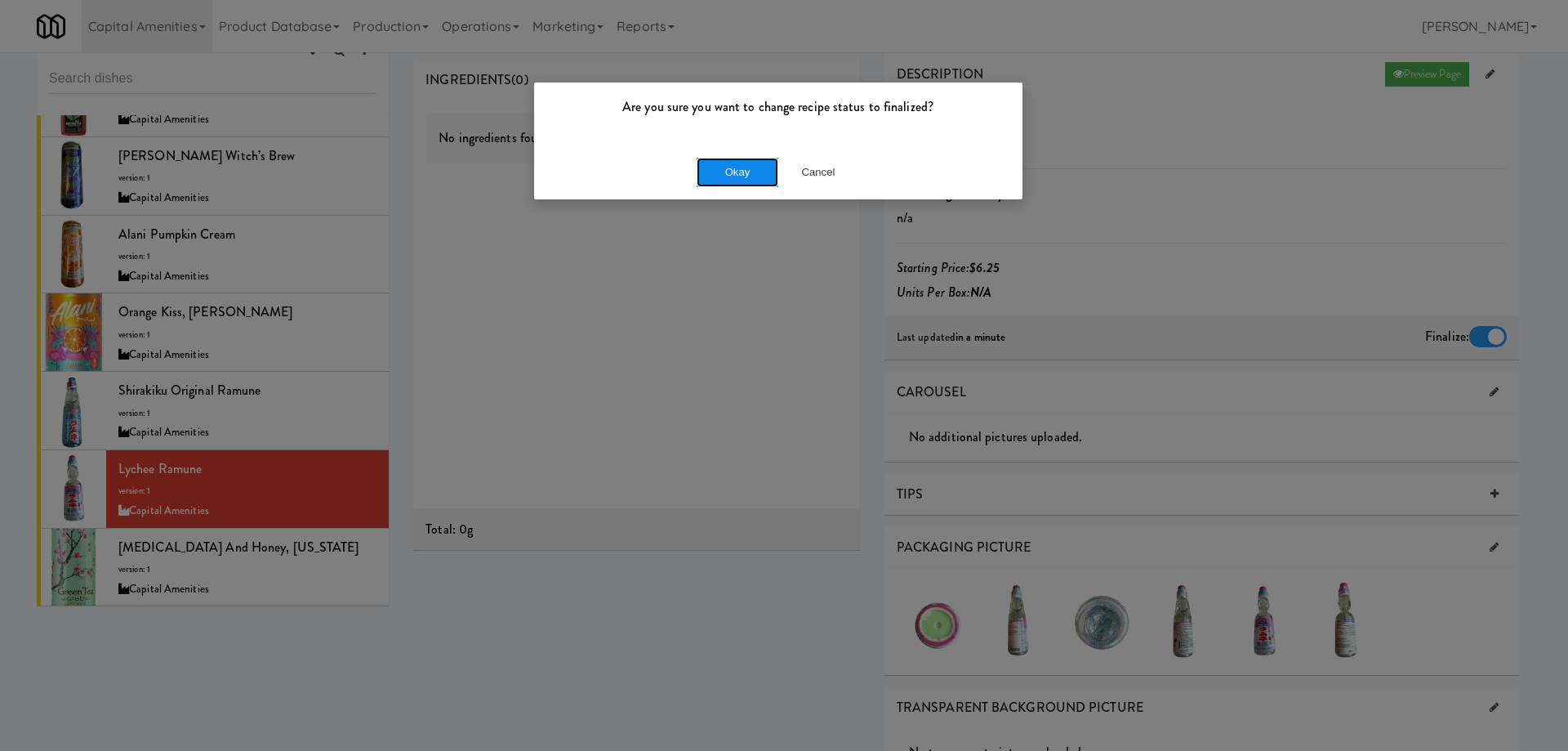
click at [749, 181] on button "Okay" at bounding box center [737, 172] width 81 height 29
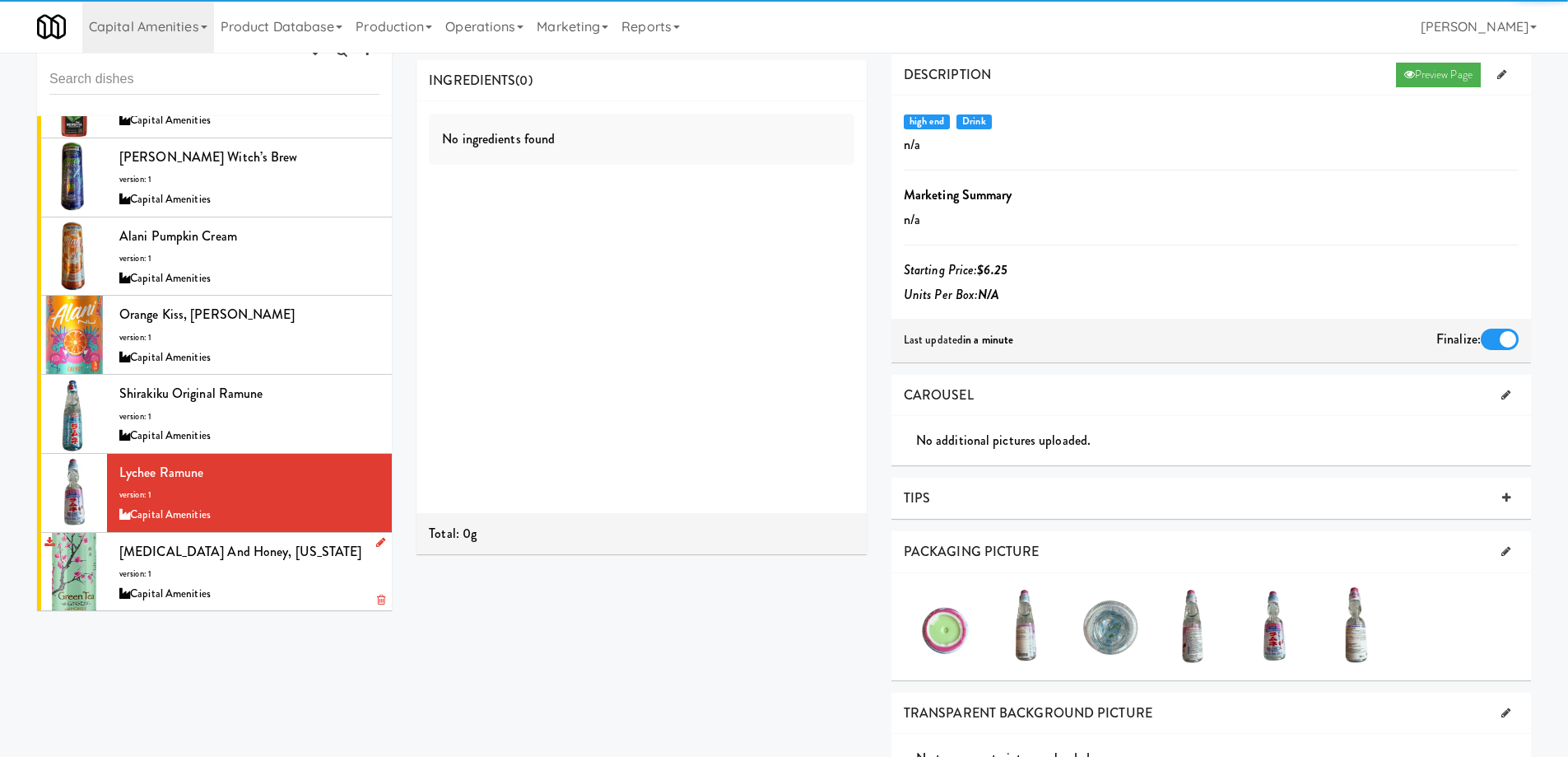
click at [319, 570] on div "Ginseng and Honey, Arizona version: 1 Capital Amenities" at bounding box center [250, 572] width 260 height 65
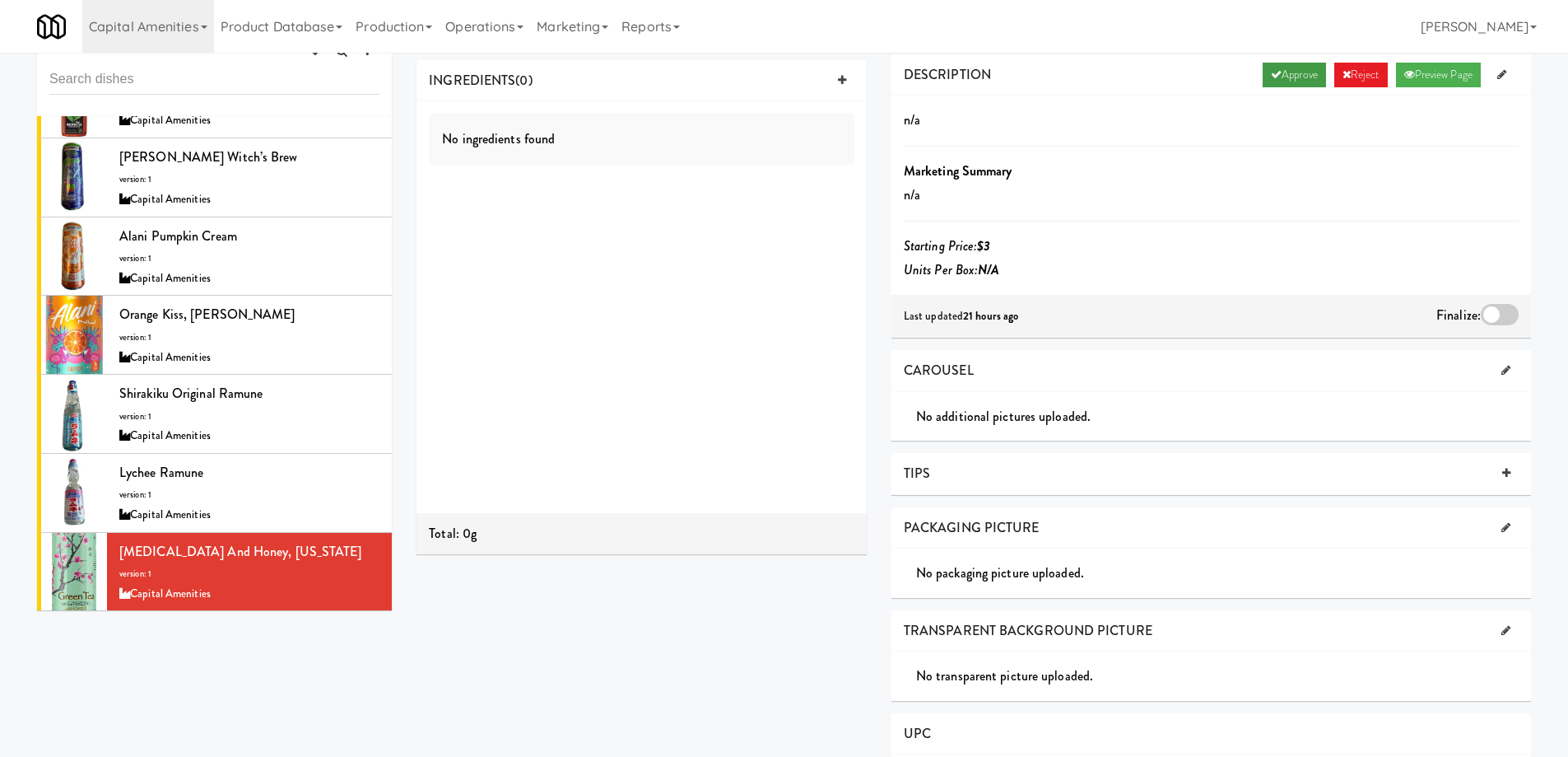
click at [1289, 73] on link "Approve" at bounding box center [1295, 75] width 64 height 24
click at [1495, 314] on div at bounding box center [1499, 314] width 38 height 22
click at [0, 0] on input "checkbox" at bounding box center [0, 0] width 0 height 0
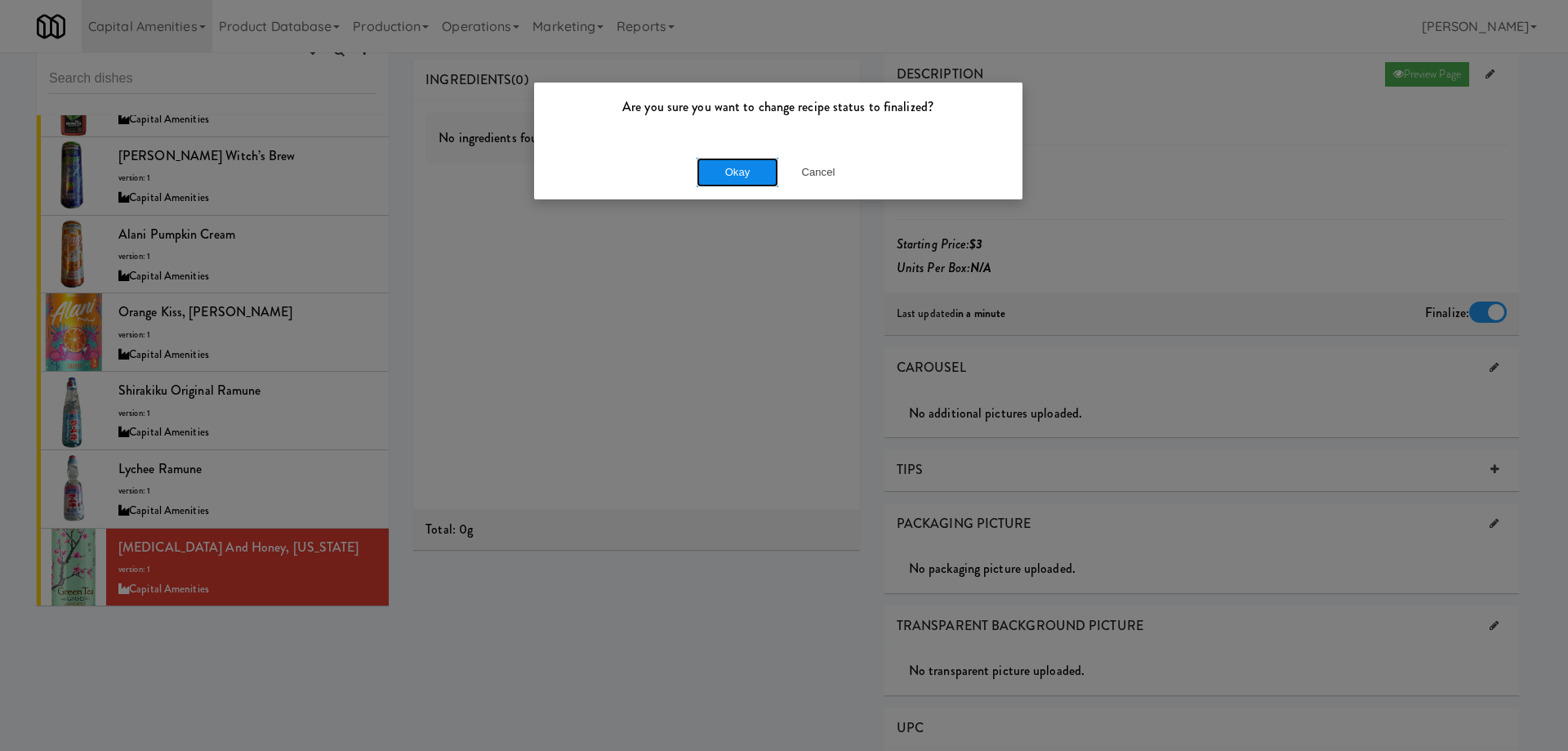
click at [733, 171] on button "Okay" at bounding box center [737, 172] width 81 height 29
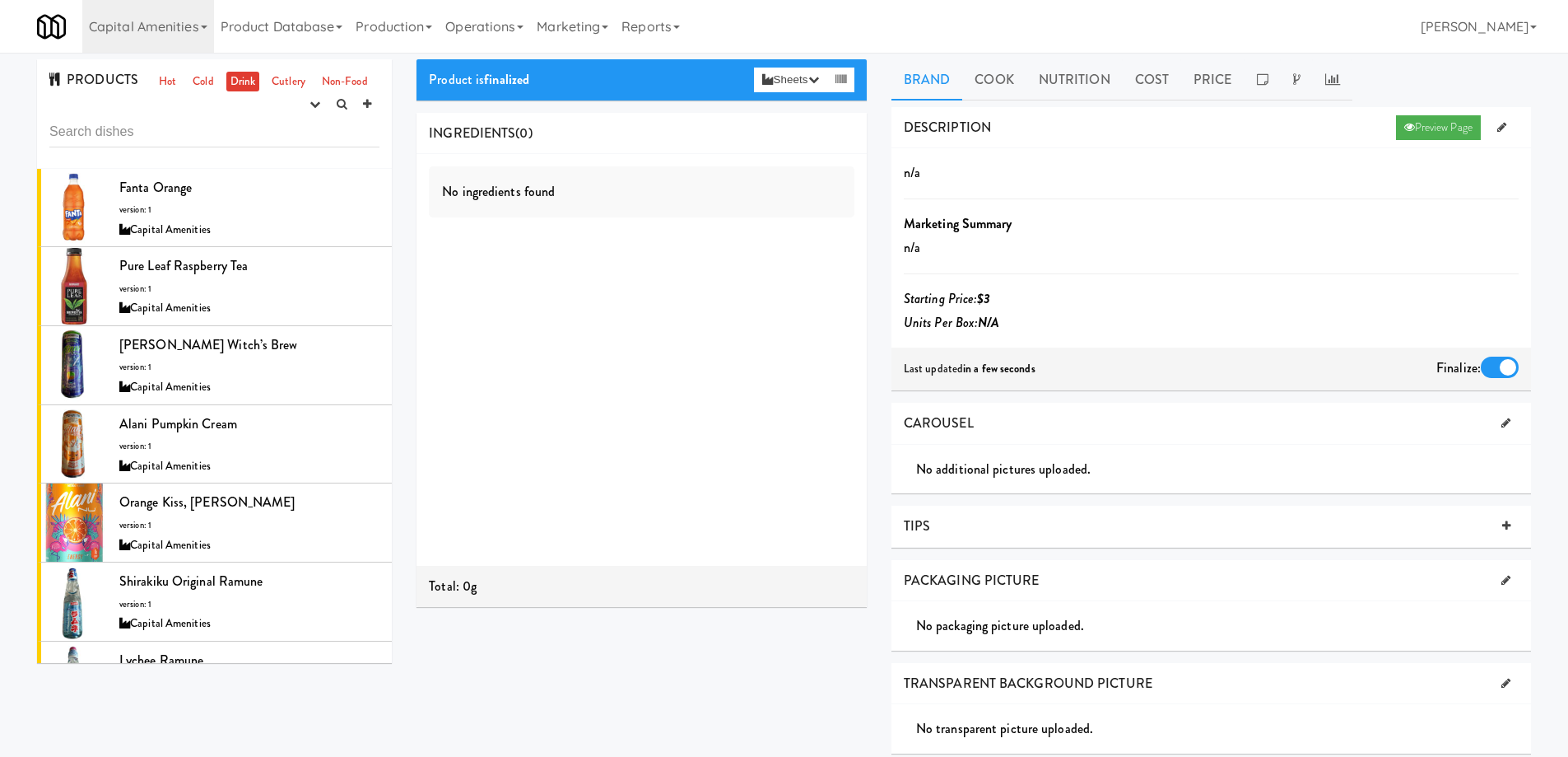
click at [285, 93] on div "PRODUCTS Hot Cold Drink Cutlery Non-Food experimenting finalized shipped discon…" at bounding box center [214, 114] width 354 height 109
click at [289, 83] on link "Cutlery" at bounding box center [288, 82] width 42 height 21
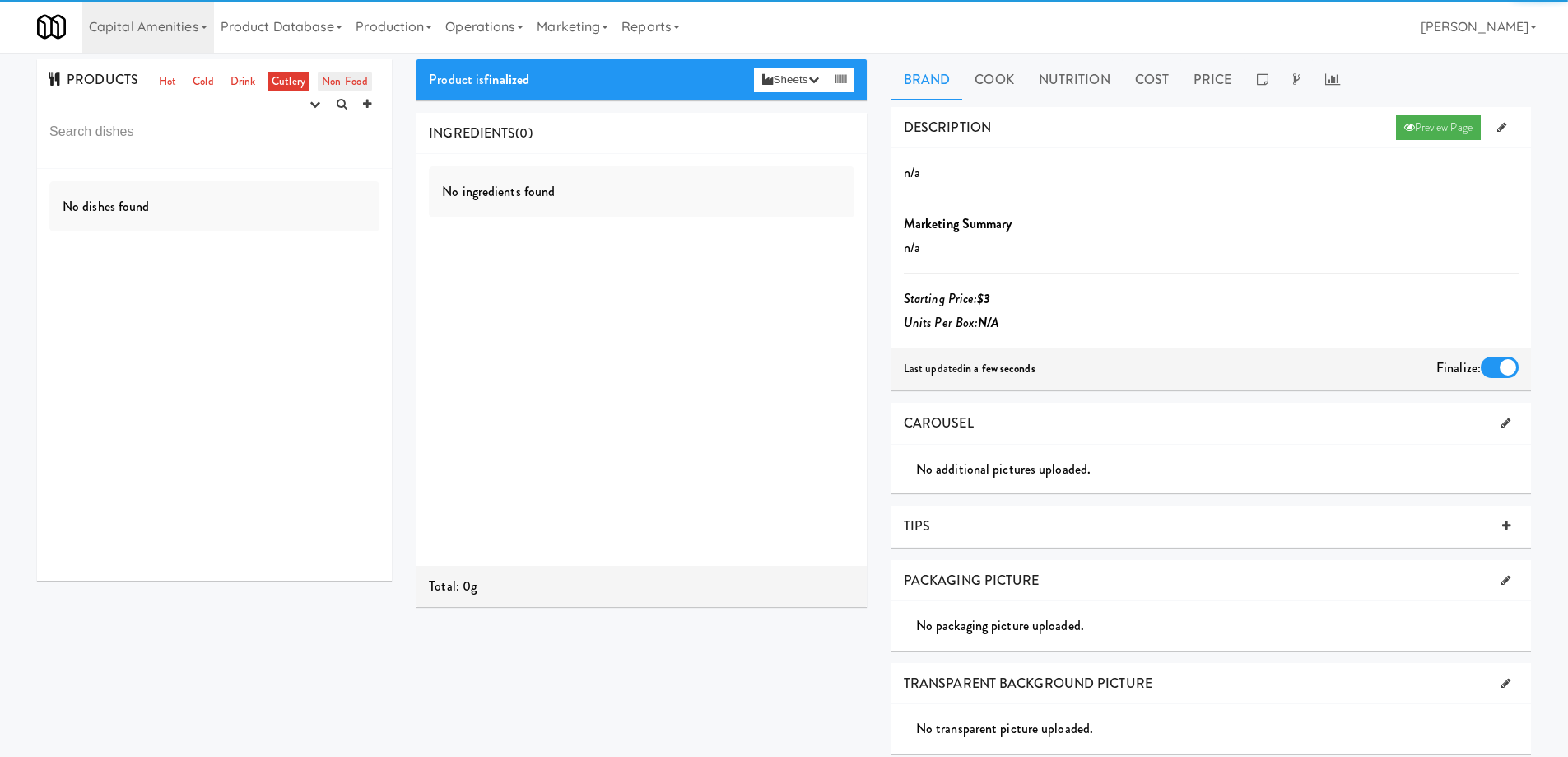
click at [339, 80] on link "Non-Food" at bounding box center [345, 82] width 54 height 21
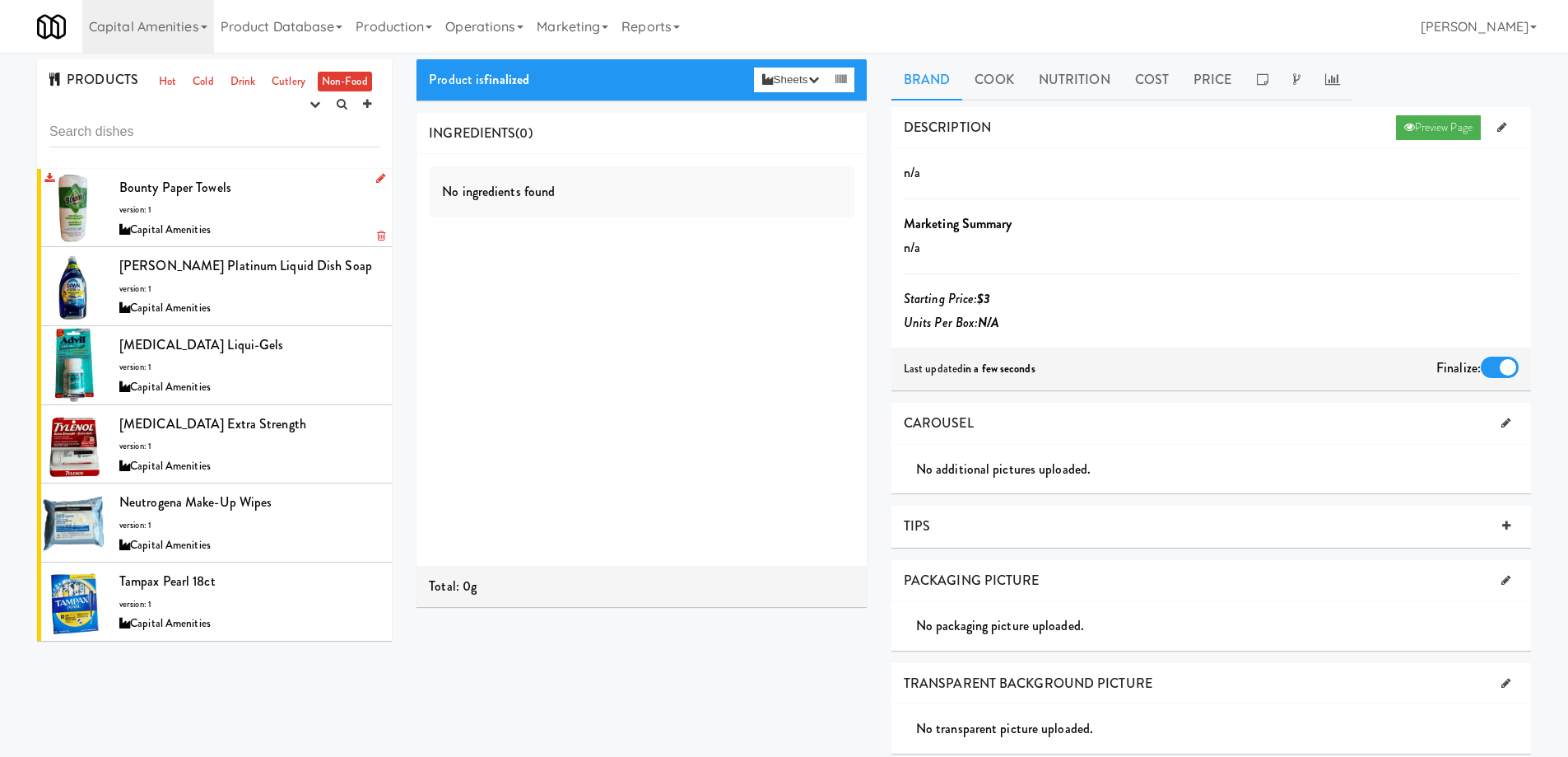
click at [298, 217] on div "Bounty Paper Towels version: 1 Capital Amenities" at bounding box center [250, 208] width 260 height 65
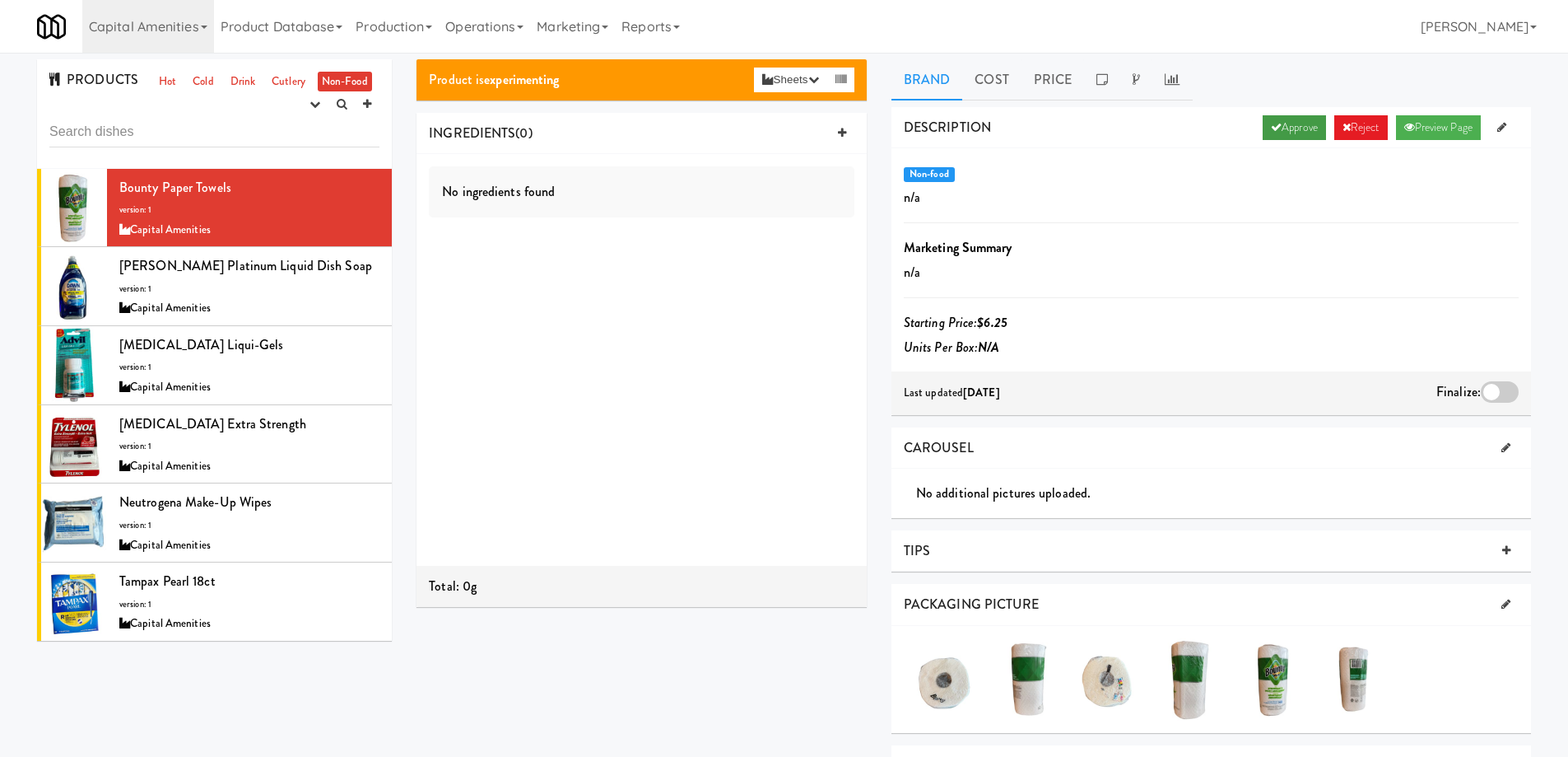
click at [1276, 123] on link "Approve" at bounding box center [1295, 127] width 64 height 24
click at [1496, 387] on div at bounding box center [1499, 392] width 38 height 22
click at [0, 0] on input "checkbox" at bounding box center [0, 0] width 0 height 0
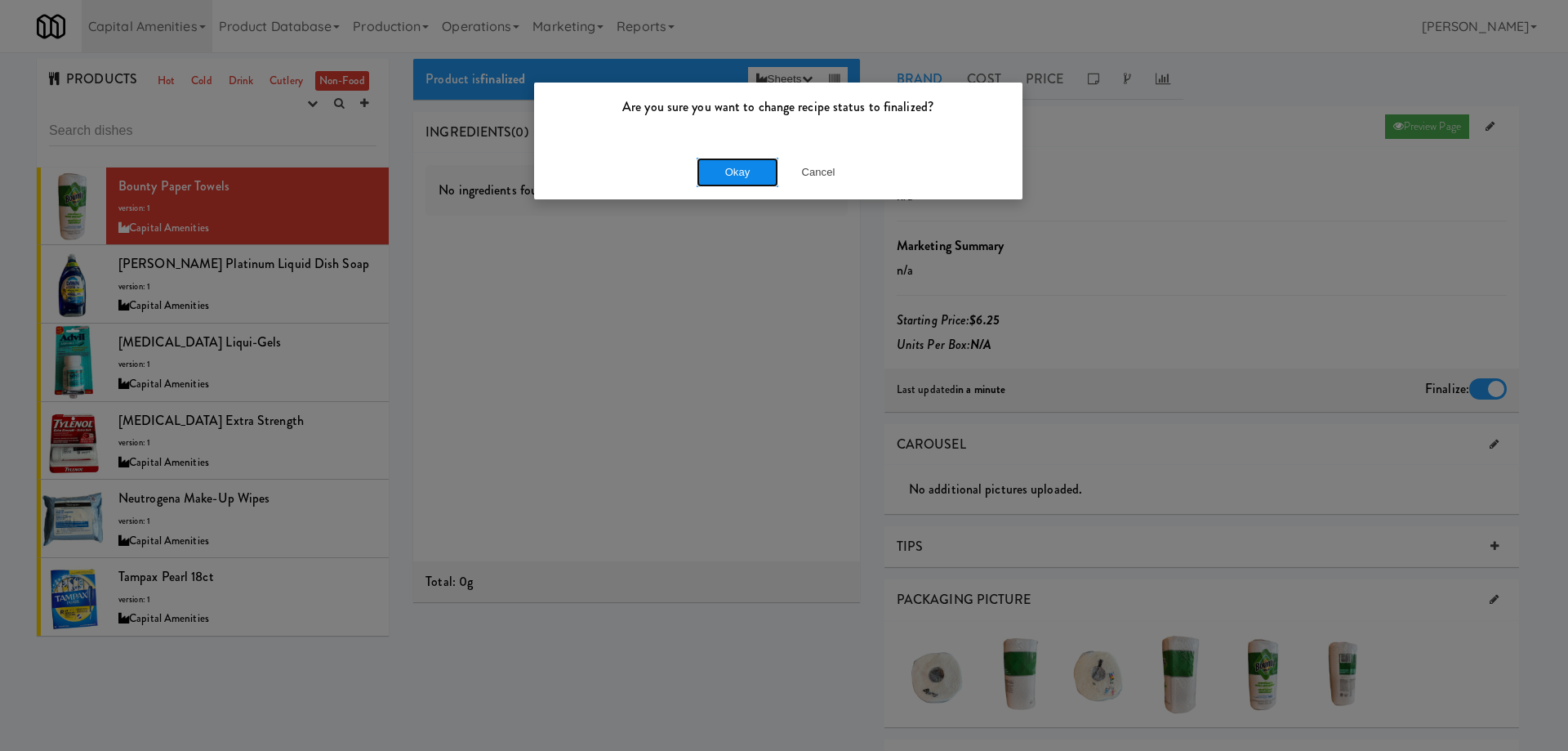
click at [722, 180] on button "Okay" at bounding box center [737, 172] width 81 height 29
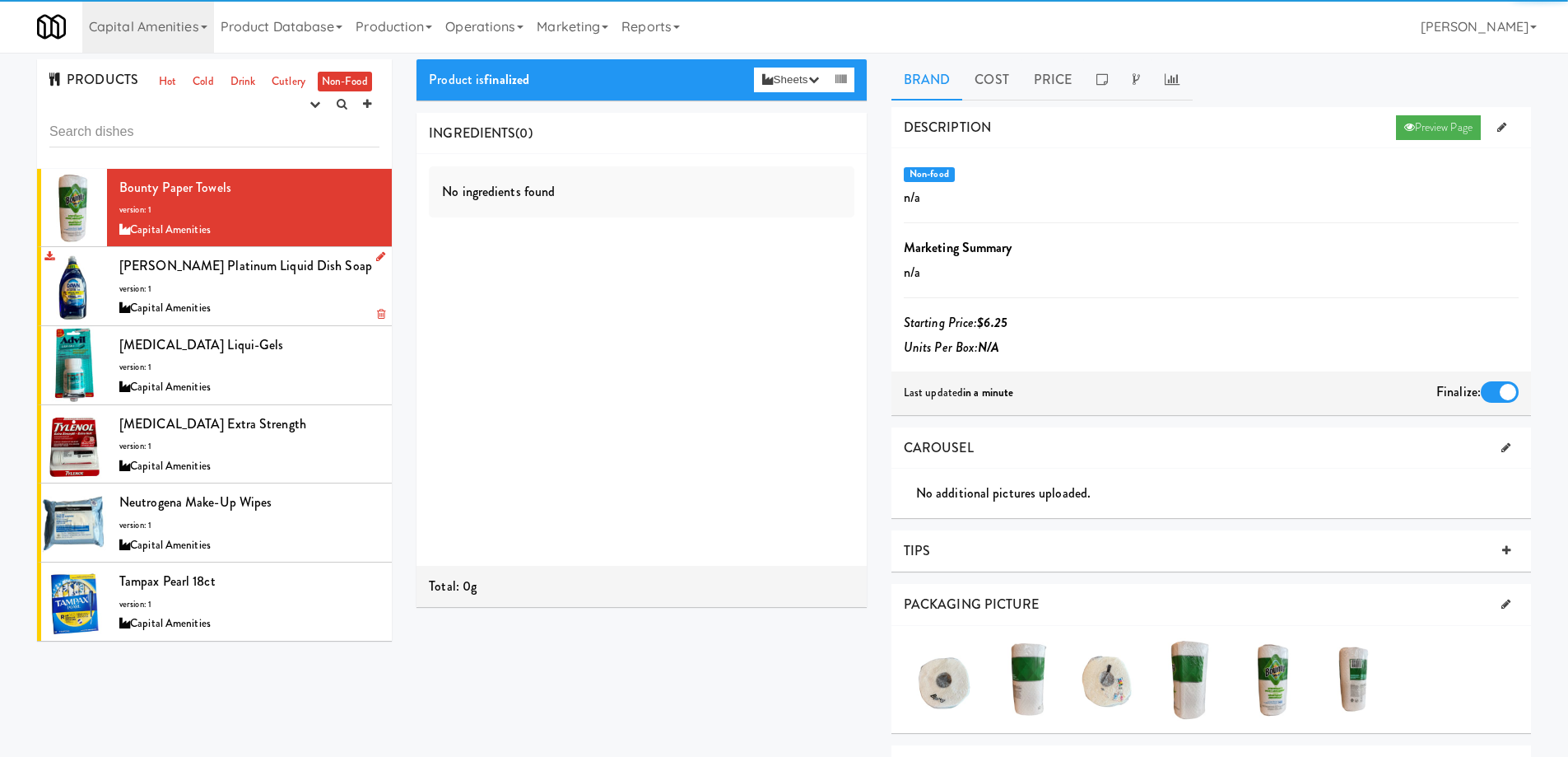
click at [318, 286] on div "Dawn Platinum Liquid Dish Soap version: 1 Capital Amenities" at bounding box center [250, 286] width 260 height 65
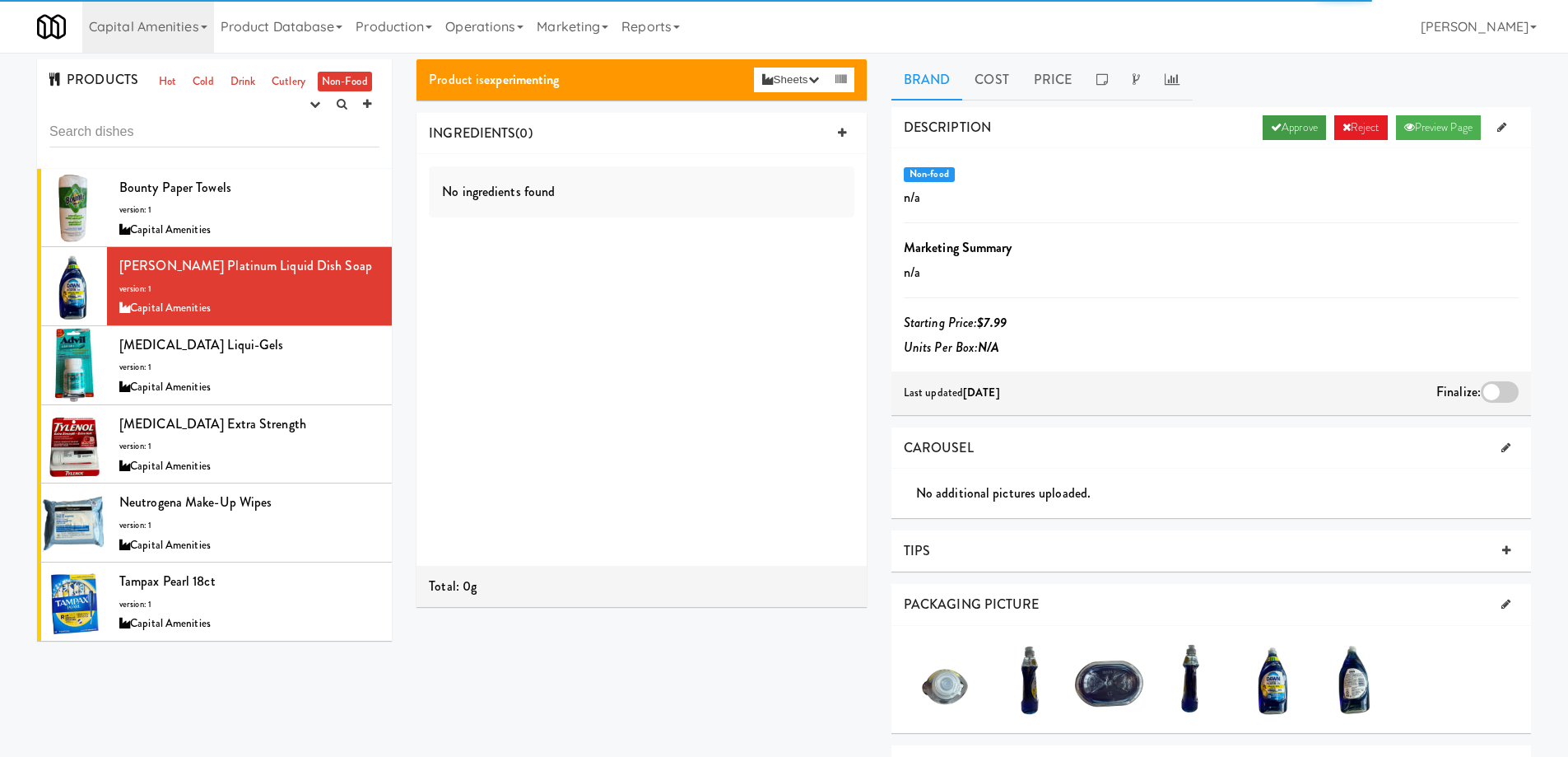
click at [1289, 132] on link "Approve" at bounding box center [1295, 127] width 64 height 24
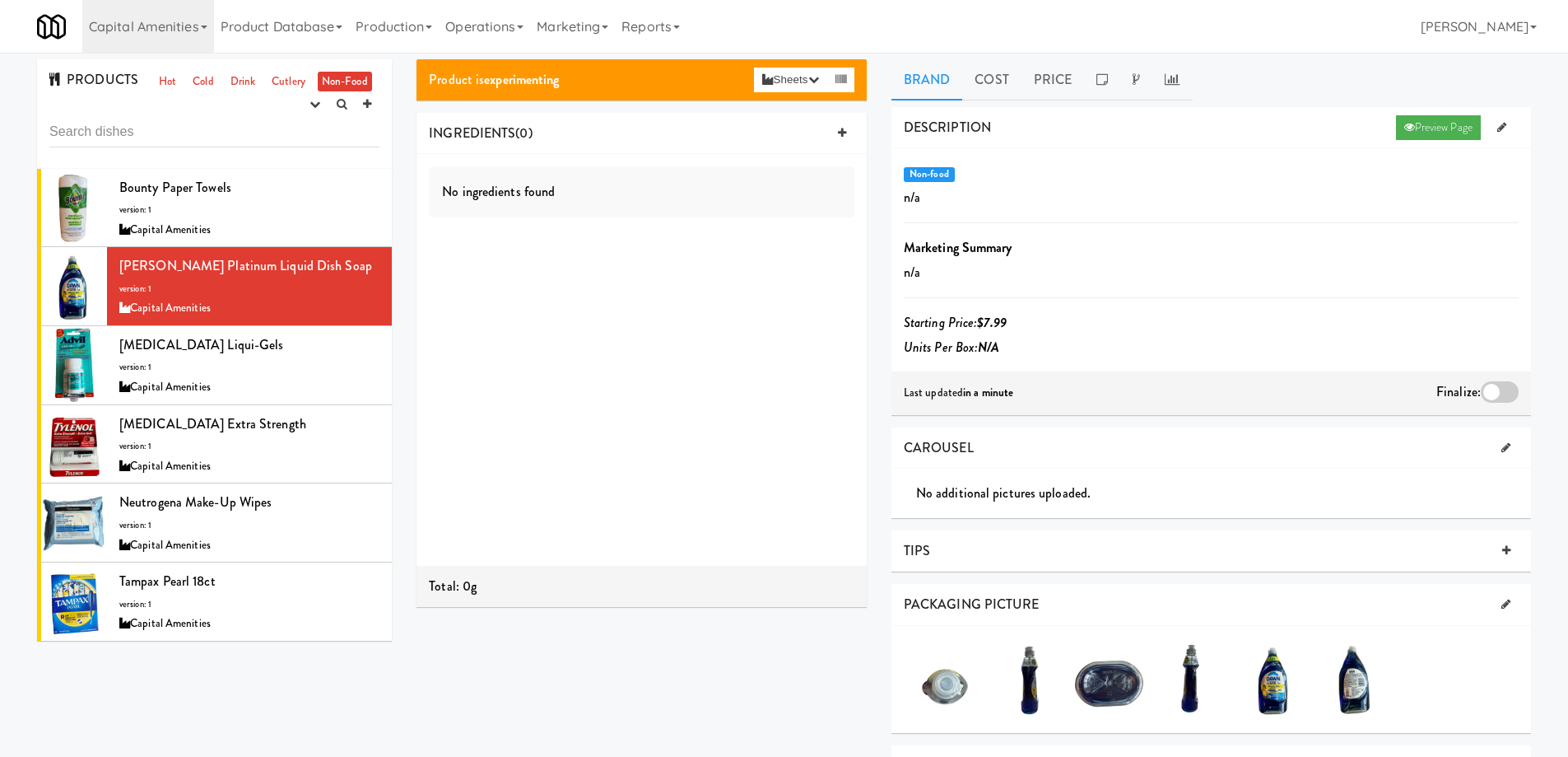
click at [1492, 393] on div at bounding box center [1499, 392] width 38 height 22
click at [0, 0] on input "checkbox" at bounding box center [0, 0] width 0 height 0
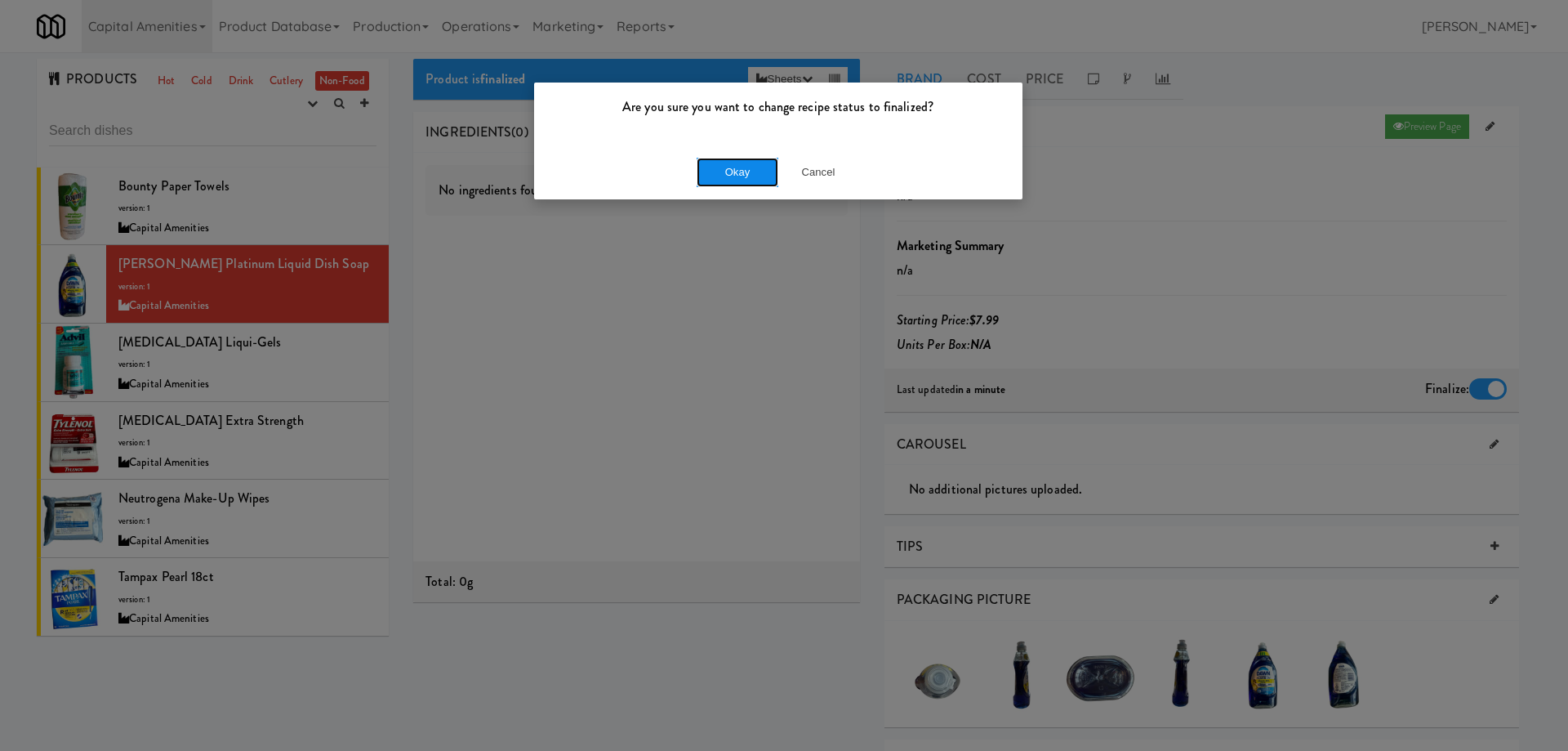
click at [740, 170] on button "Okay" at bounding box center [737, 172] width 81 height 29
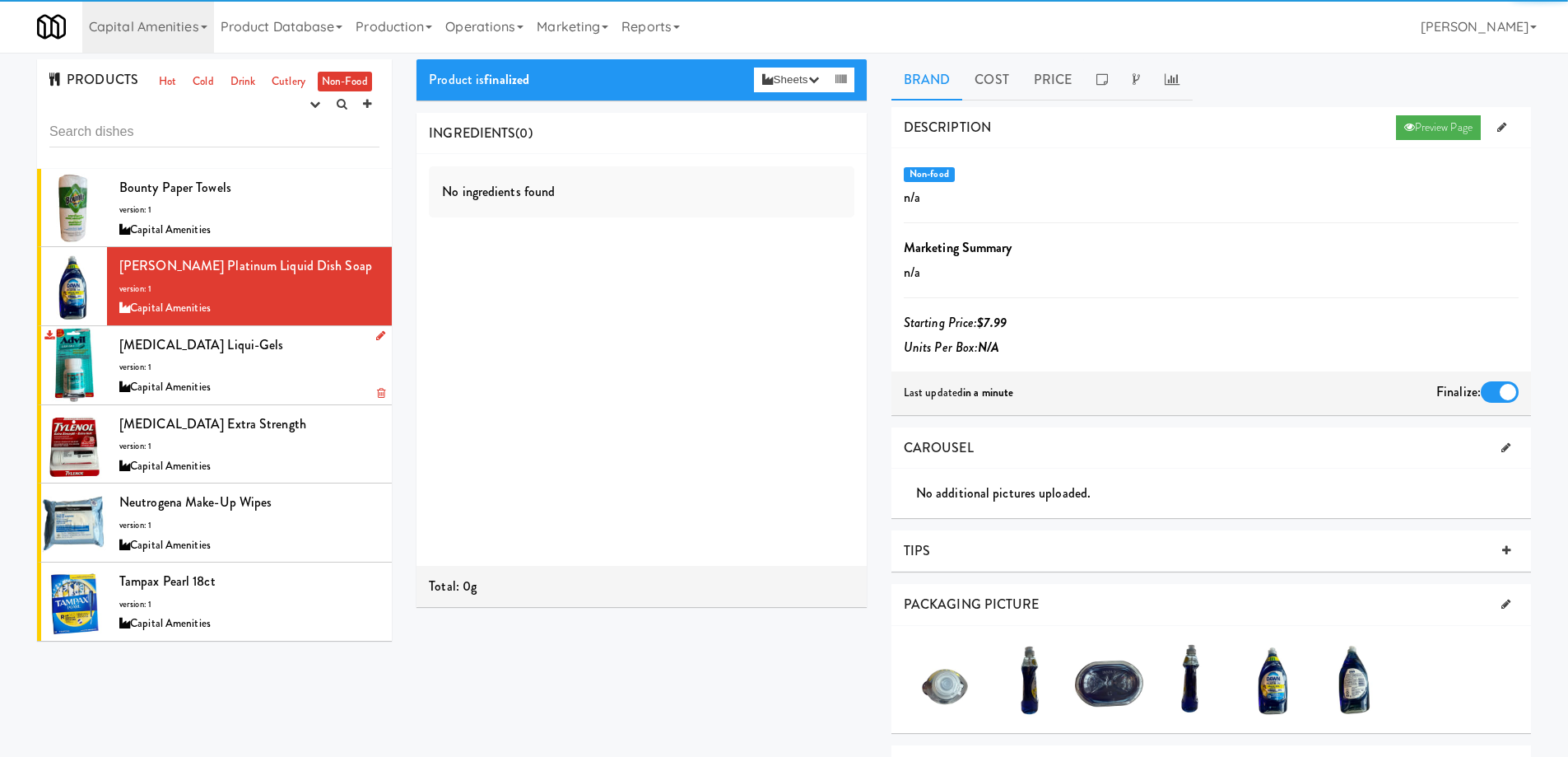
click at [307, 363] on div "Advil Liqui-Gels version: 1 Capital Amenities" at bounding box center [250, 365] width 260 height 65
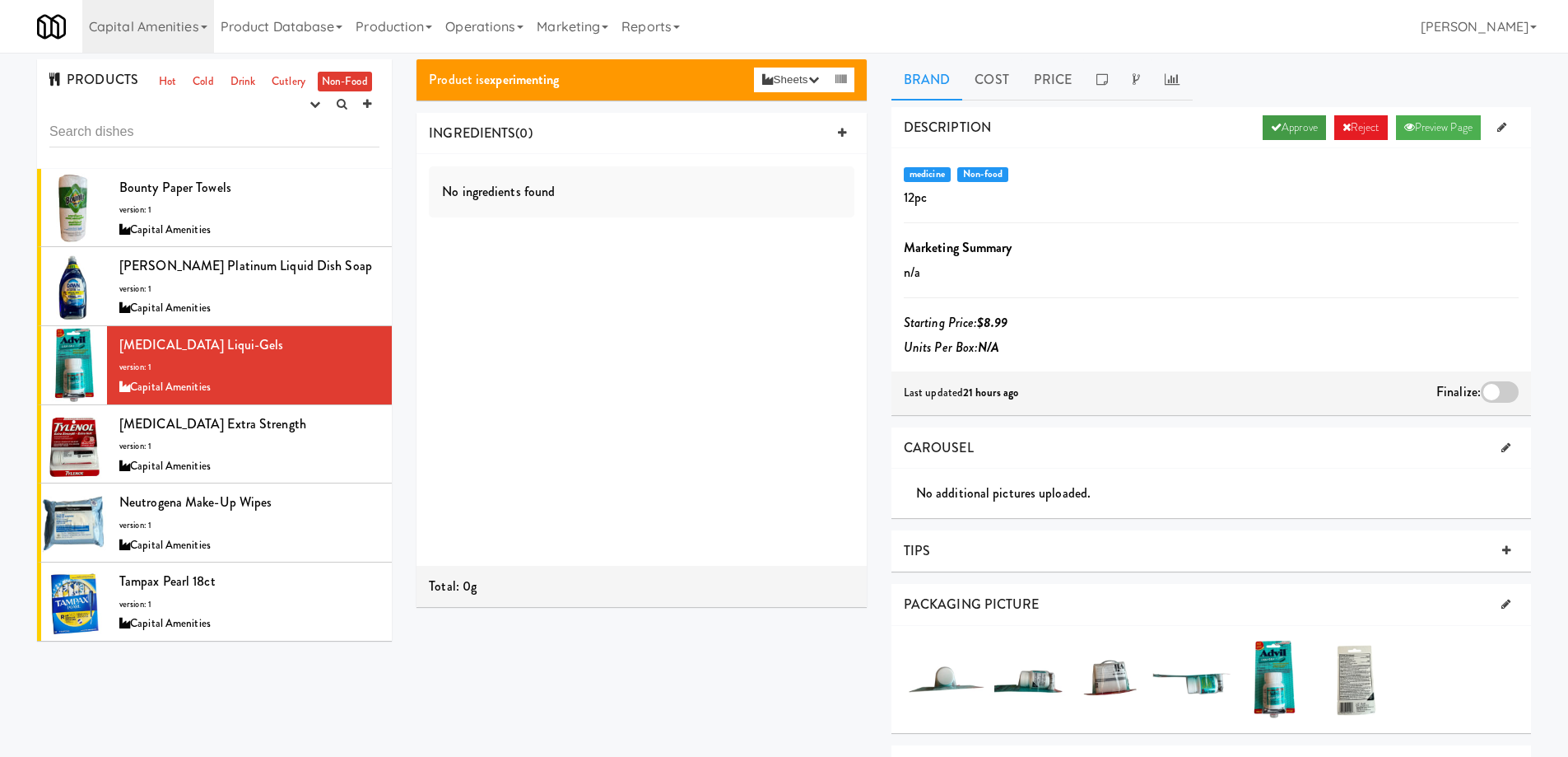
click at [1272, 124] on icon at bounding box center [1276, 127] width 10 height 10
click at [1499, 390] on div at bounding box center [1499, 392] width 38 height 22
click at [0, 0] on input "checkbox" at bounding box center [0, 0] width 0 height 0
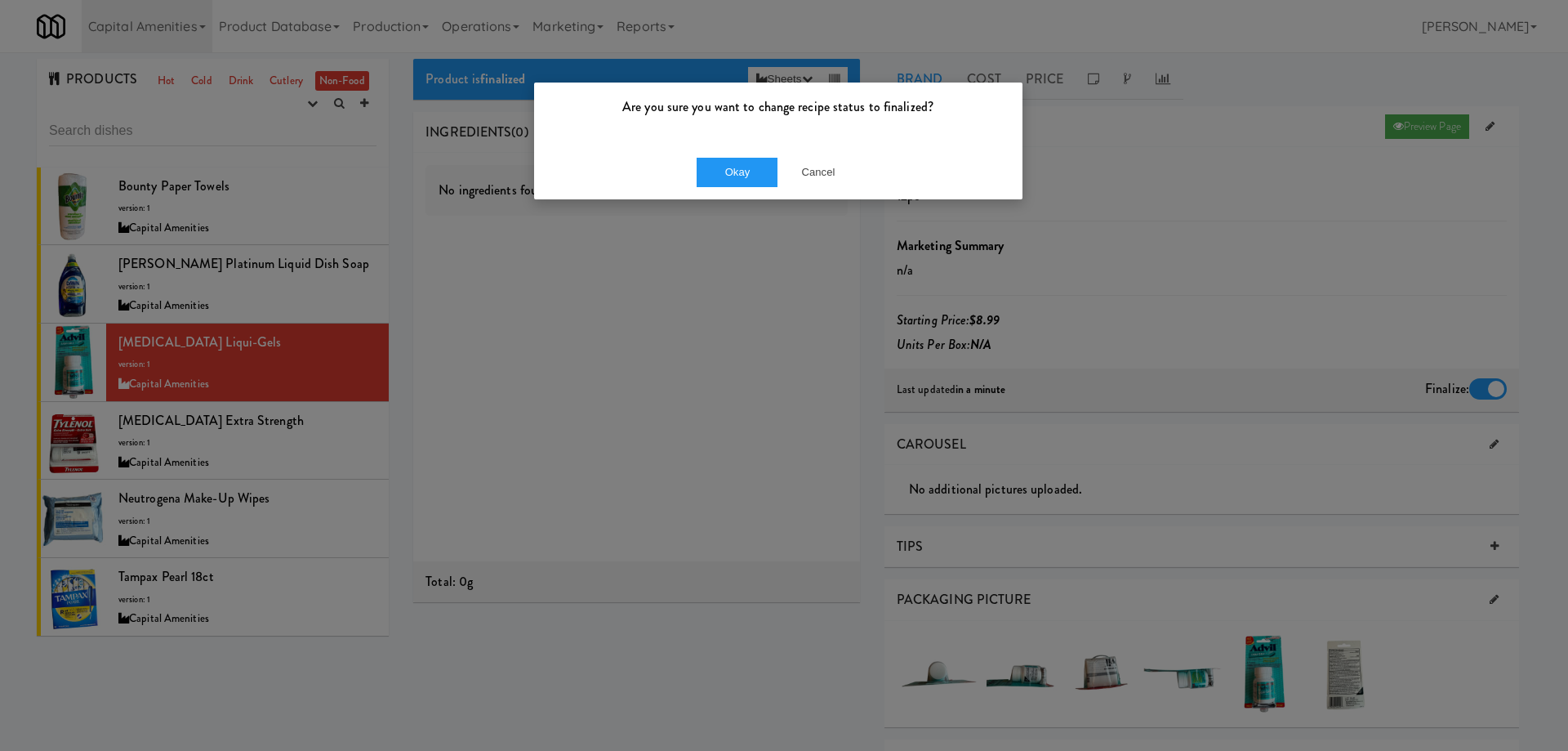
click at [722, 153] on div "Okay Cancel" at bounding box center [779, 172] width 489 height 55
click at [720, 169] on button "Okay" at bounding box center [737, 172] width 81 height 29
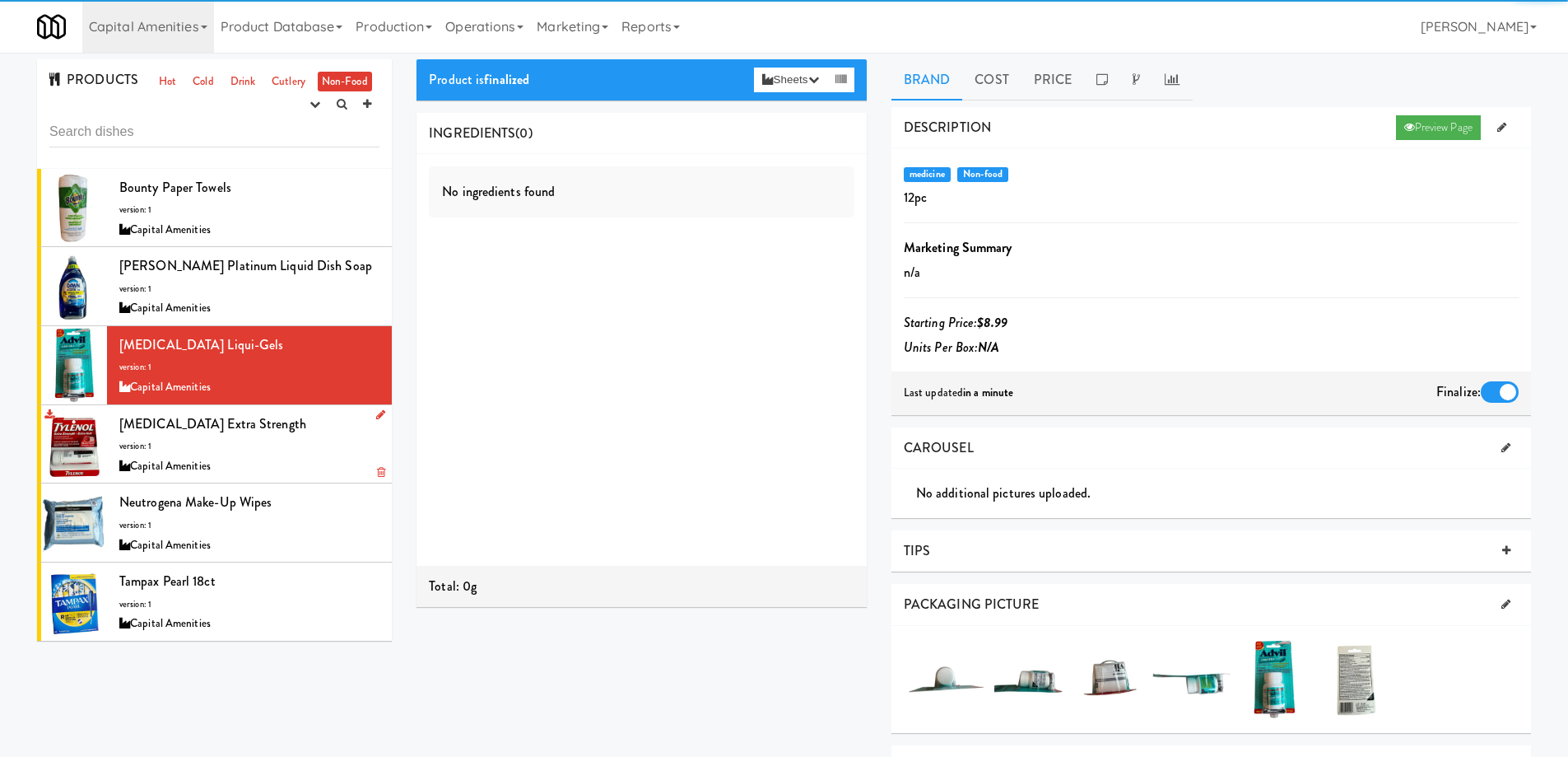
click at [307, 450] on div "Tylenol Extra Strength version: 1 Capital Amenities" at bounding box center [250, 444] width 260 height 65
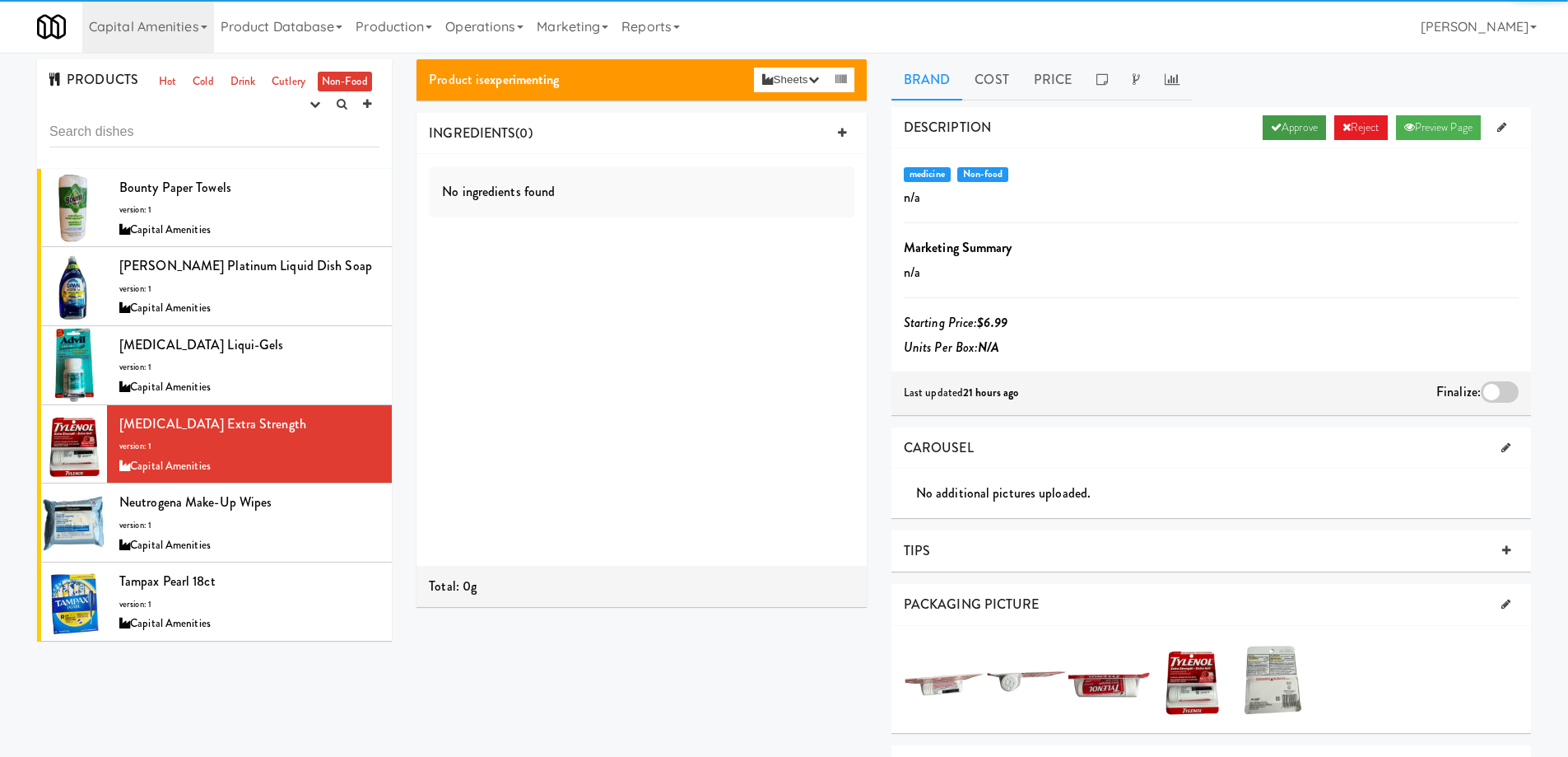
click at [1265, 115] on link "Approve" at bounding box center [1295, 127] width 64 height 24
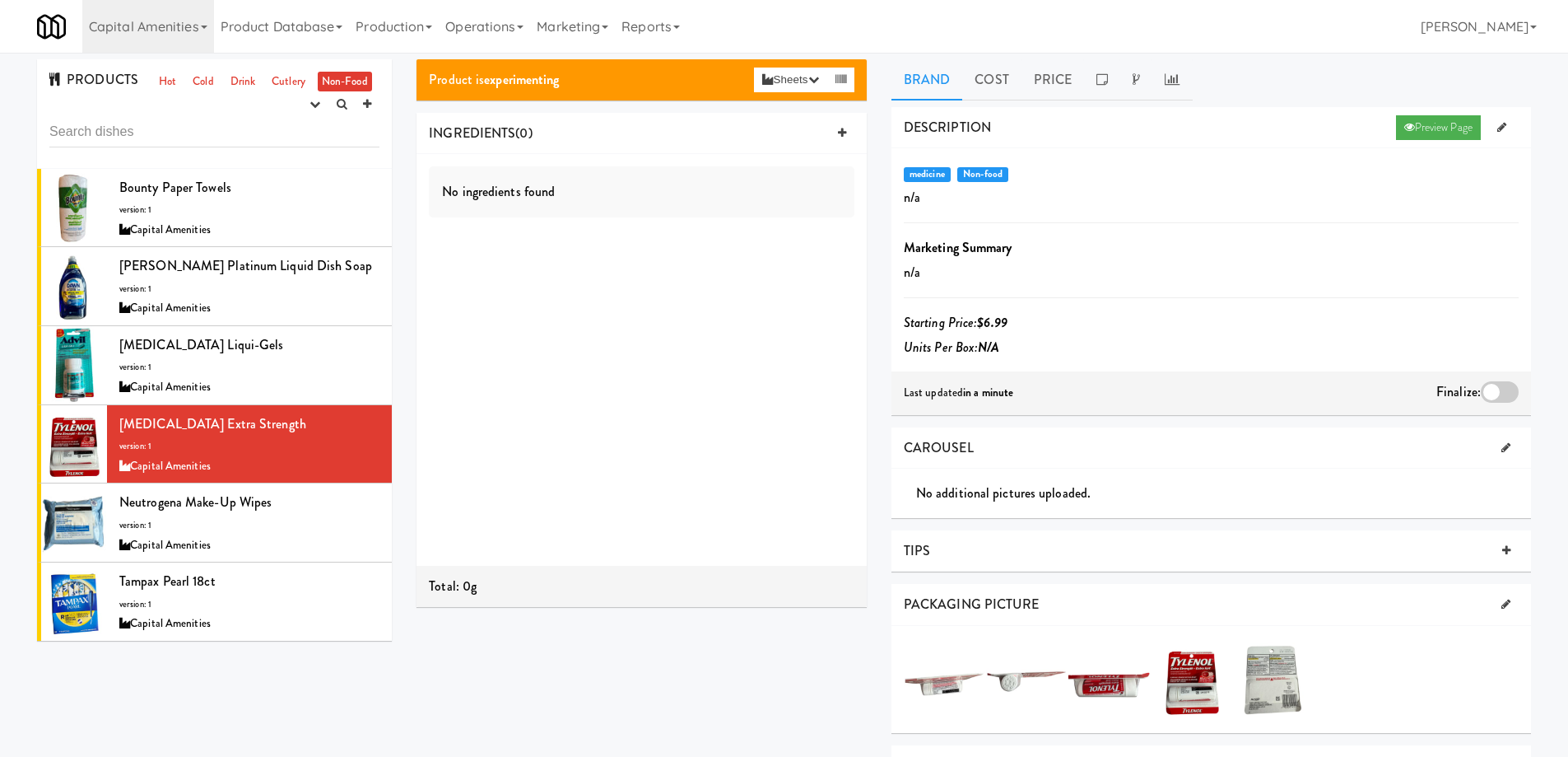
click at [1494, 387] on div at bounding box center [1499, 392] width 38 height 22
click at [0, 0] on input "checkbox" at bounding box center [0, 0] width 0 height 0
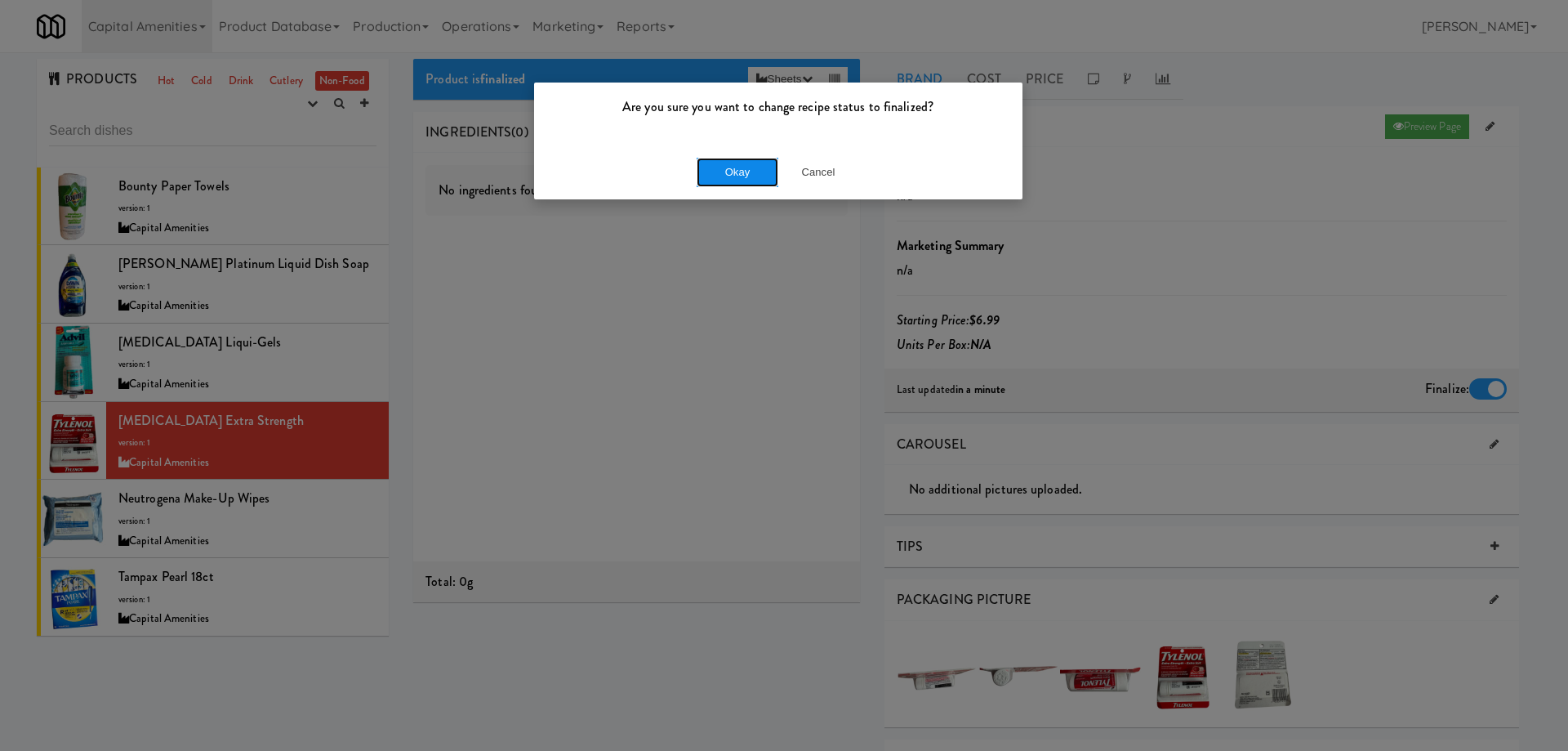
click at [738, 170] on button "Okay" at bounding box center [737, 172] width 81 height 29
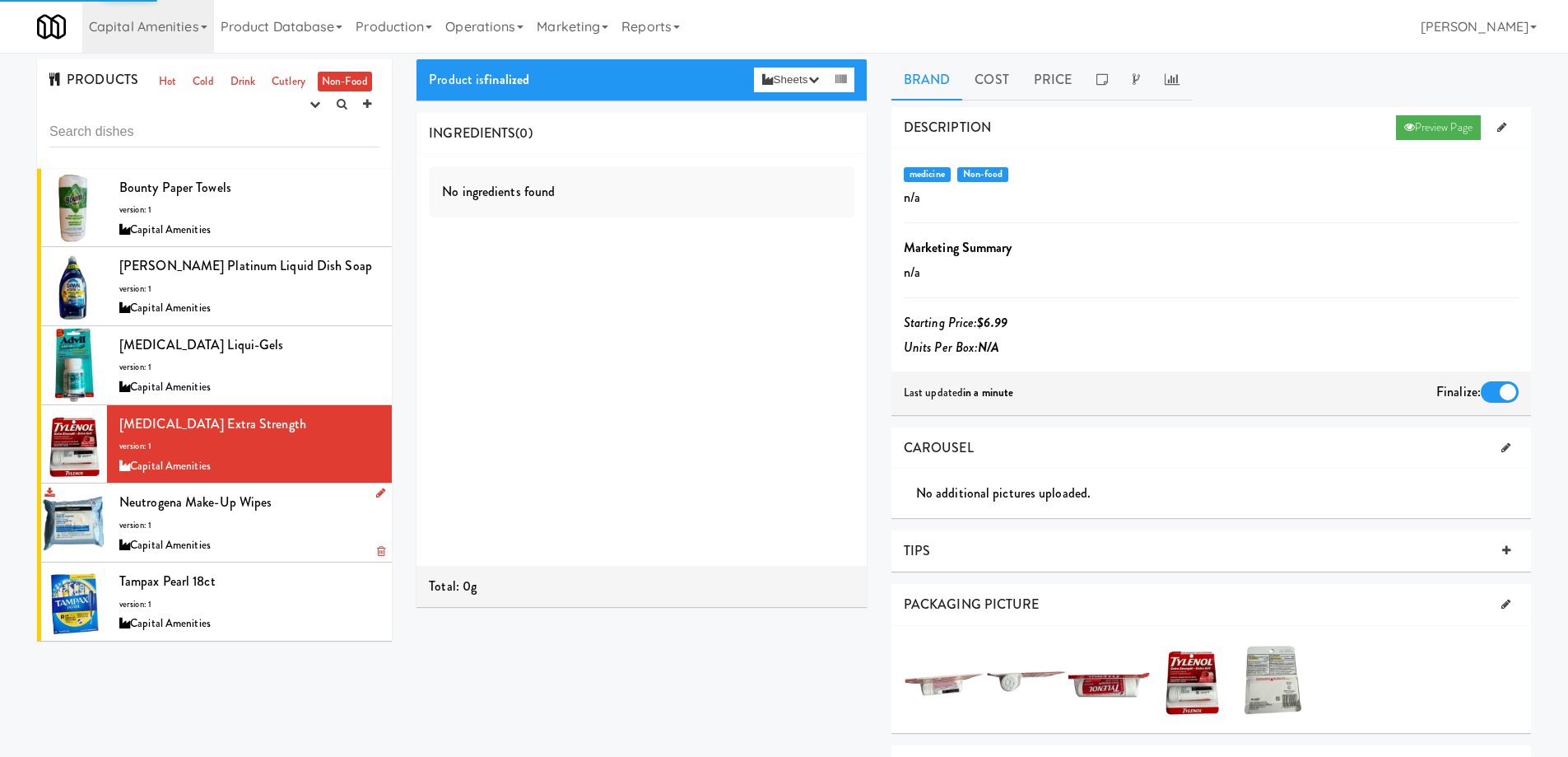
click at [291, 504] on div "Neutrogena Make-Up Wipes version: 1 Capital Amenities" at bounding box center [250, 522] width 260 height 65
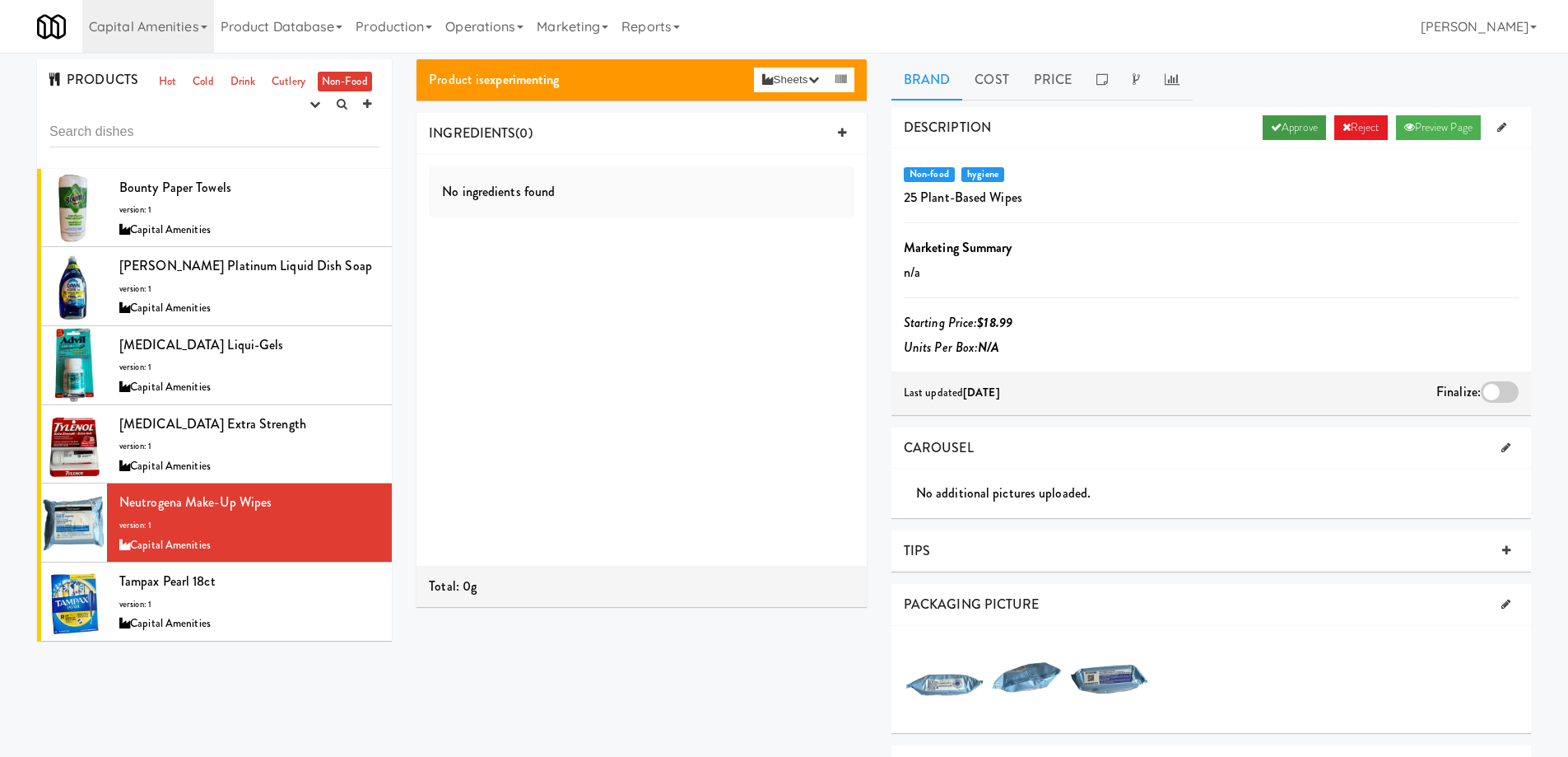
click at [1271, 127] on icon at bounding box center [1276, 127] width 10 height 10
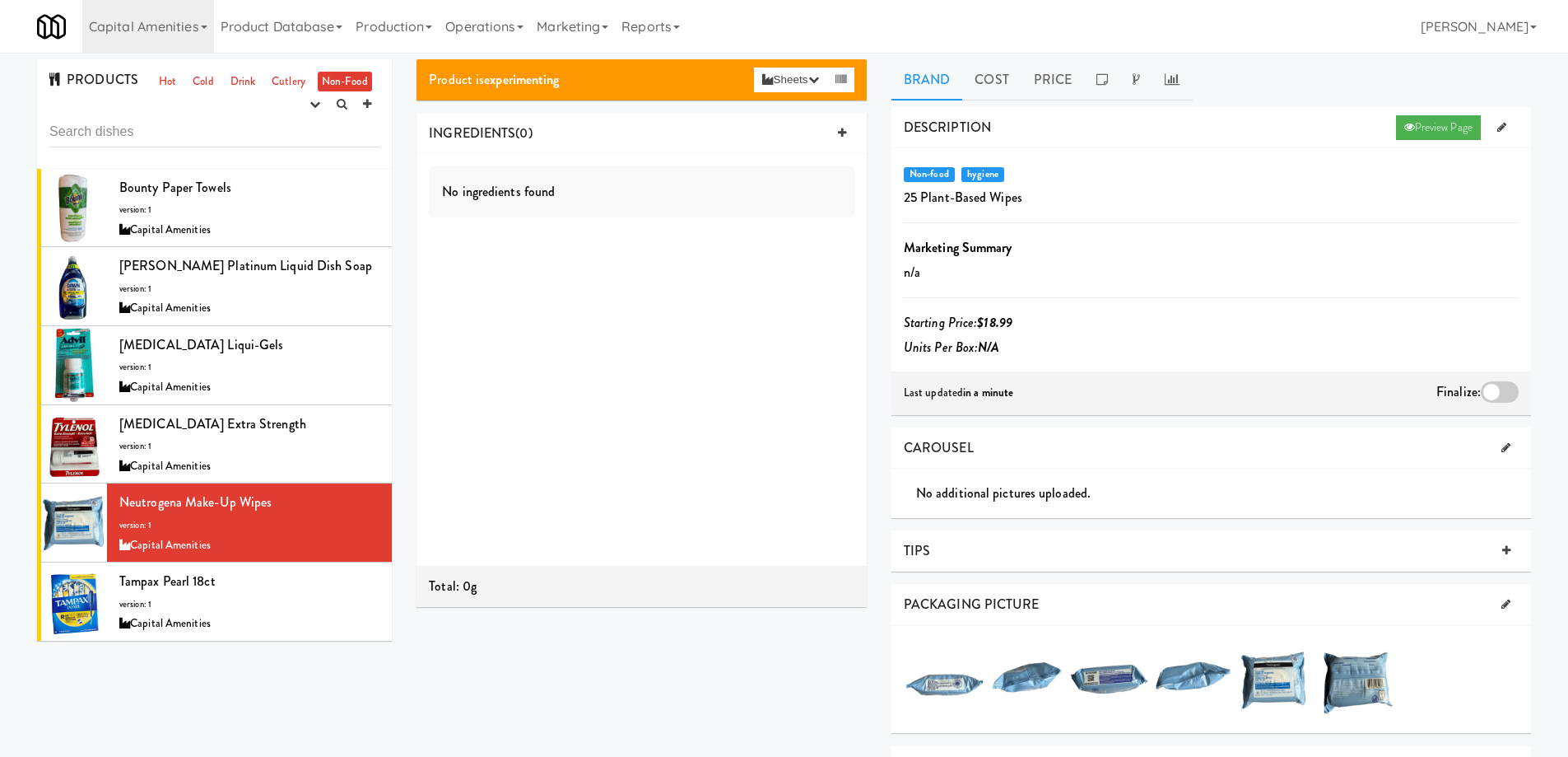
click at [1495, 391] on div at bounding box center [1499, 392] width 38 height 22
click at [0, 0] on input "checkbox" at bounding box center [0, 0] width 0 height 0
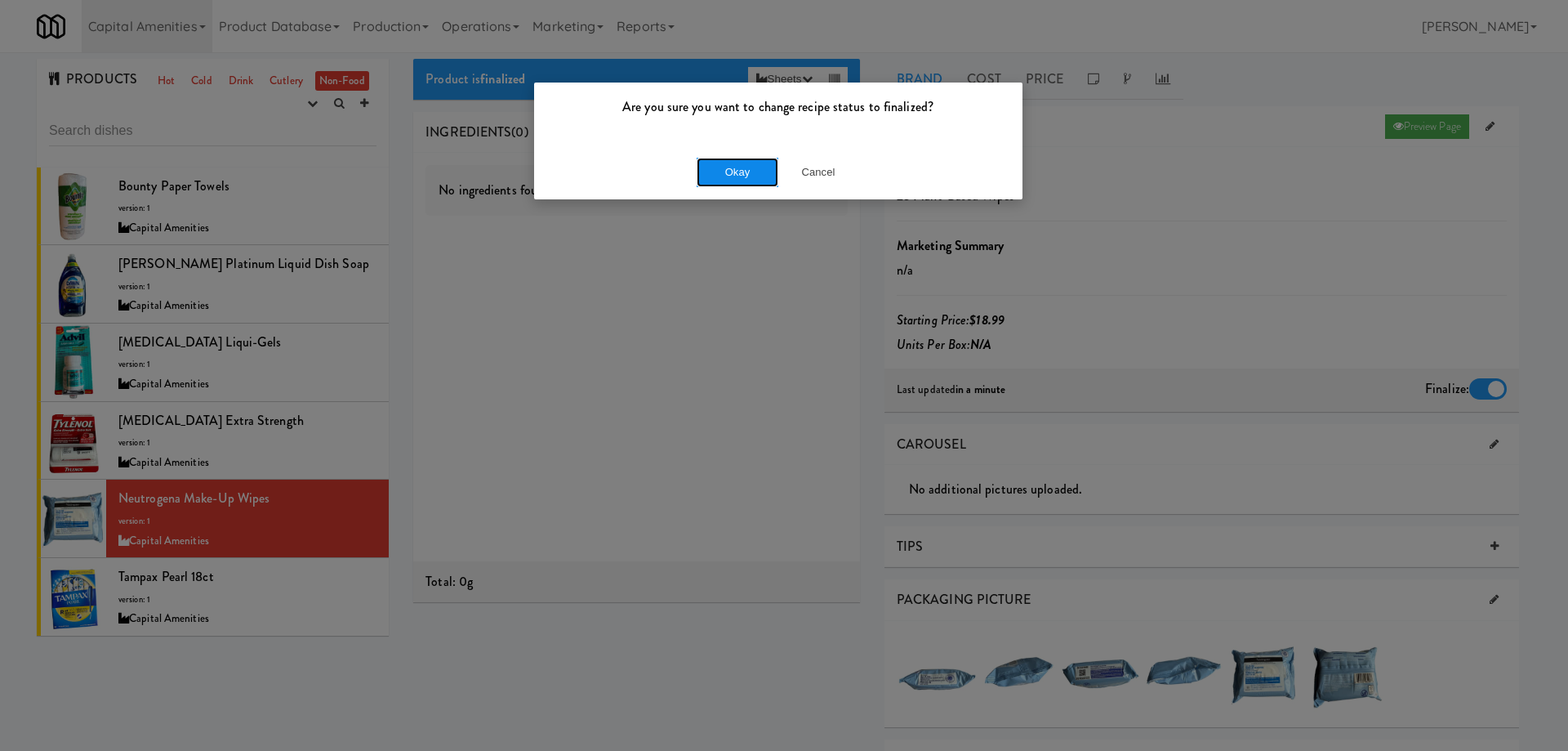
click at [748, 170] on button "Okay" at bounding box center [737, 172] width 81 height 29
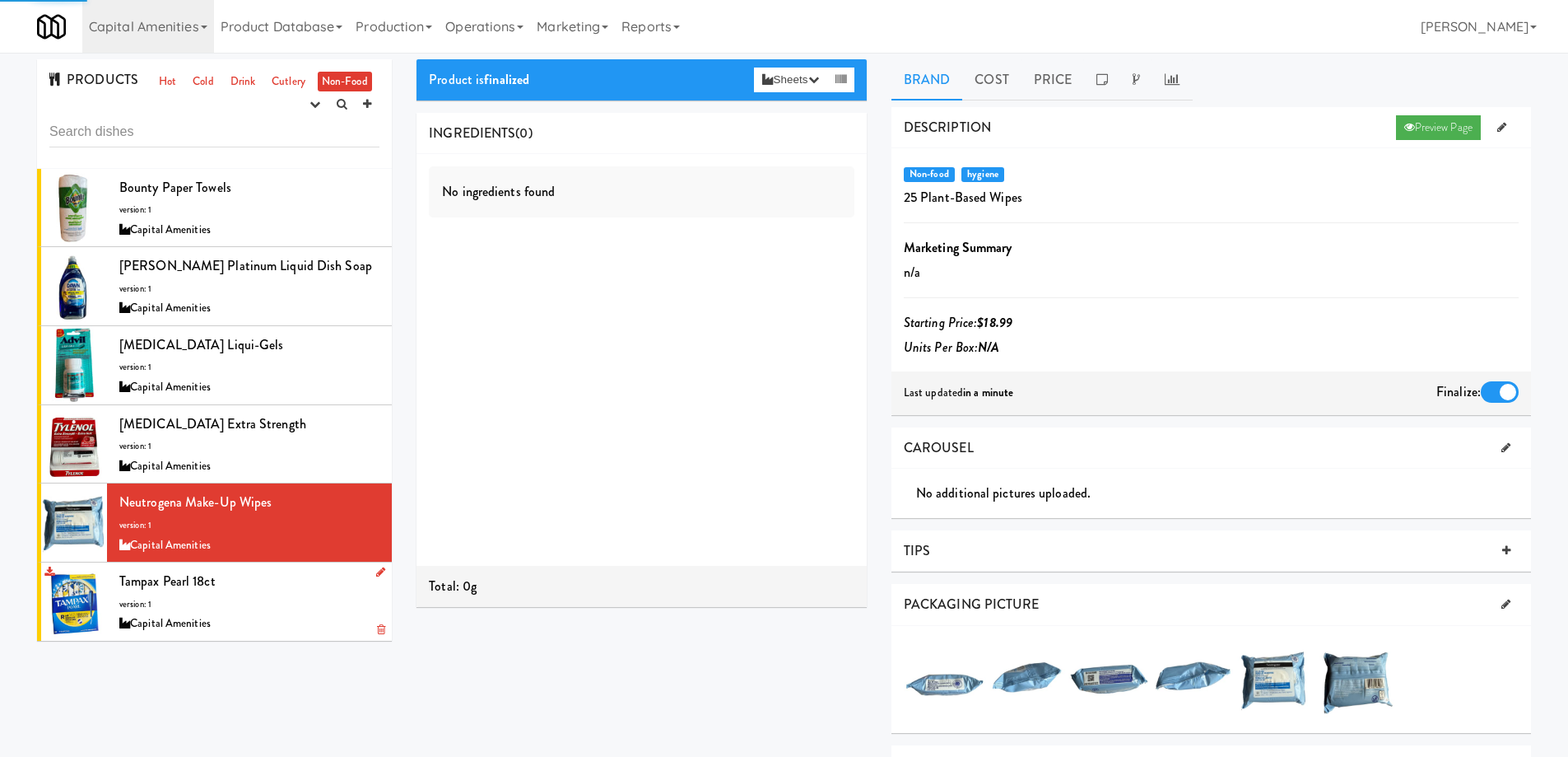
click at [280, 616] on div "Capital Amenities" at bounding box center [250, 624] width 260 height 21
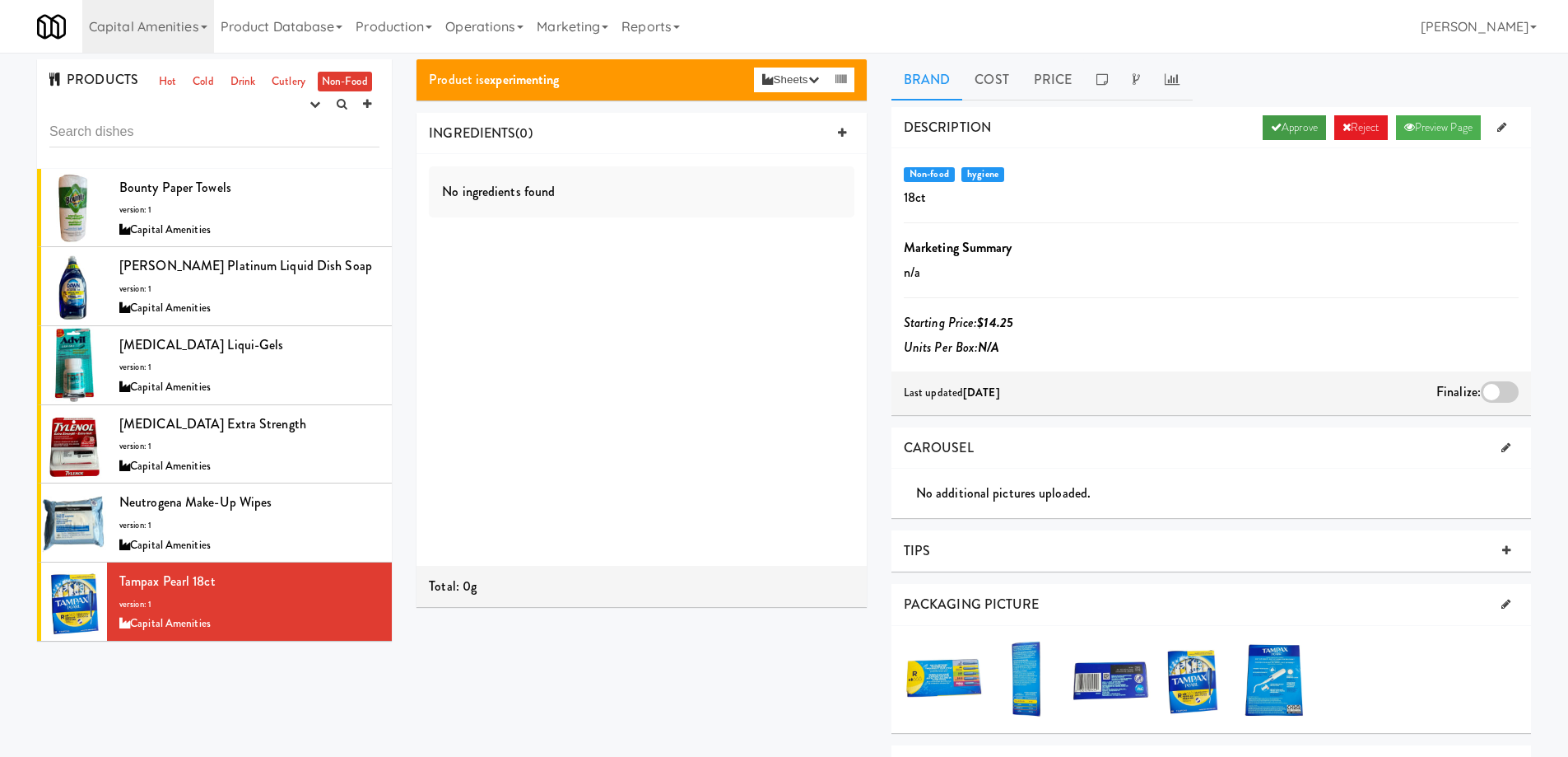
click at [1284, 124] on link "Approve" at bounding box center [1295, 127] width 64 height 24
click at [1491, 390] on div at bounding box center [1499, 392] width 38 height 22
click at [0, 0] on input "checkbox" at bounding box center [0, 0] width 0 height 0
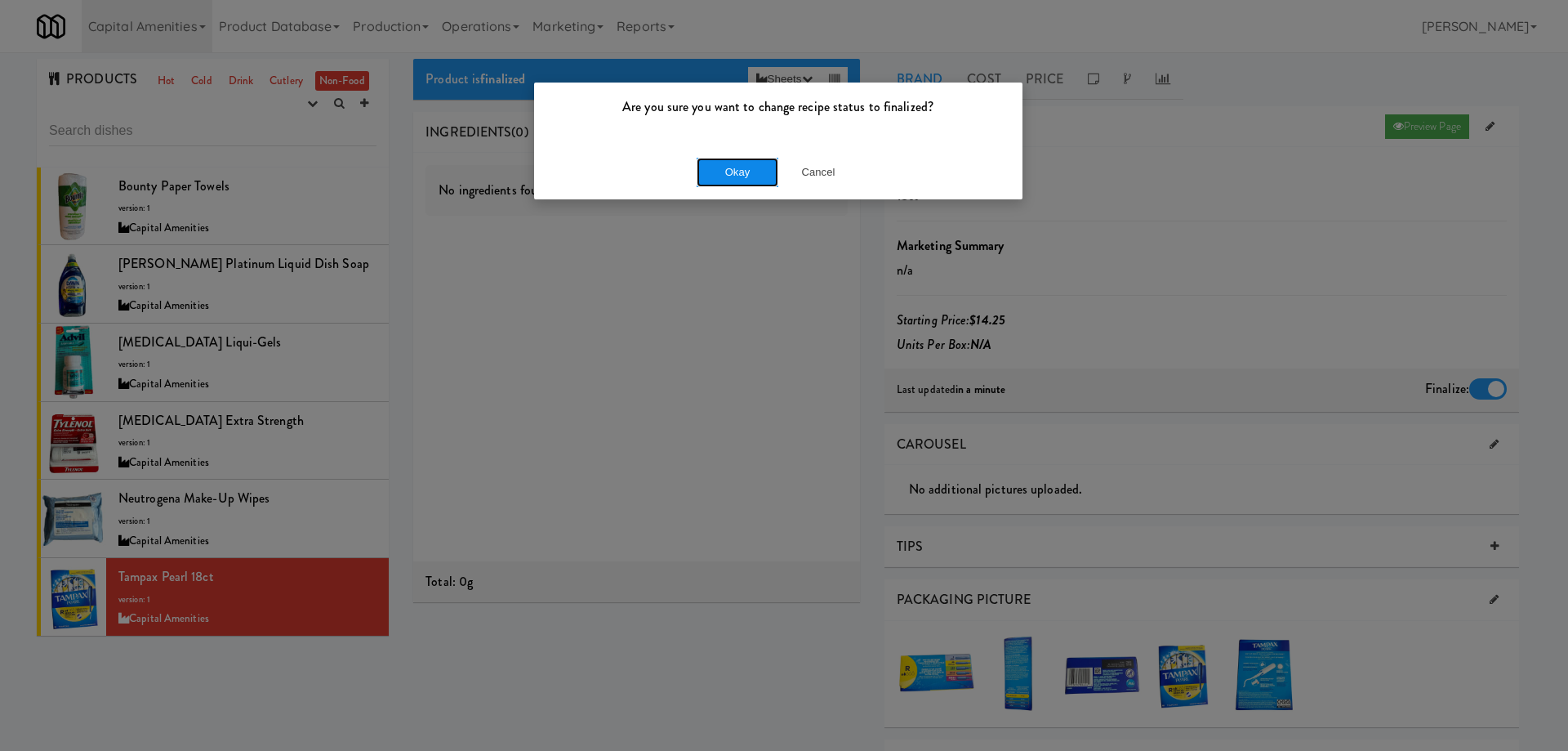
click at [766, 170] on button "Okay" at bounding box center [737, 172] width 81 height 29
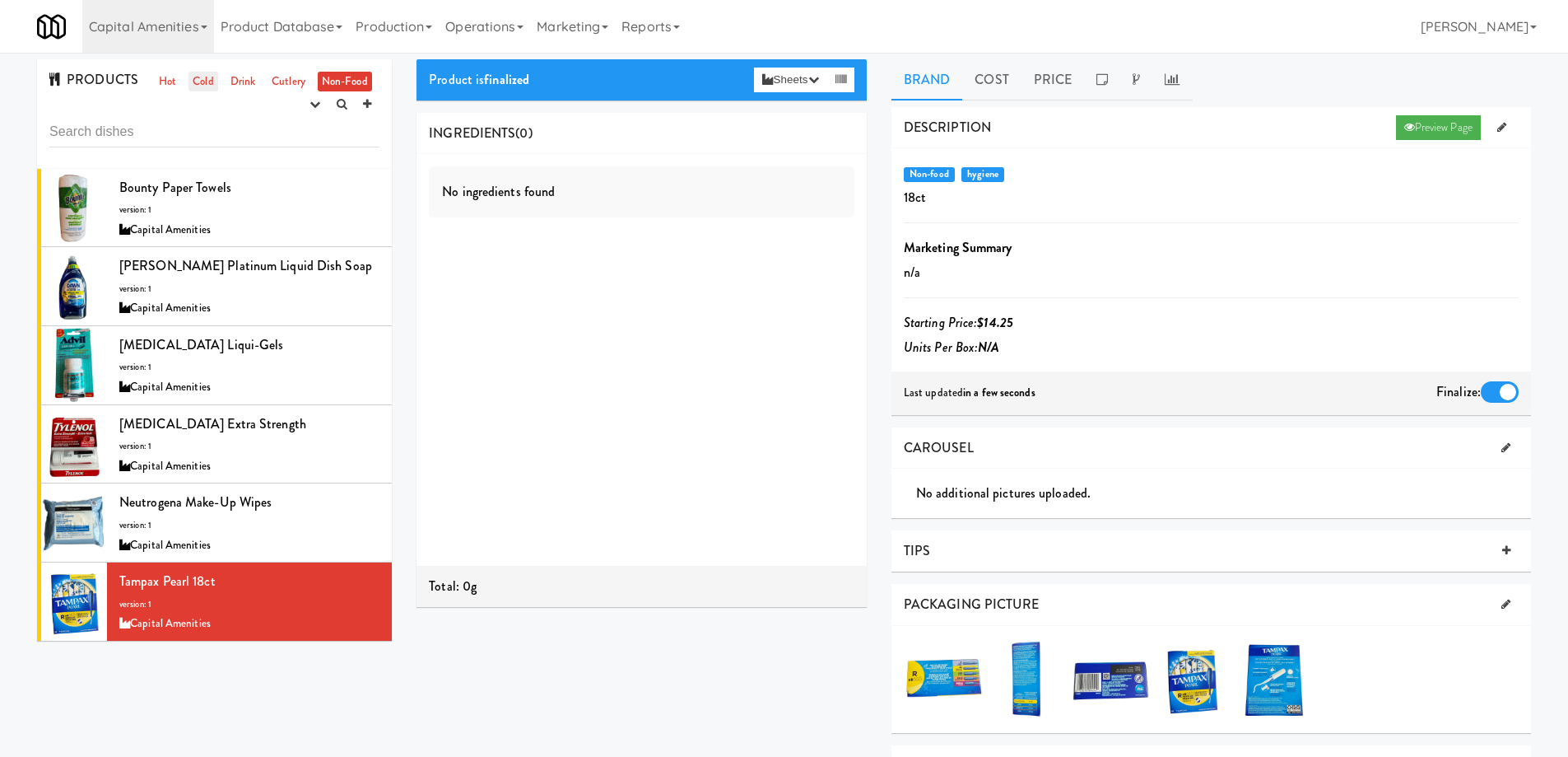
click at [189, 79] on link "Cold" at bounding box center [203, 82] width 29 height 21
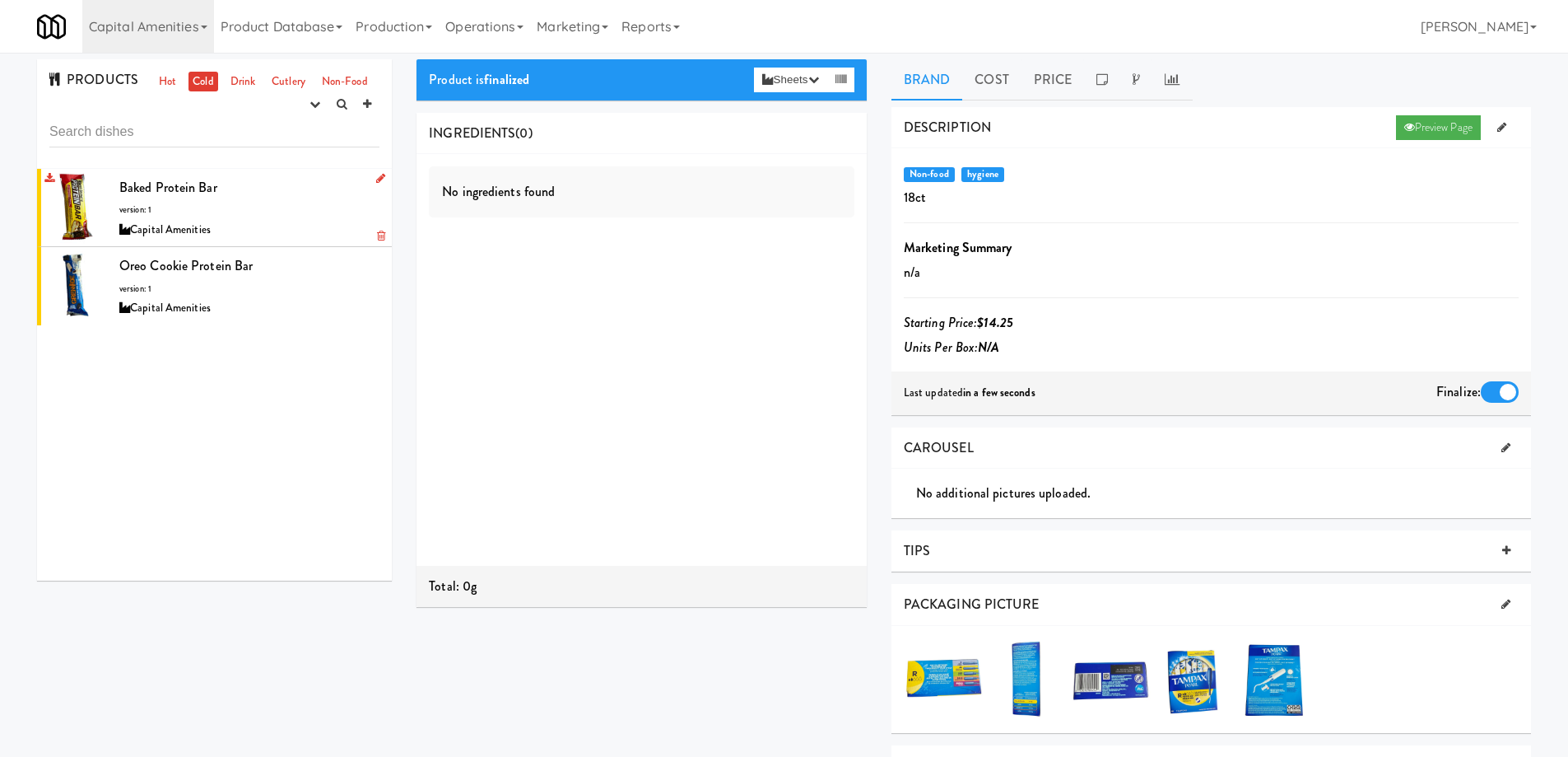
click at [270, 220] on div "Capital Amenities" at bounding box center [250, 231] width 260 height 21
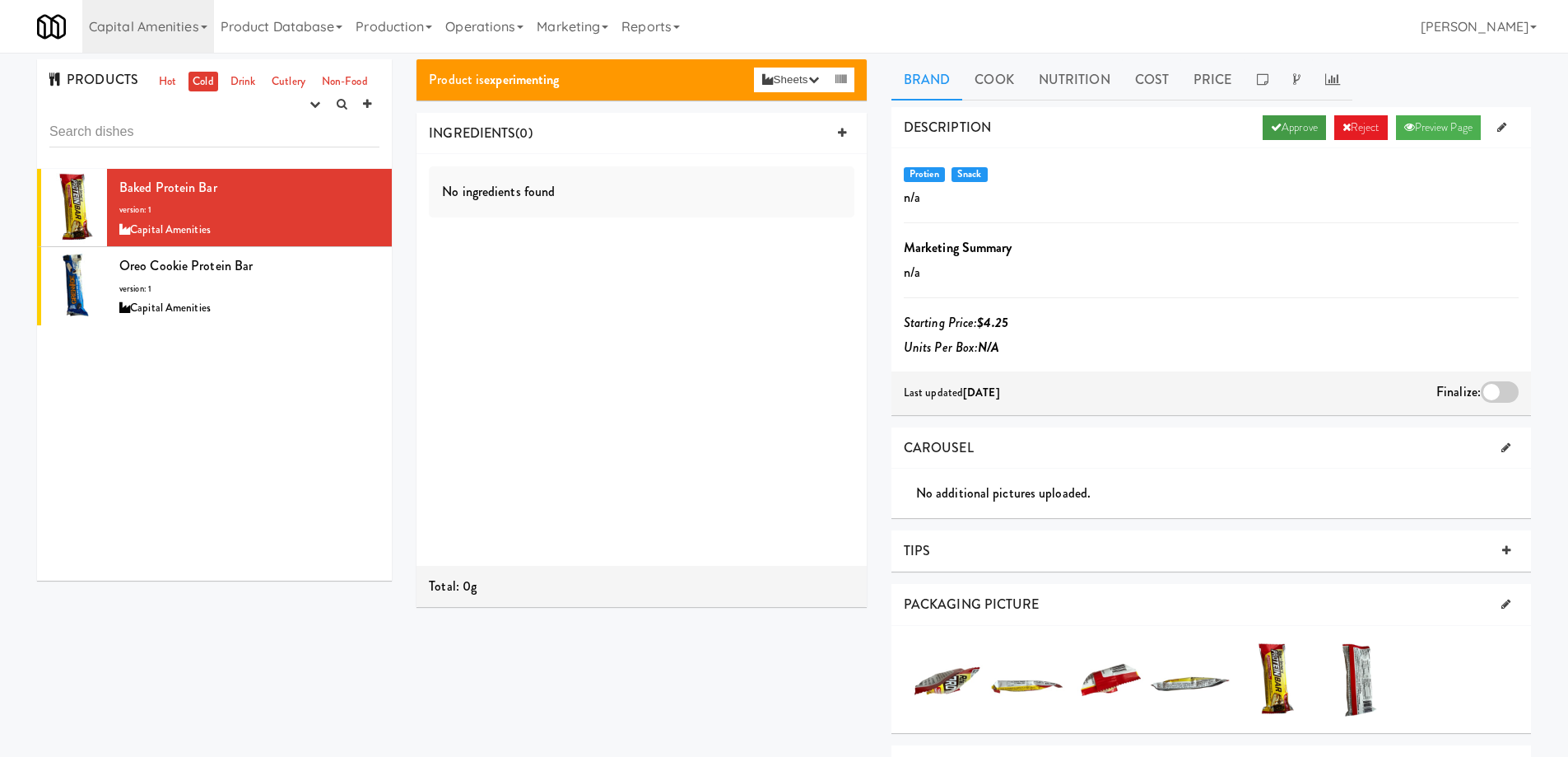
drag, startPoint x: 1290, startPoint y: 133, endPoint x: 1283, endPoint y: 218, distance: 85.3
click at [1289, 133] on link "Approve" at bounding box center [1295, 127] width 64 height 24
click at [1494, 393] on div at bounding box center [1499, 392] width 38 height 22
click at [0, 0] on input "checkbox" at bounding box center [0, 0] width 0 height 0
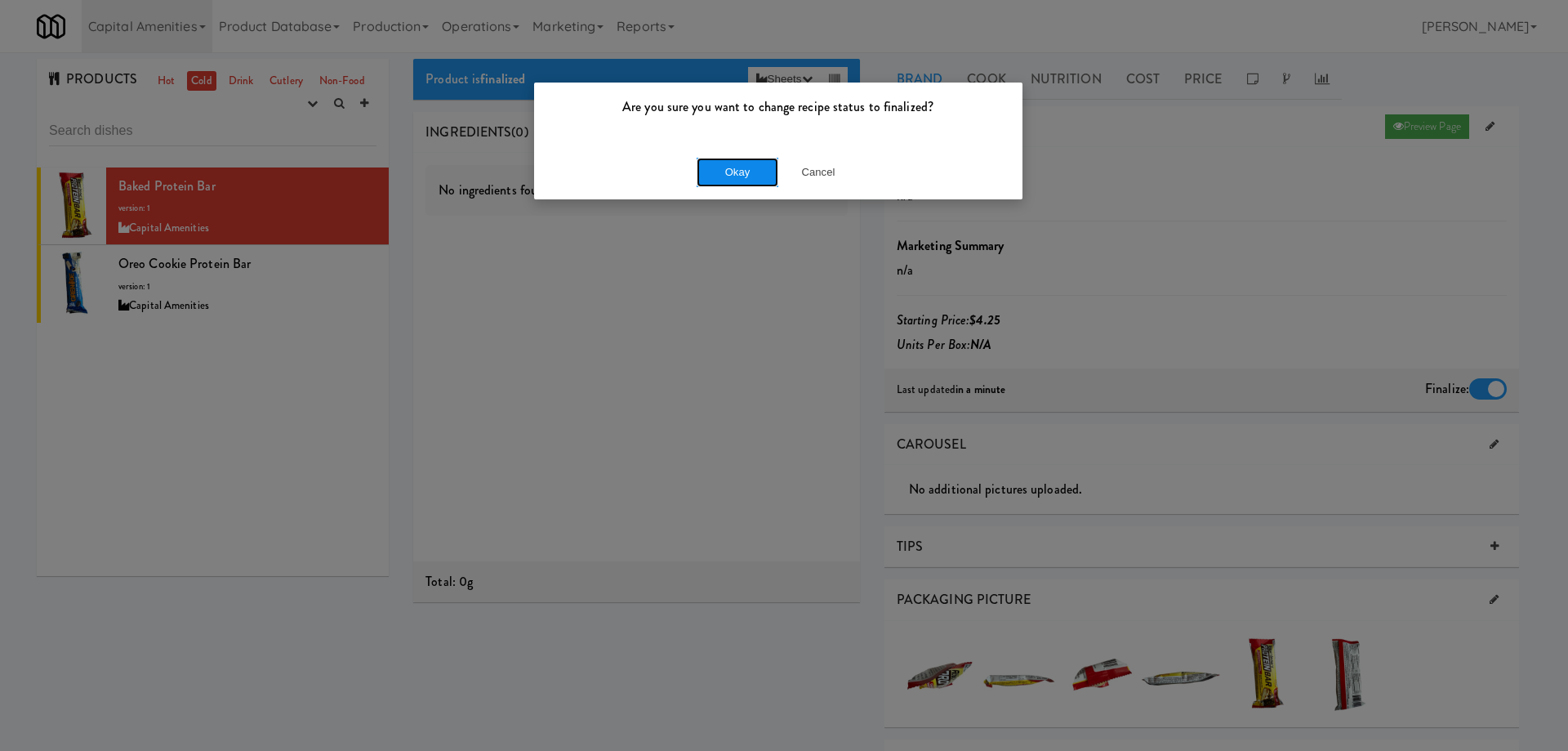
click at [742, 179] on button "Okay" at bounding box center [737, 172] width 81 height 29
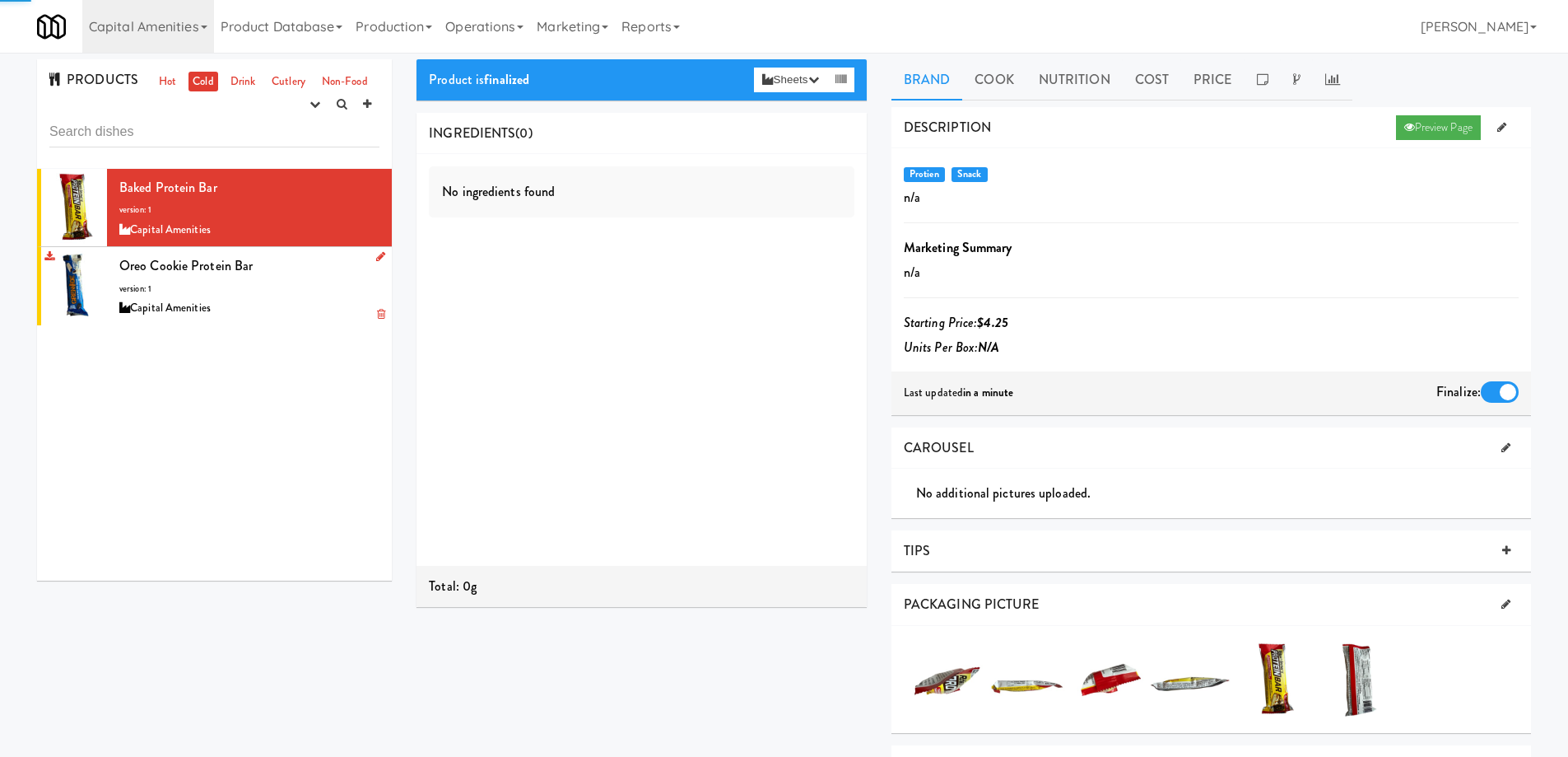
click at [279, 312] on div "Capital Amenities" at bounding box center [250, 308] width 260 height 21
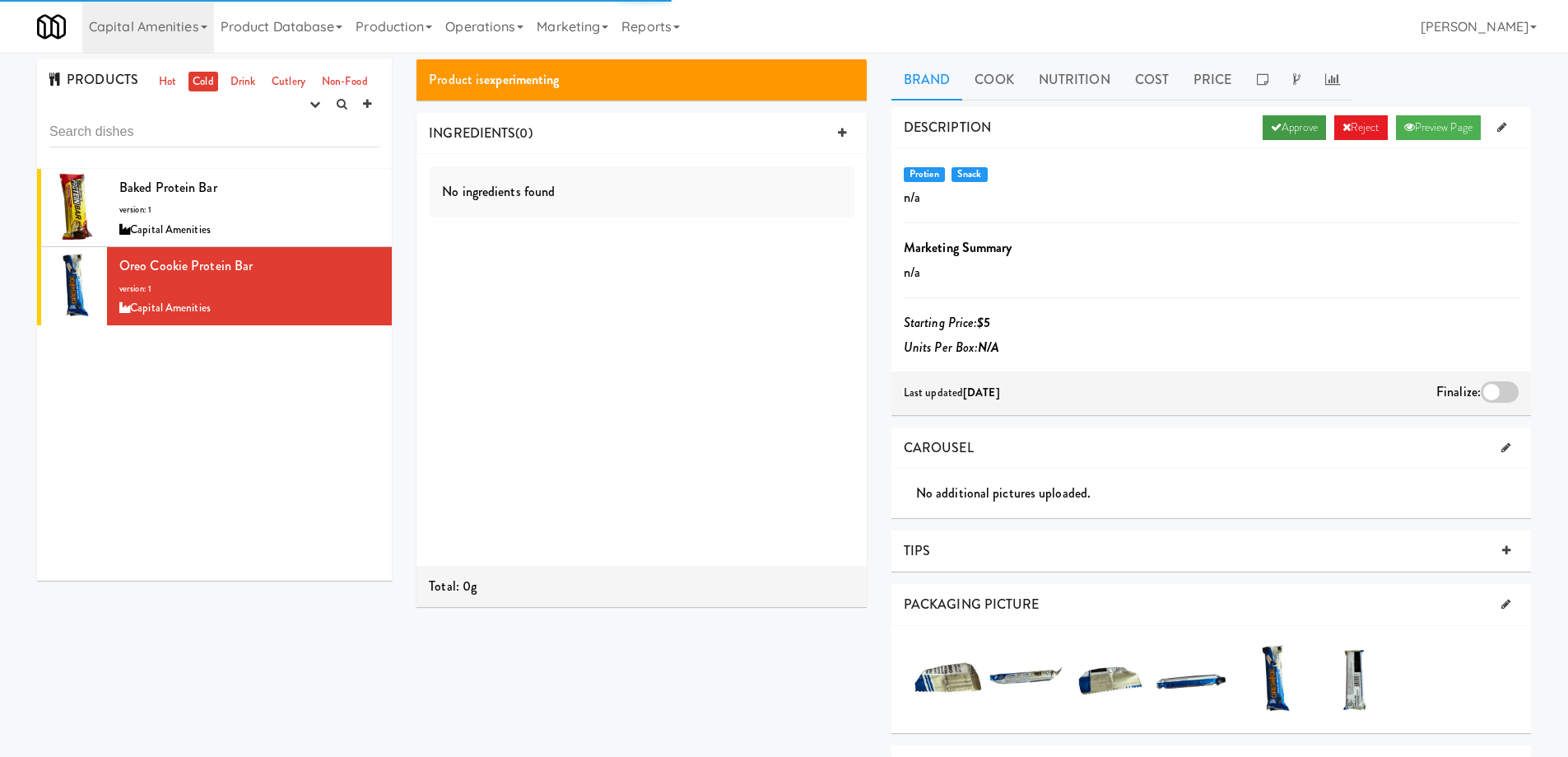
click at [1288, 129] on link "Approve" at bounding box center [1295, 127] width 64 height 24
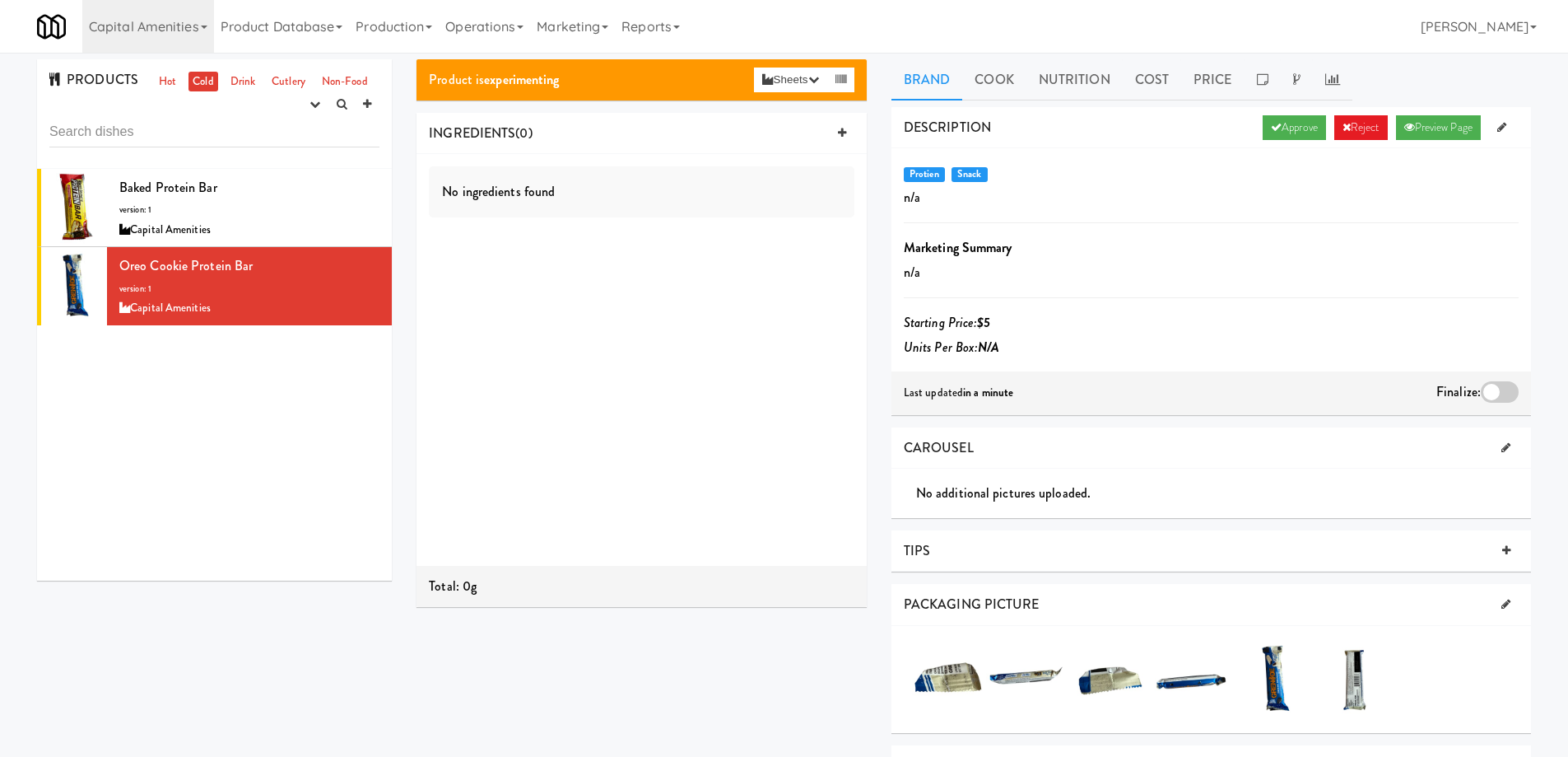
click at [1495, 390] on div at bounding box center [1499, 392] width 38 height 22
click at [0, 0] on input "checkbox" at bounding box center [0, 0] width 0 height 0
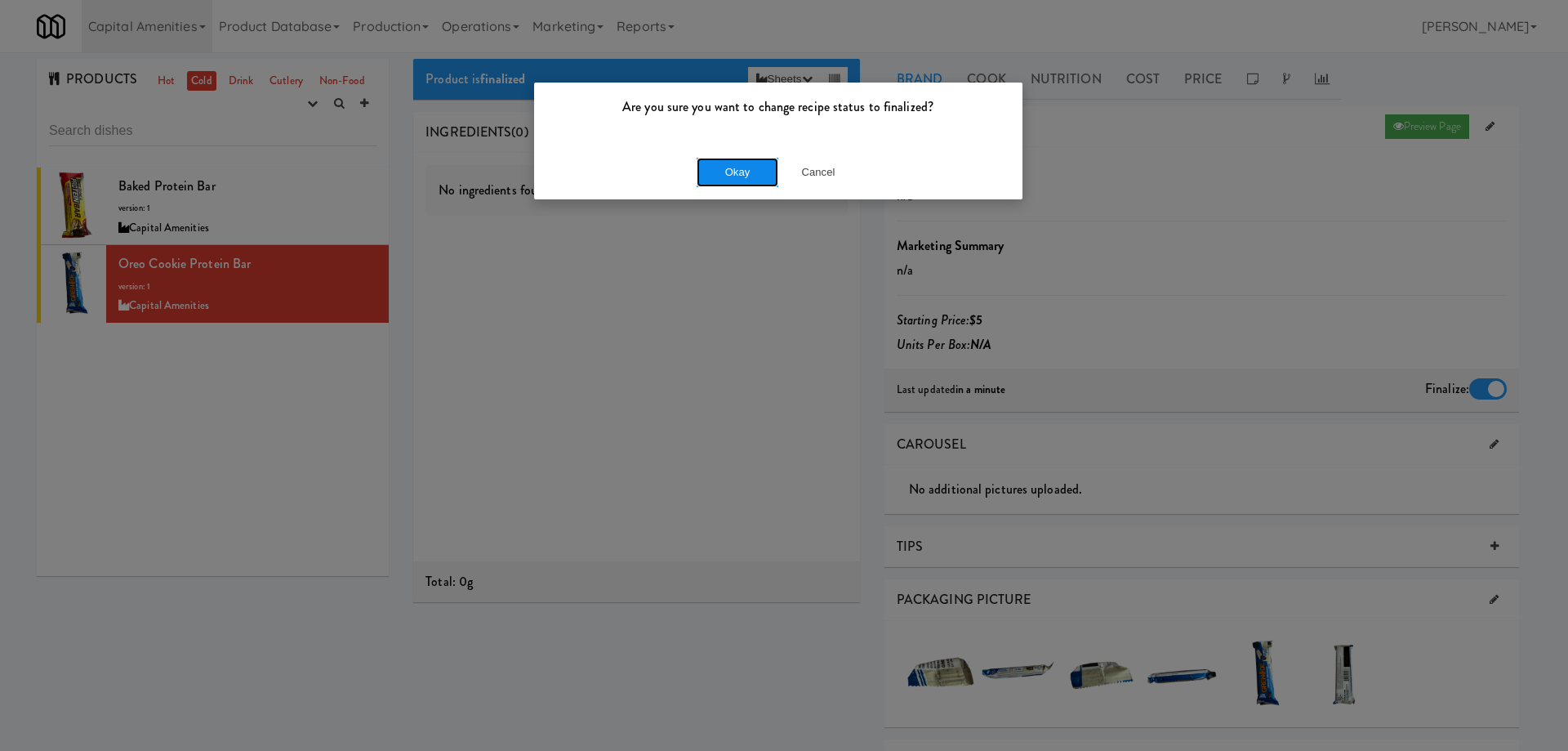
click at [732, 173] on button "Okay" at bounding box center [737, 172] width 81 height 29
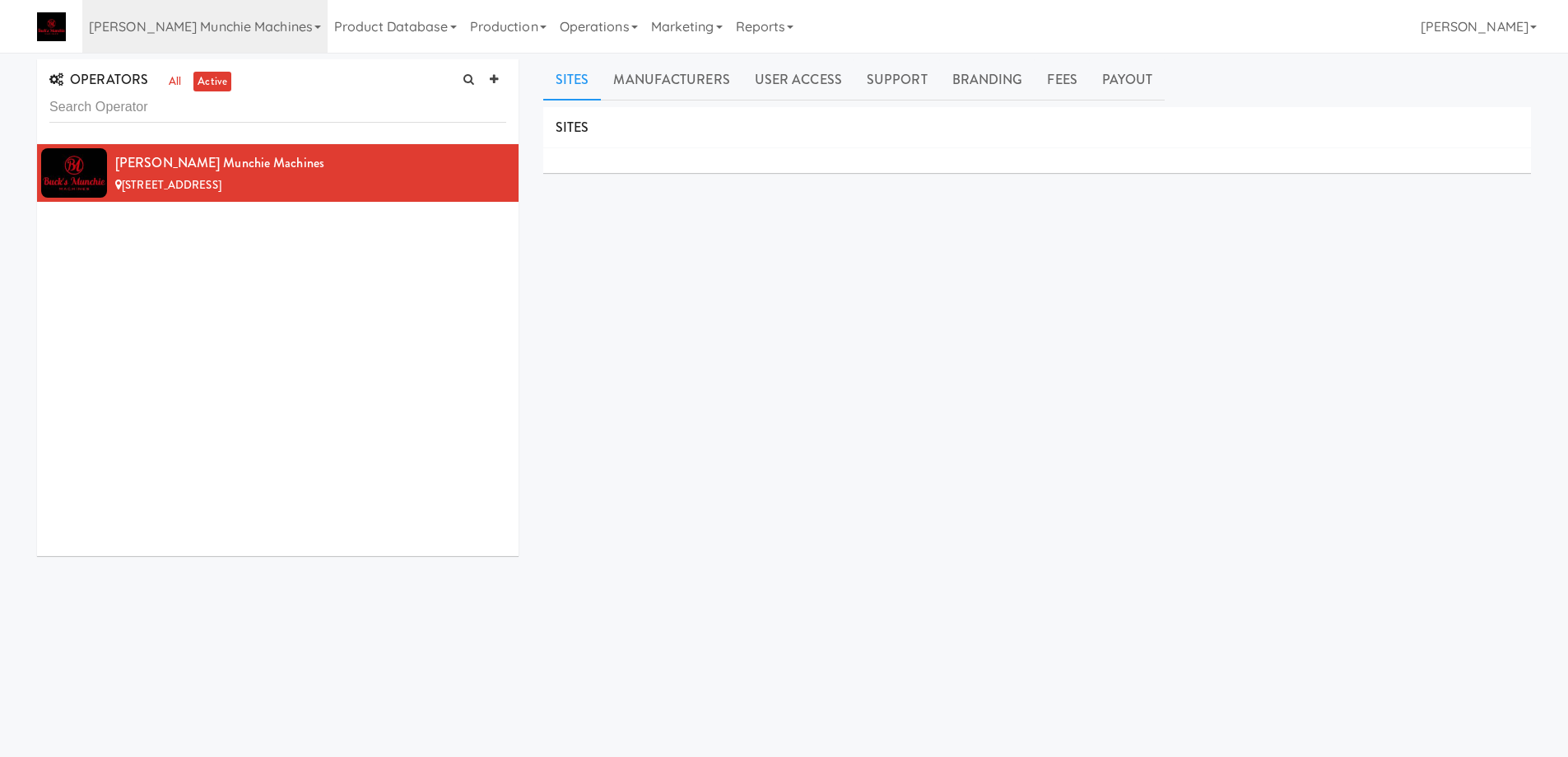
click at [264, 108] on input "text" at bounding box center [278, 107] width 457 height 31
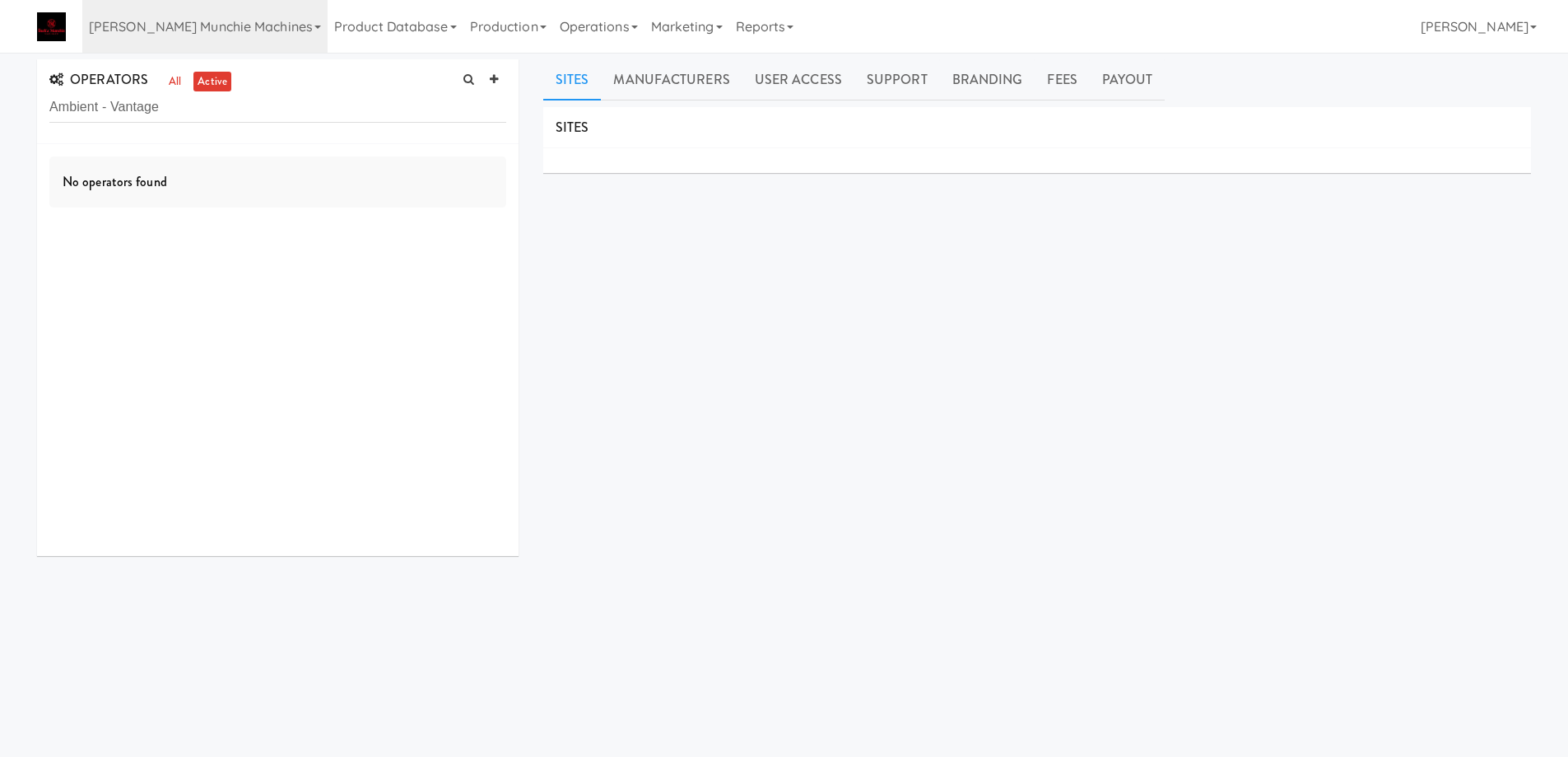
type input "Ambient - Vantage"
click at [184, 79] on ul "all active" at bounding box center [198, 82] width 75 height 21
click at [174, 81] on link "all" at bounding box center [175, 82] width 21 height 21
click at [481, 31] on link "Production" at bounding box center [508, 26] width 90 height 52
click at [578, 31] on link "Operations" at bounding box center [599, 26] width 92 height 52
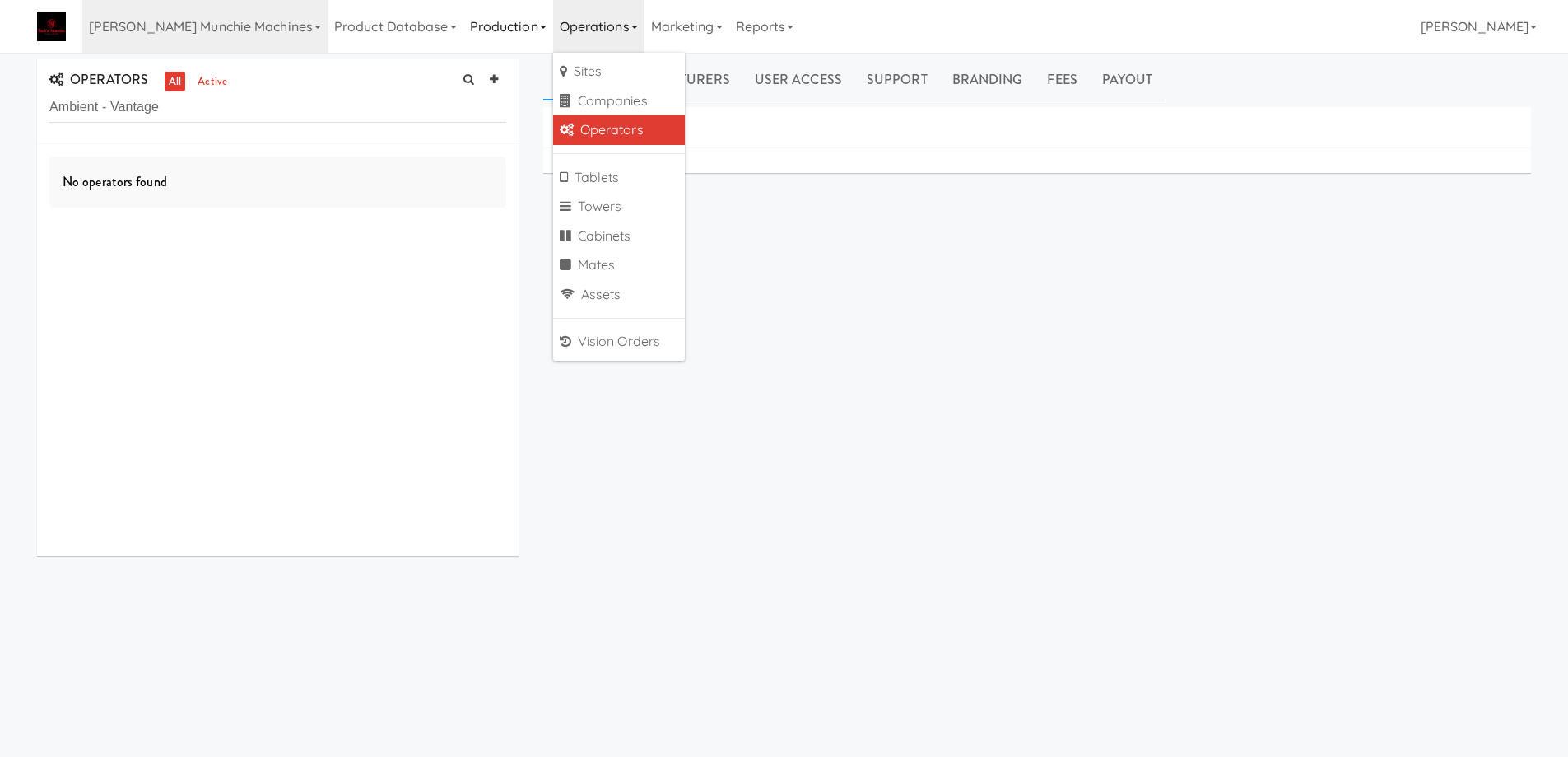
click at [540, 25] on icon at bounding box center [544, 27] width 7 height 3
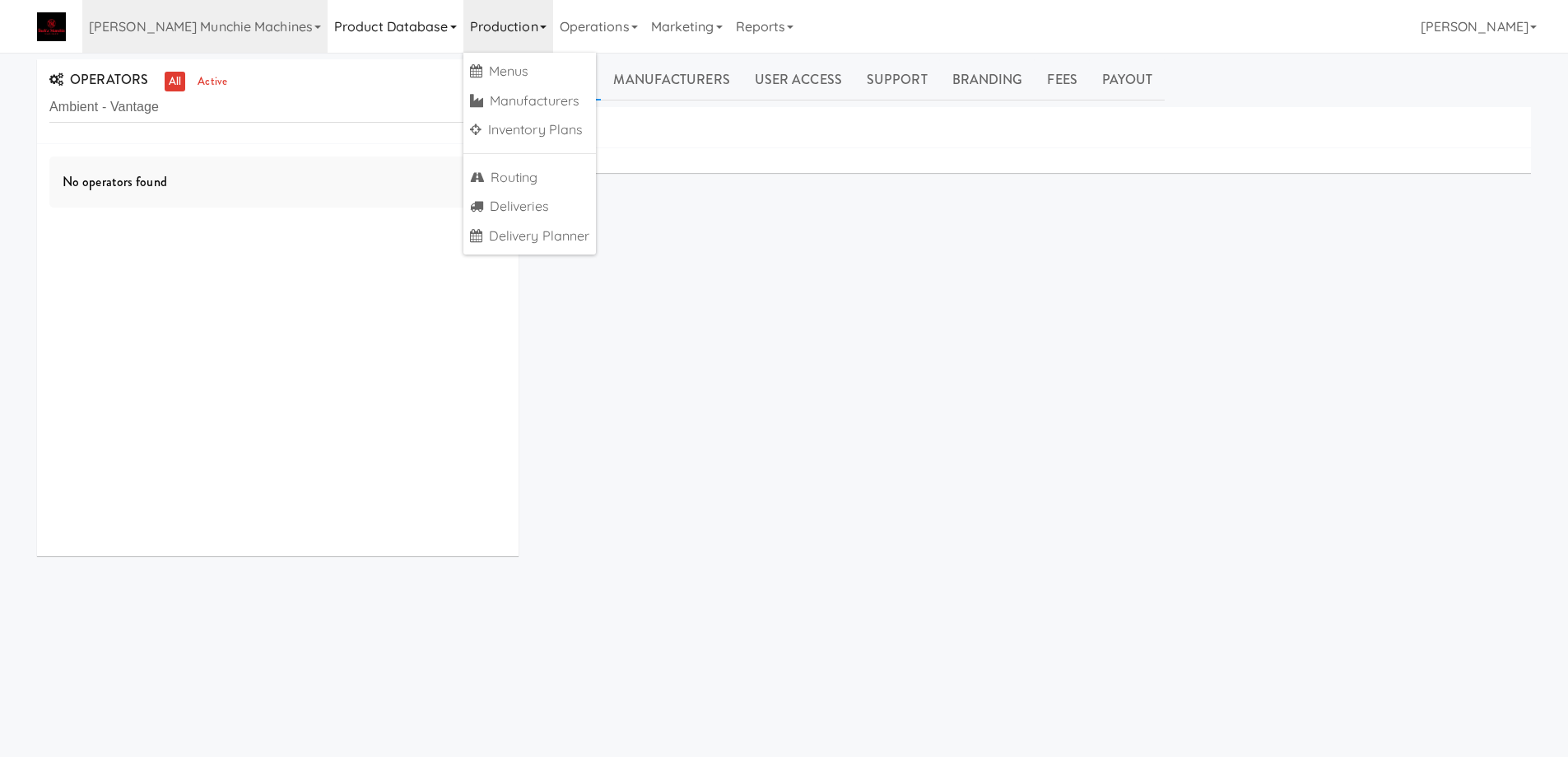
click at [381, 35] on link "Product Database" at bounding box center [395, 26] width 136 height 52
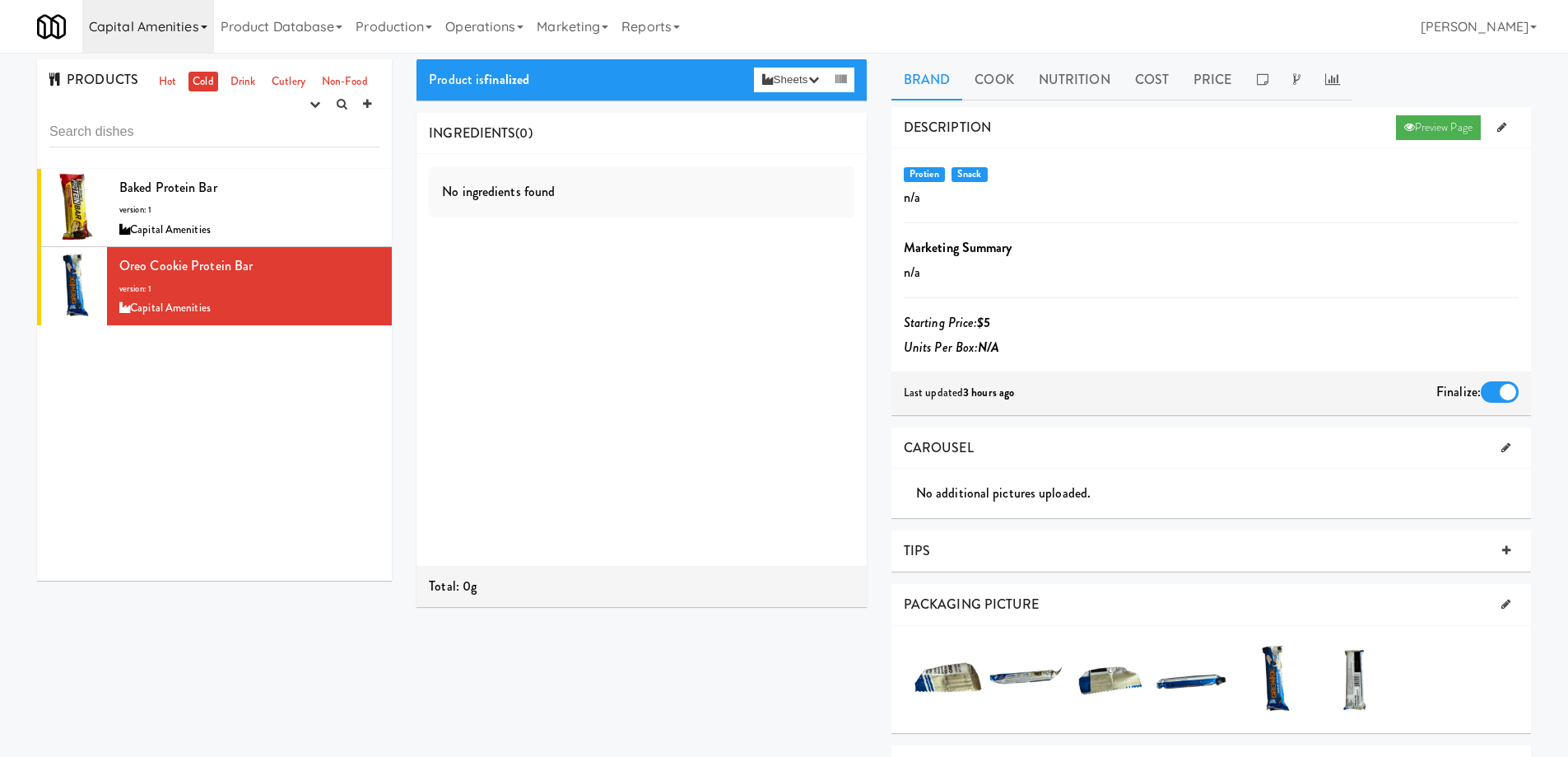
click at [195, 23] on link "Capital Amenities" at bounding box center [148, 26] width 132 height 52
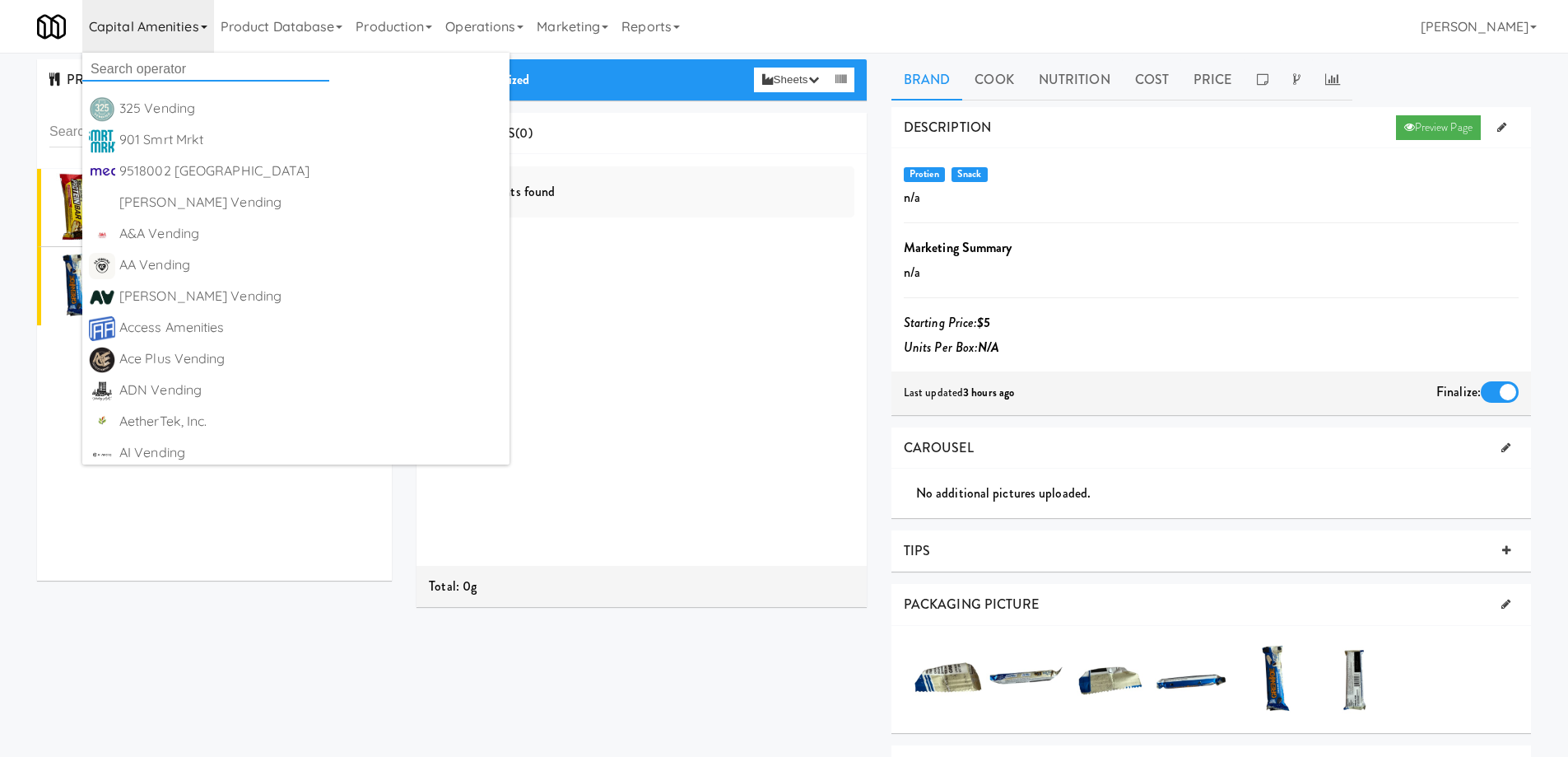
click at [152, 65] on input "text" at bounding box center [205, 69] width 247 height 24
paste input "Ambient - Vantage"
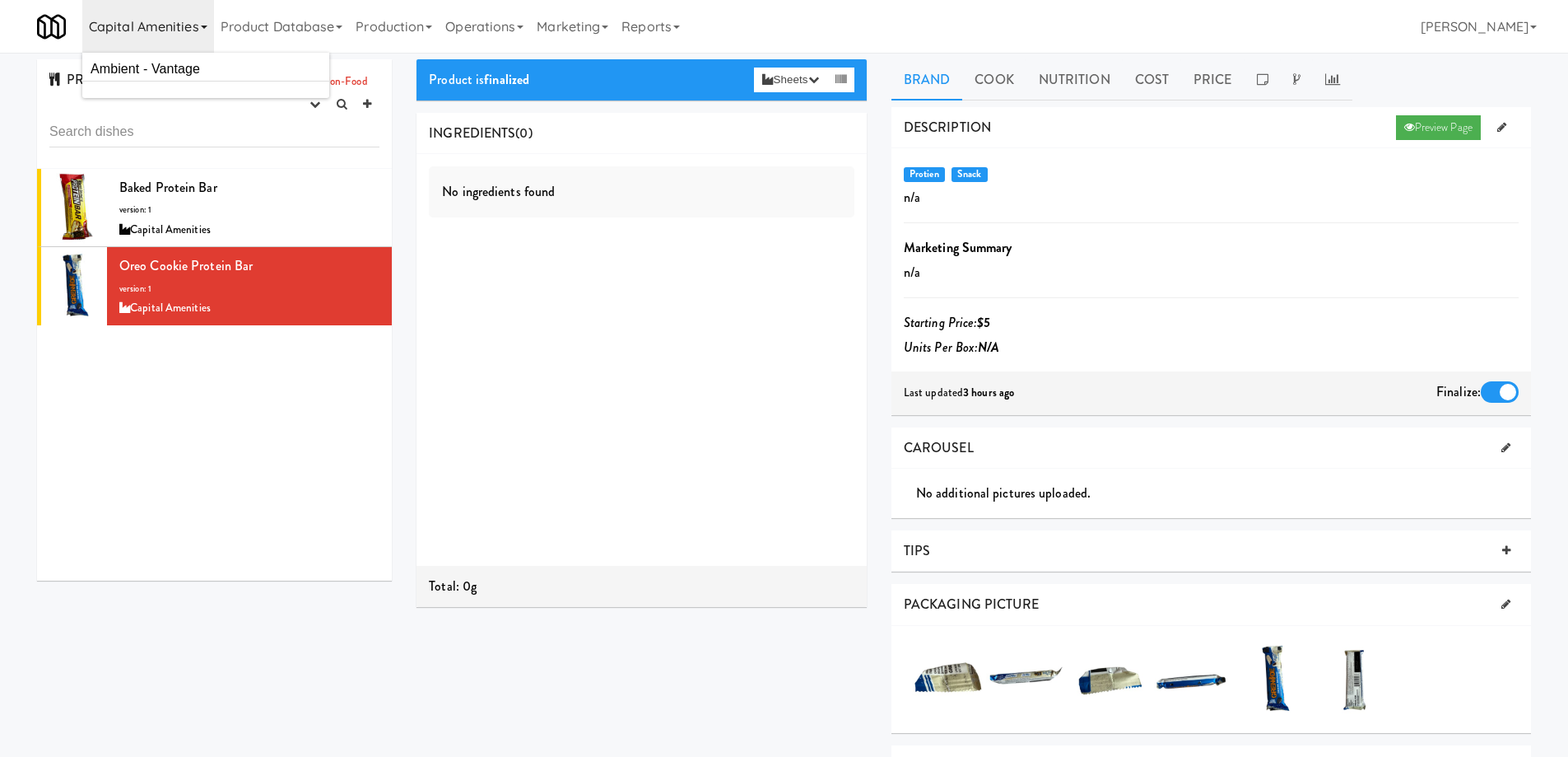
click at [247, 344] on div "Baked Protein Bar version: 1 Capital Amenities Oreo Cookie Protein Bar version:…" at bounding box center [214, 374] width 354 height 411
click at [203, 29] on link "Capital Amenities" at bounding box center [148, 26] width 132 height 52
click at [216, 68] on input "Ambient - Vantage" at bounding box center [205, 69] width 247 height 24
drag, startPoint x: 140, startPoint y: 66, endPoint x: 345, endPoint y: 108, distance: 209.3
click at [345, 108] on body "Are you sure you want to change recipe status to finalized? Okay Cancel Okay Ar…" at bounding box center [784, 430] width 1568 height 757
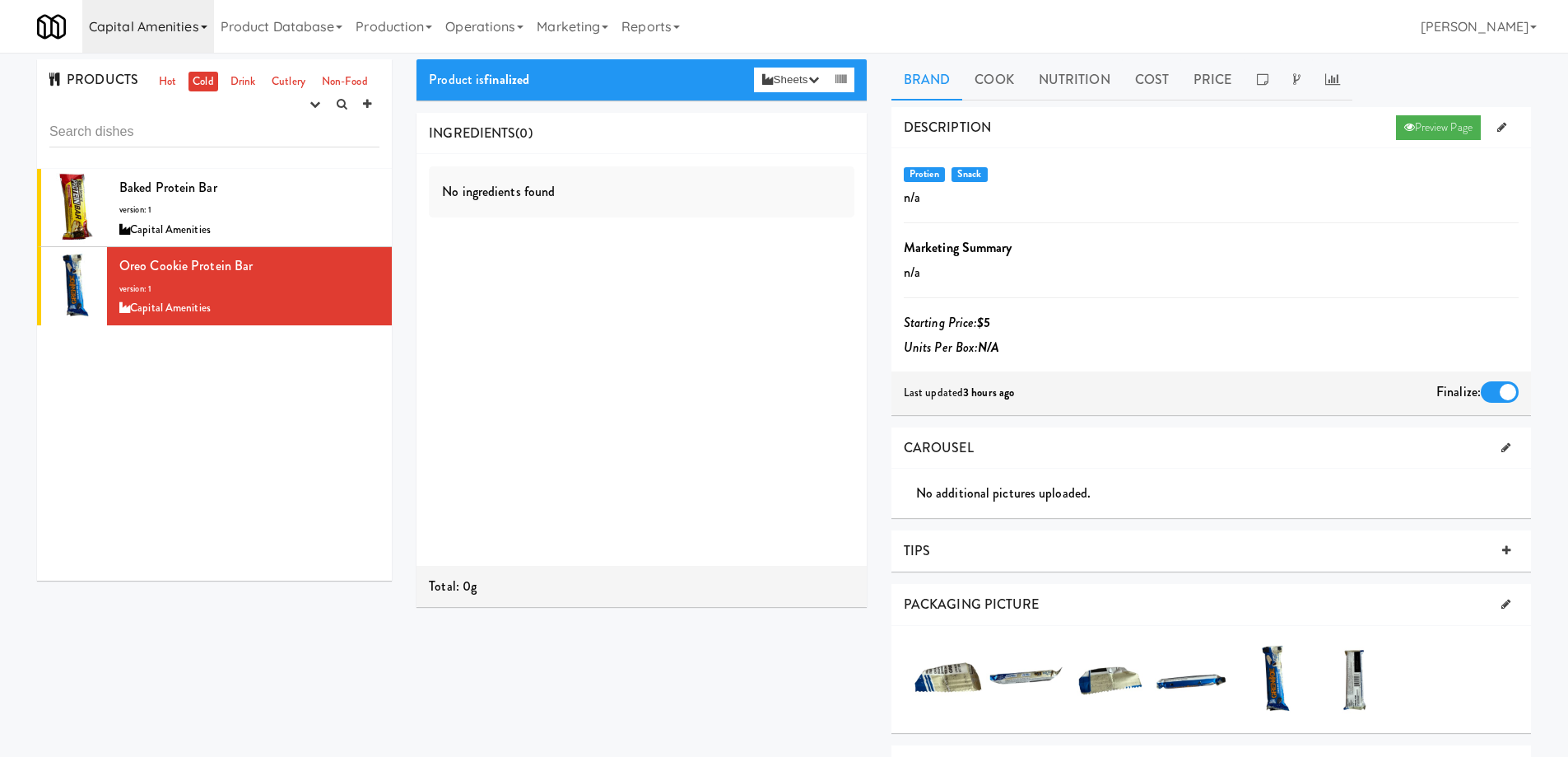
click at [196, 29] on link "Capital Amenities" at bounding box center [148, 26] width 132 height 52
drag, startPoint x: 140, startPoint y: 69, endPoint x: 295, endPoint y: 82, distance: 155.5
click at [295, 82] on ul "Ambient - Vantage" at bounding box center [205, 75] width 247 height 45
click at [200, 29] on link "Capital Amenities" at bounding box center [148, 26] width 132 height 52
drag, startPoint x: 138, startPoint y: 67, endPoint x: 202, endPoint y: 67, distance: 64.0
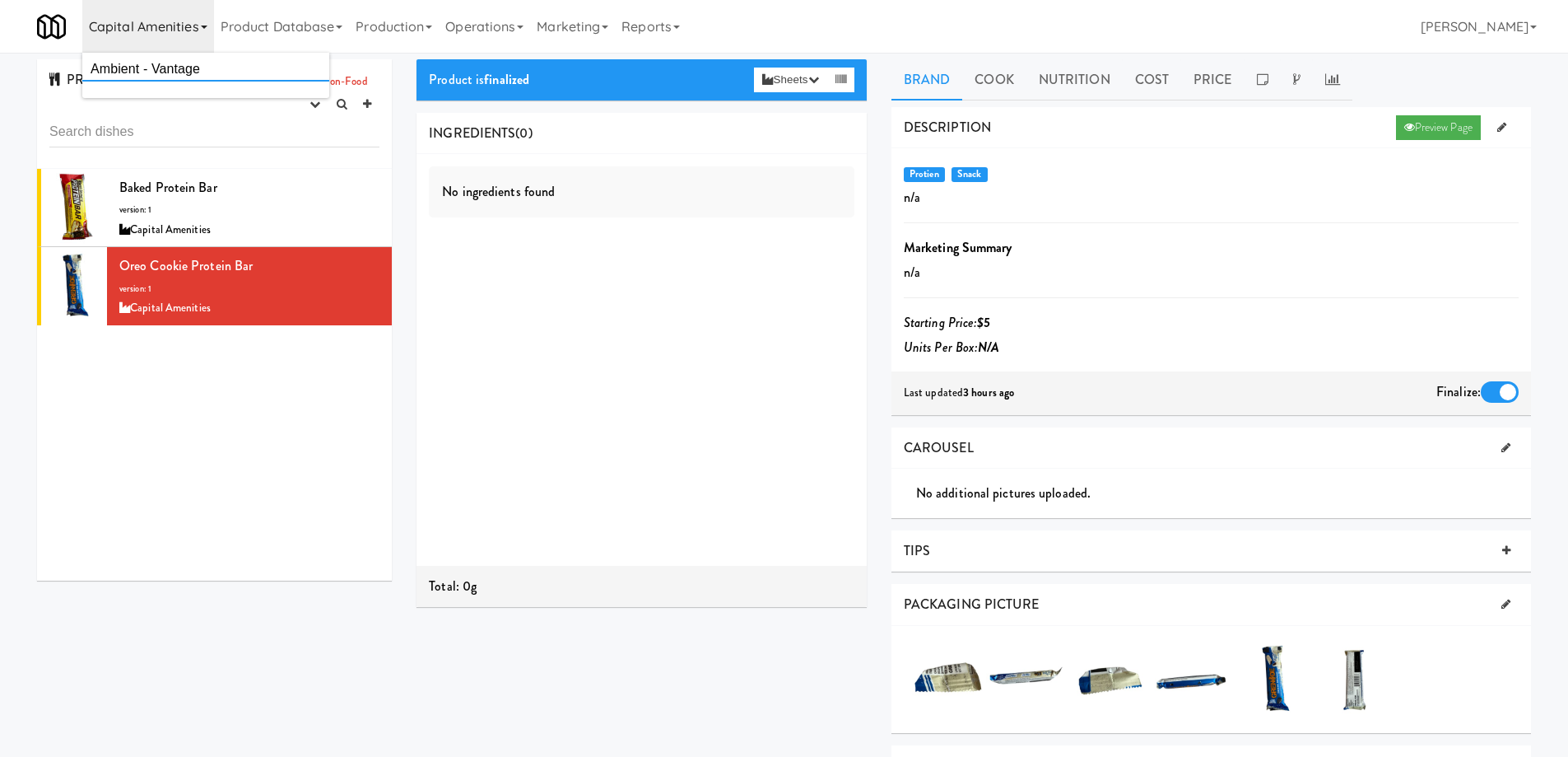
click at [202, 67] on input "Ambient - Vantage" at bounding box center [205, 69] width 247 height 24
click at [159, 67] on input "Ambient" at bounding box center [205, 69] width 247 height 24
type input "Ambient"
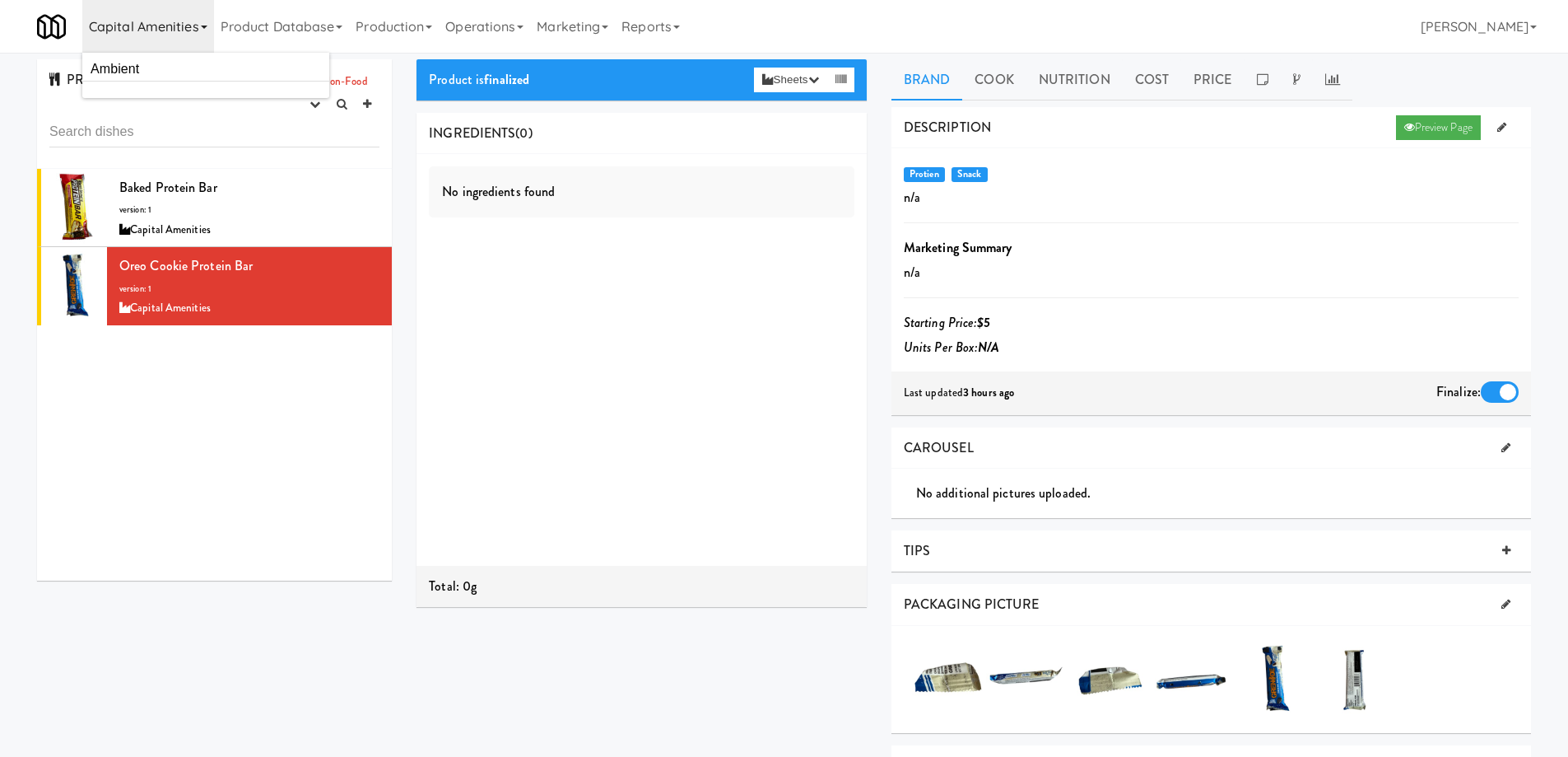
click at [196, 27] on link "Capital Amenities" at bounding box center [148, 26] width 132 height 52
click at [201, 24] on link "Capital Amenities" at bounding box center [148, 26] width 132 height 52
click at [537, 426] on div "No ingredients found" at bounding box center [642, 359] width 450 height 411
click at [519, 24] on link "Operations" at bounding box center [485, 26] width 92 height 52
